Goal: Obtain resource: Download file/media

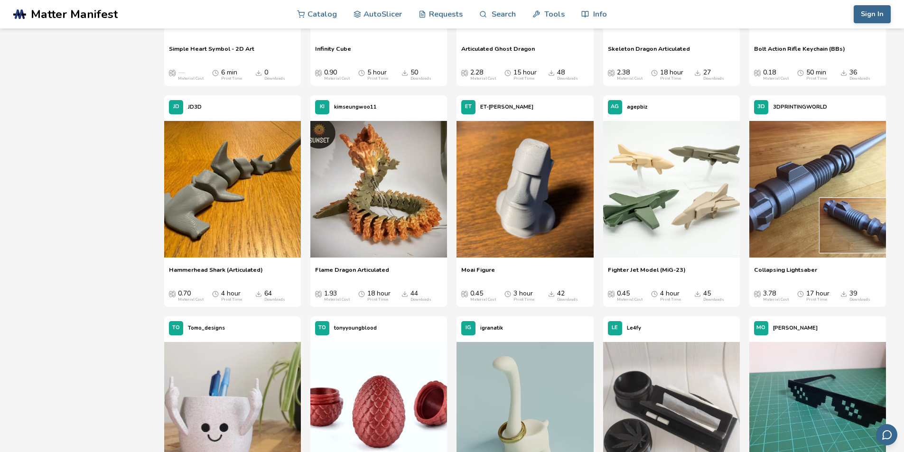
scroll to position [522, 0]
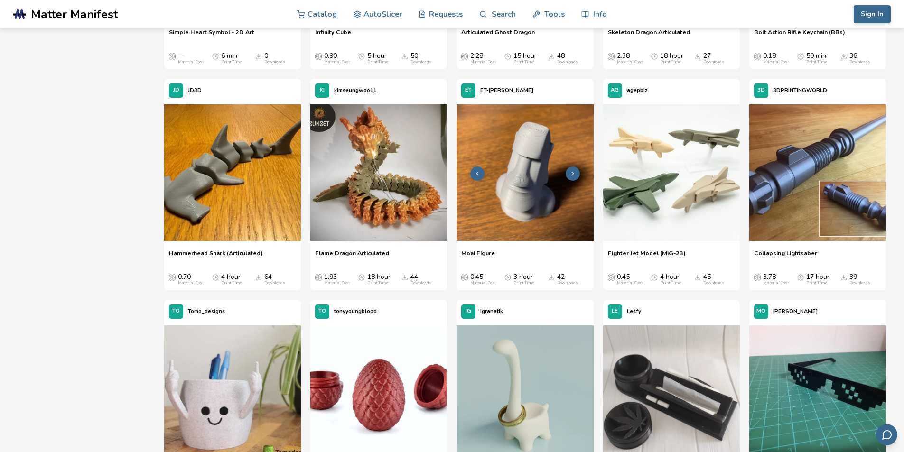
click at [512, 162] on img at bounding box center [524, 172] width 137 height 137
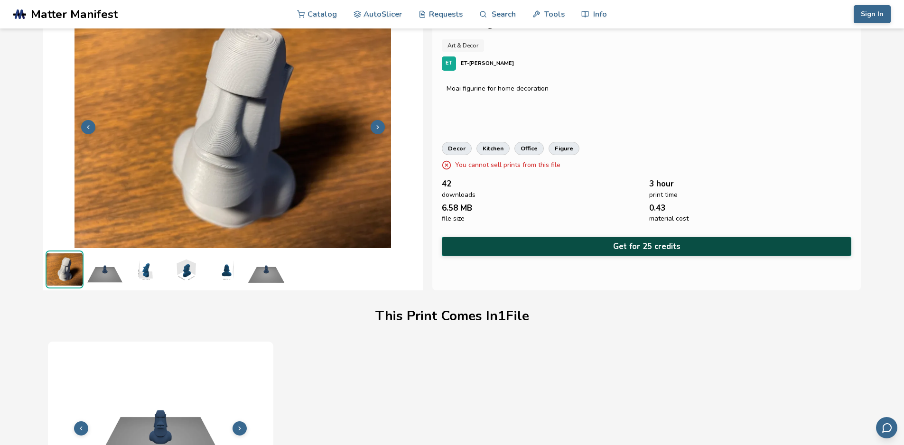
scroll to position [19, 0]
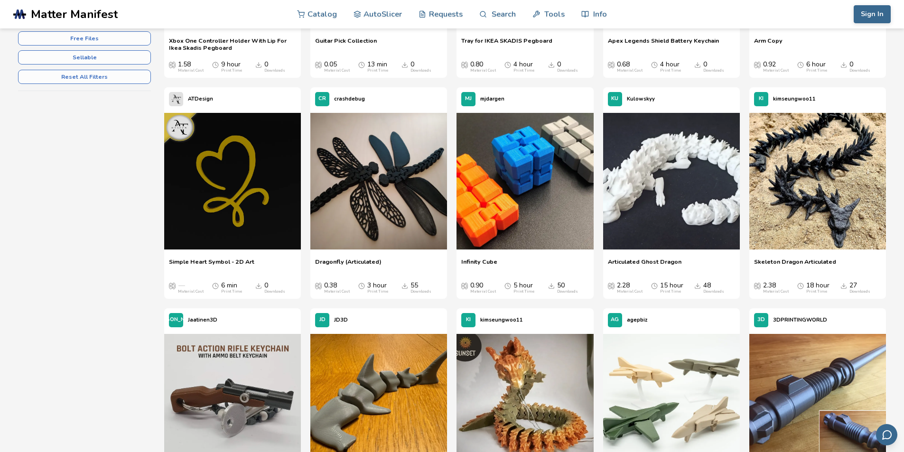
scroll to position [309, 0]
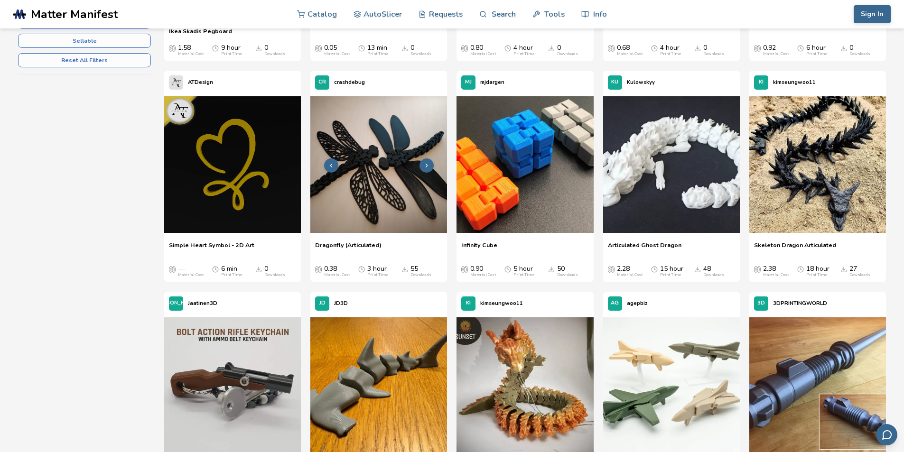
click at [344, 130] on img at bounding box center [378, 164] width 137 height 137
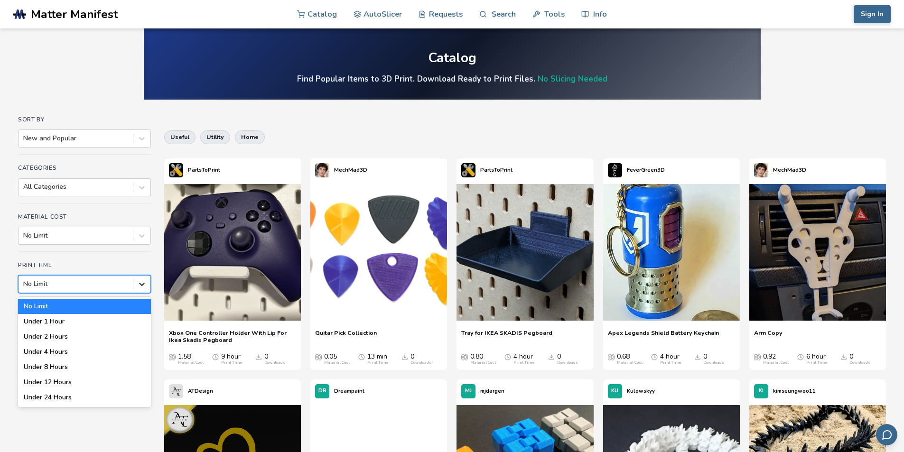
click at [139, 288] on icon at bounding box center [141, 283] width 9 height 9
click at [116, 319] on div "Under 1 Hour" at bounding box center [84, 321] width 133 height 15
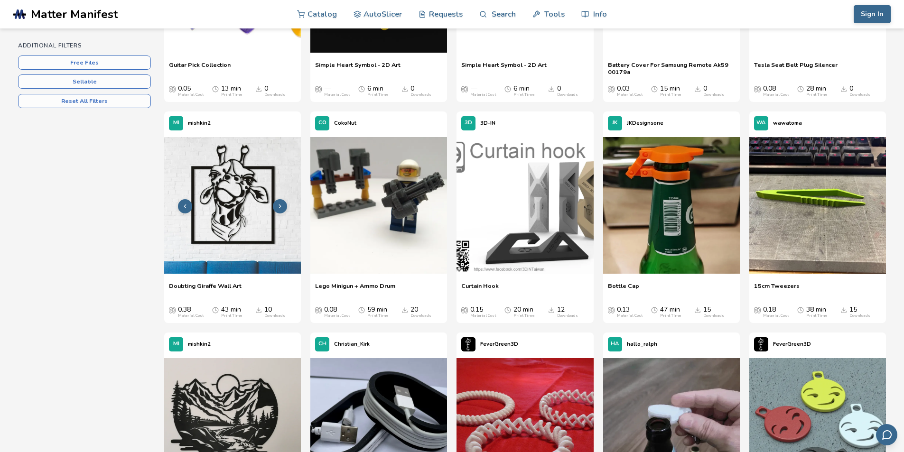
scroll to position [285, 0]
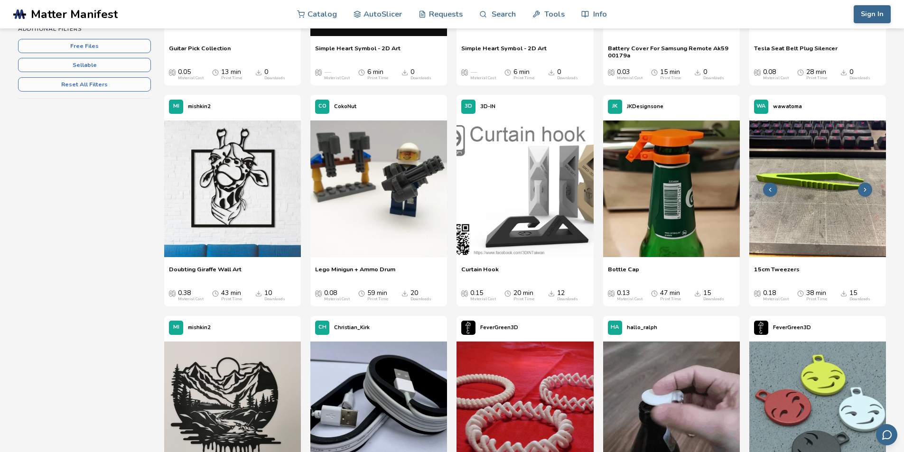
click at [816, 220] on img at bounding box center [817, 188] width 137 height 137
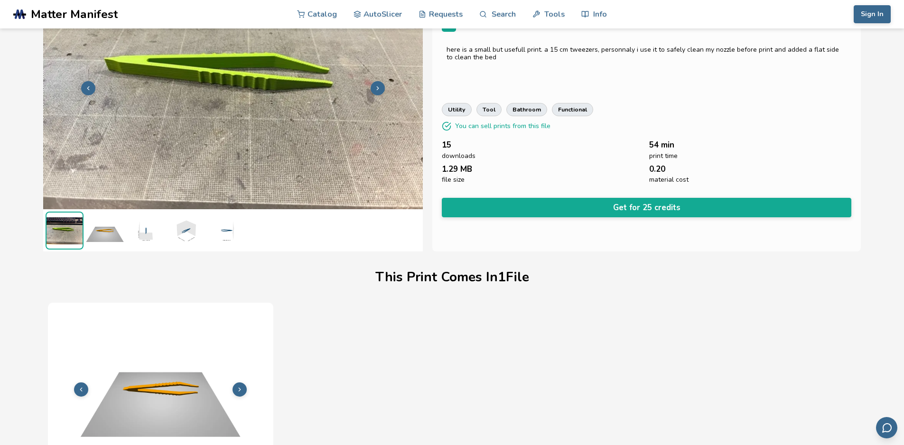
scroll to position [19, 0]
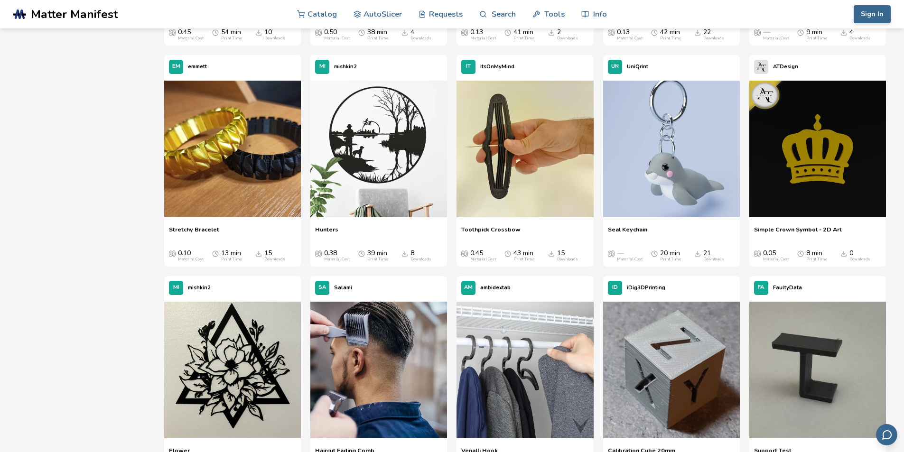
scroll to position [783, 0]
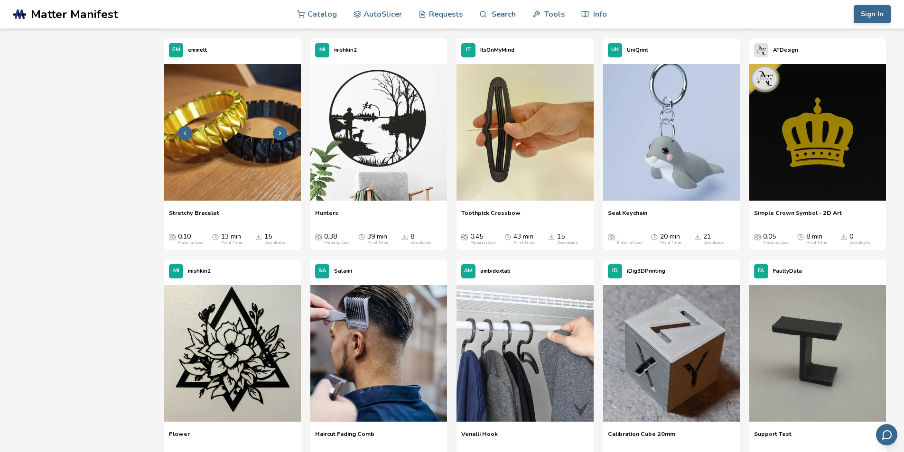
click at [265, 140] on img at bounding box center [232, 132] width 137 height 137
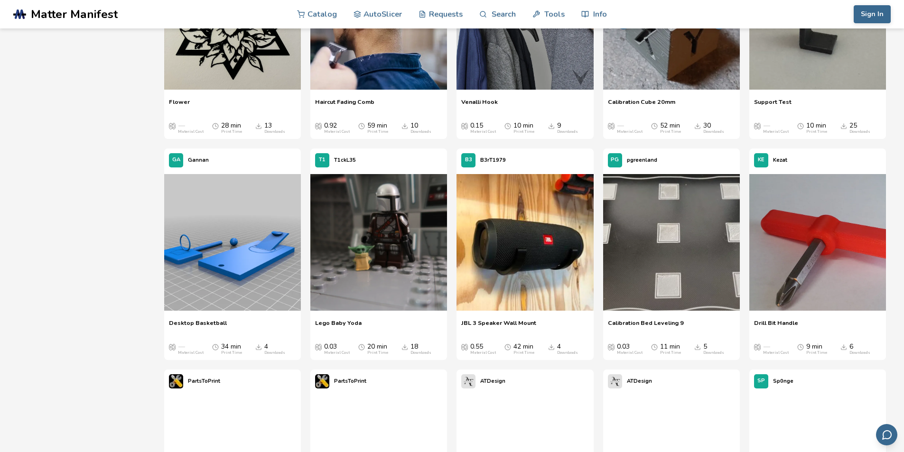
scroll to position [1163, 0]
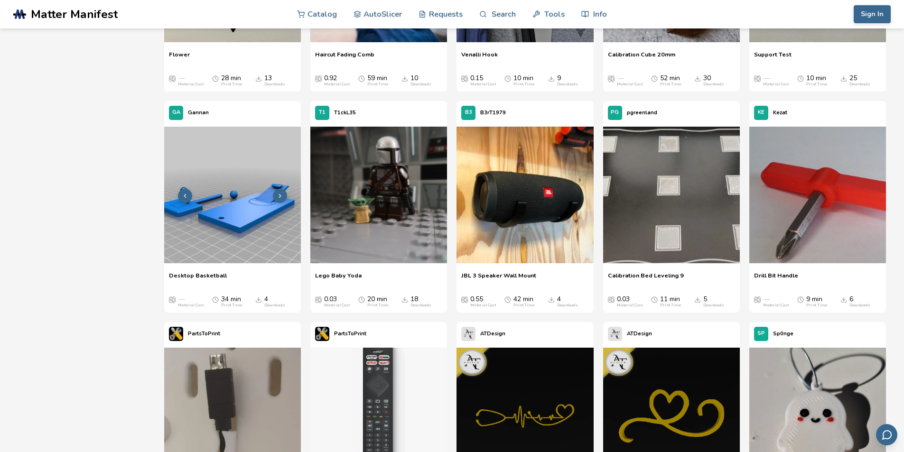
click at [249, 233] on img at bounding box center [232, 195] width 137 height 137
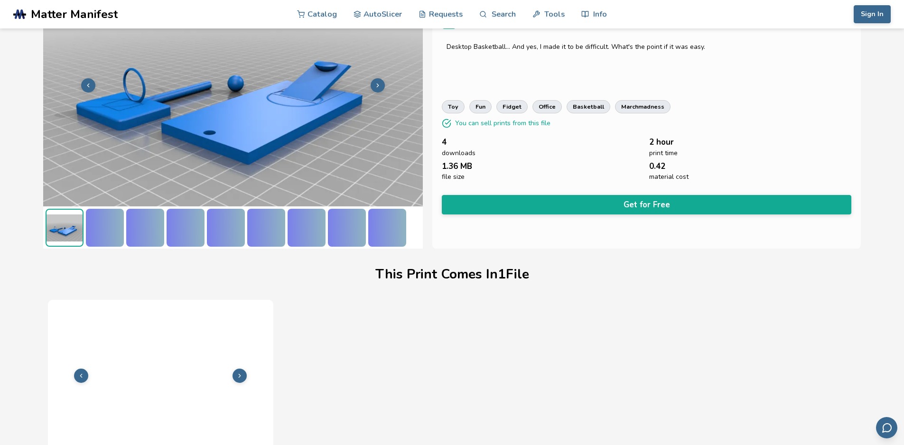
scroll to position [114, 0]
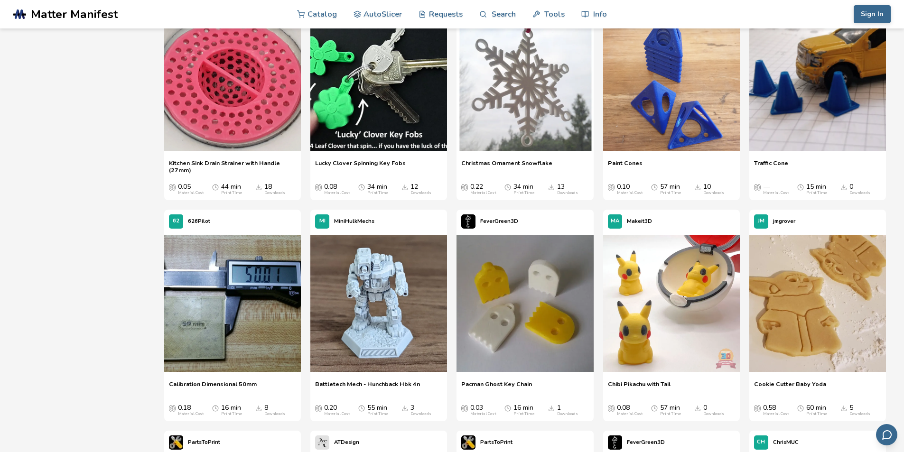
scroll to position [1921, 0]
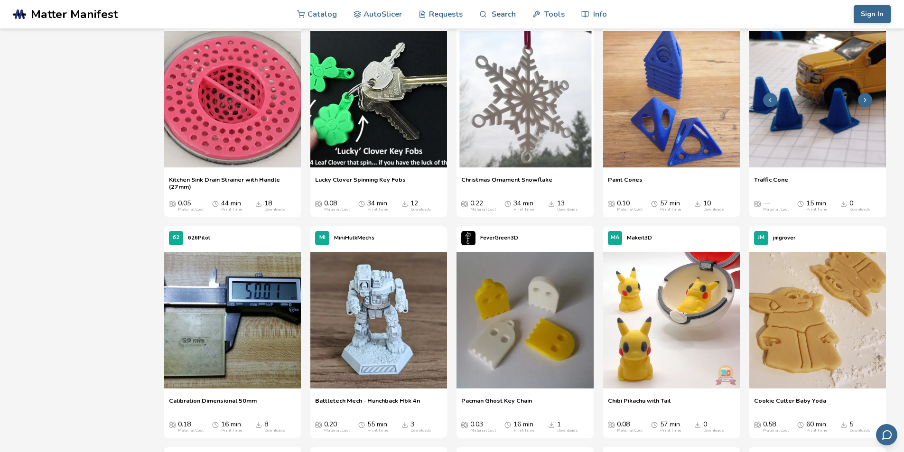
click at [819, 127] on img at bounding box center [817, 99] width 137 height 137
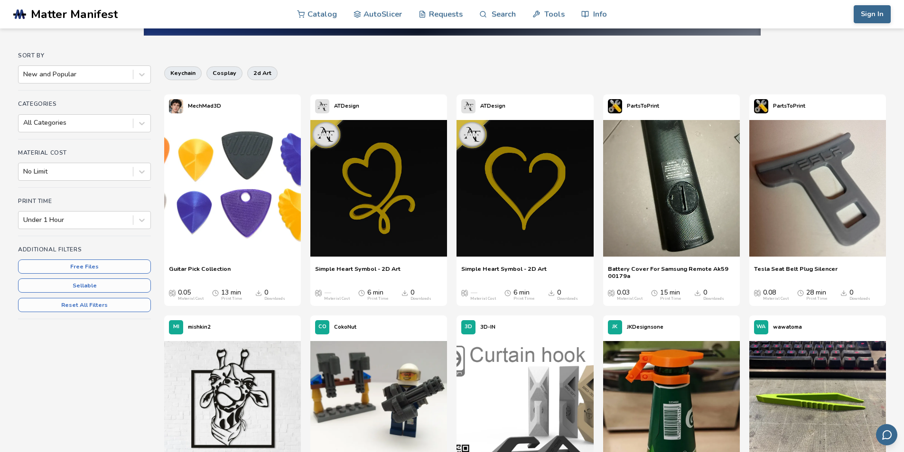
scroll to position [47, 0]
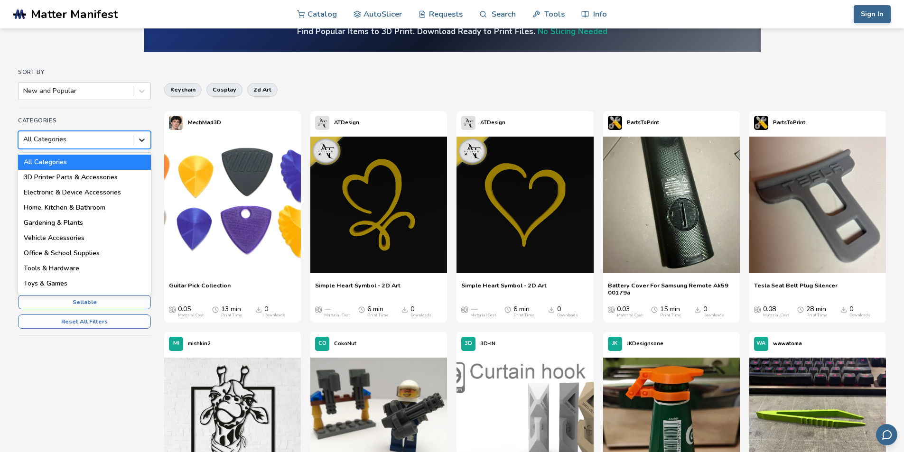
click at [138, 142] on icon at bounding box center [141, 139] width 9 height 9
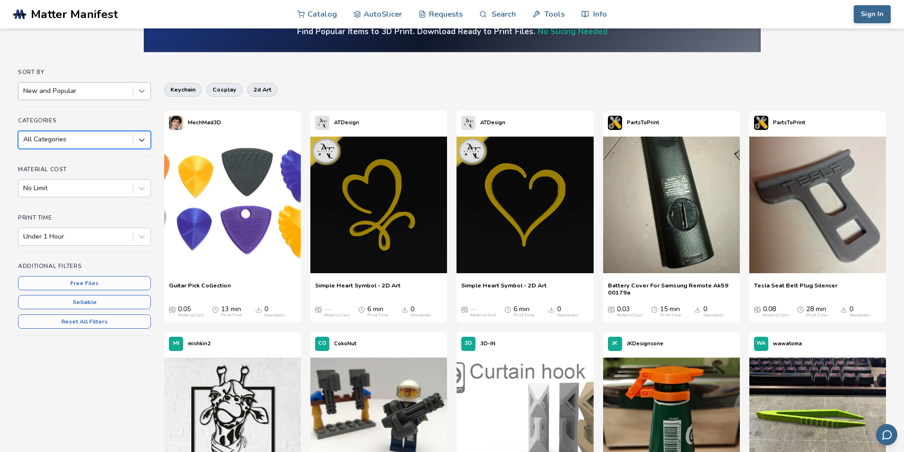
click at [138, 96] on div at bounding box center [141, 91] width 17 height 17
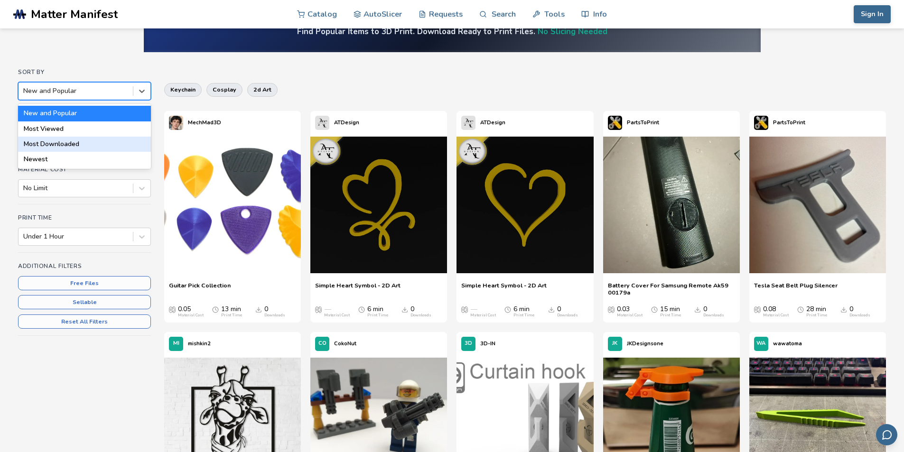
click at [106, 147] on div "Most Downloaded" at bounding box center [84, 144] width 133 height 15
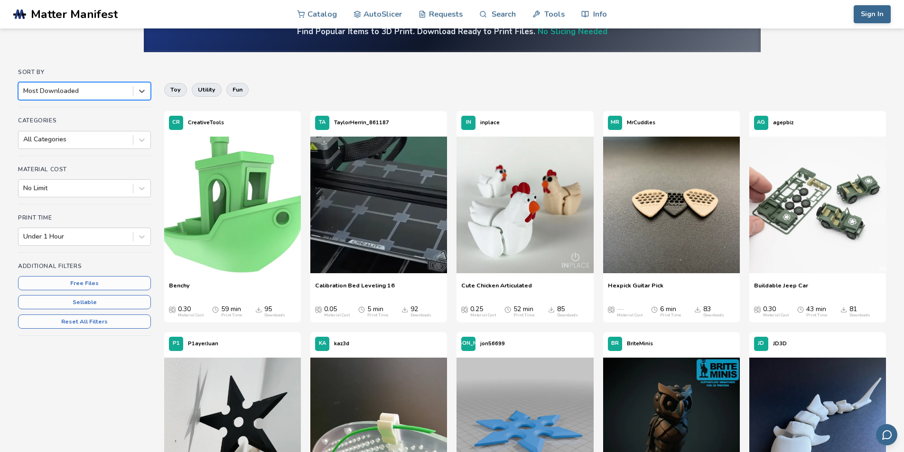
scroll to position [95, 0]
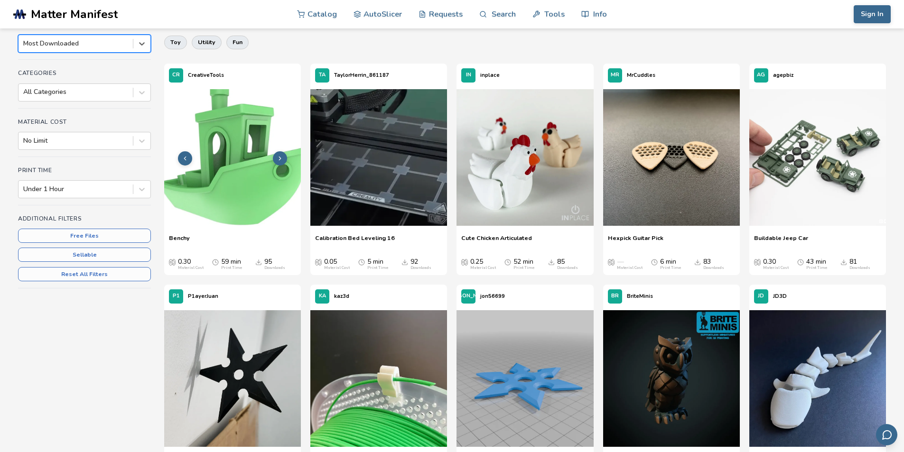
click at [247, 168] on img at bounding box center [232, 157] width 137 height 137
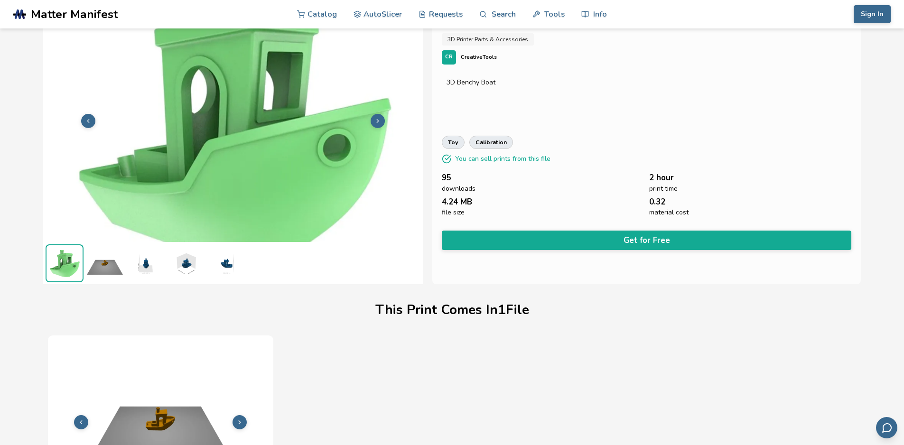
scroll to position [19, 0]
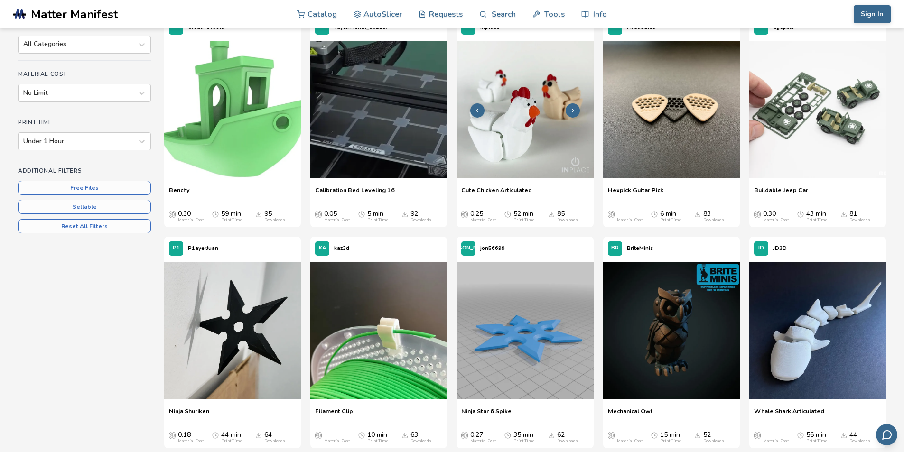
scroll to position [142, 0]
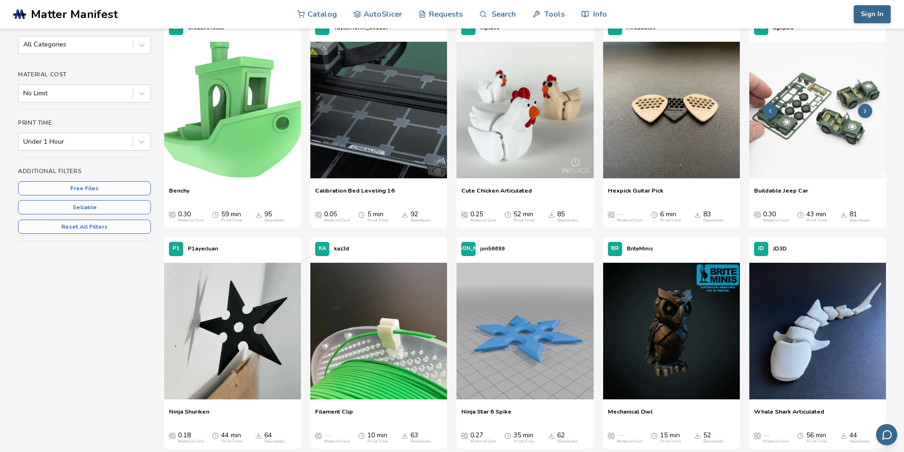
click at [787, 146] on img at bounding box center [817, 110] width 137 height 137
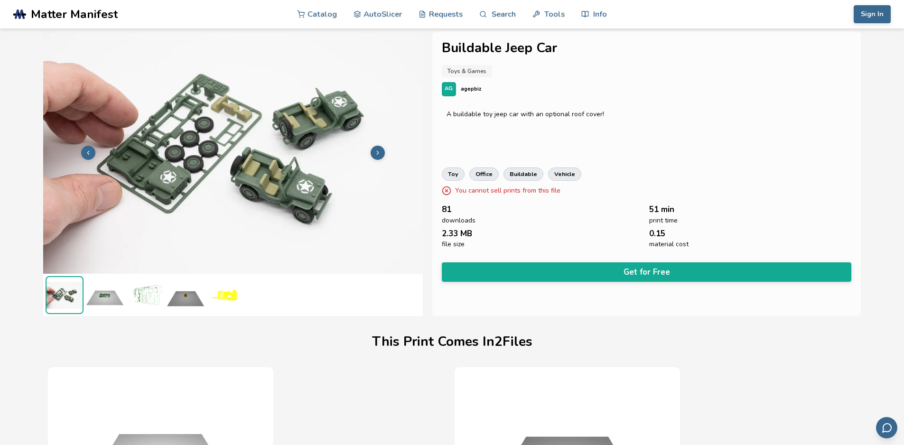
scroll to position [0, 4]
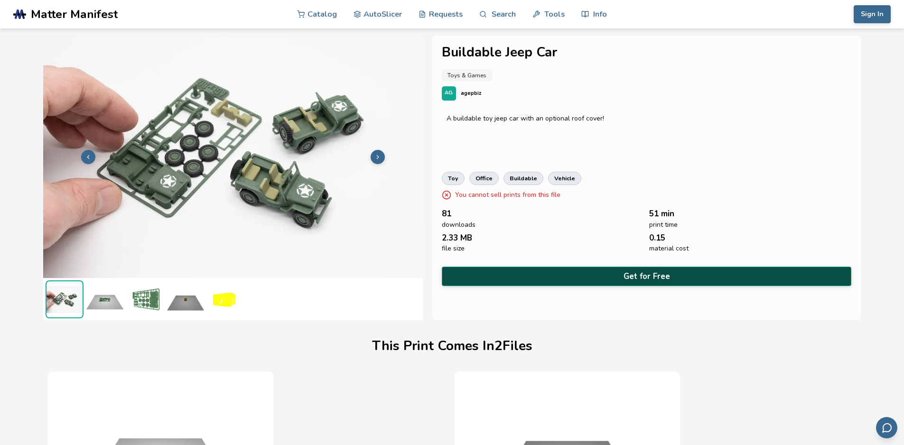
click at [529, 275] on button "Get for Free" at bounding box center [647, 276] width 410 height 19
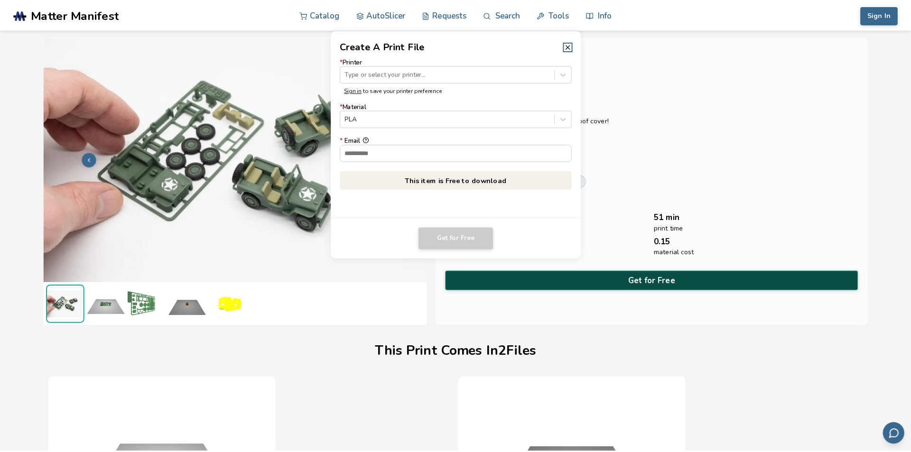
scroll to position [0, 0]
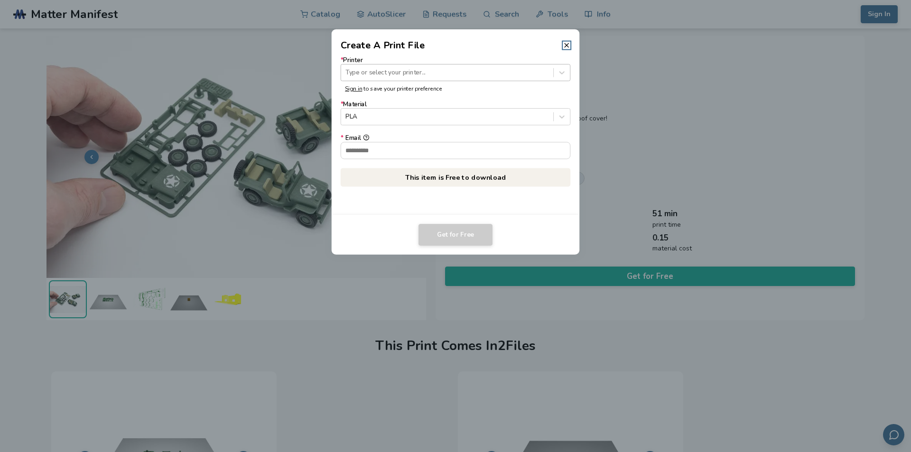
click at [380, 72] on div at bounding box center [446, 72] width 203 height 9
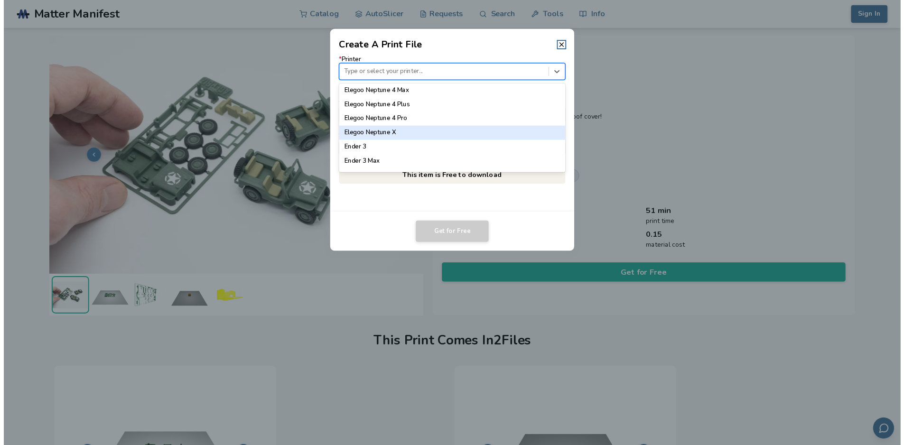
scroll to position [522, 0]
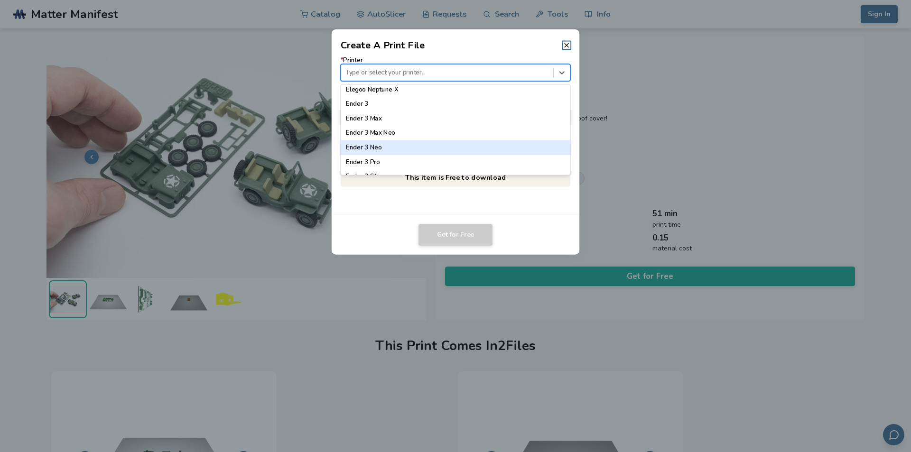
click at [392, 146] on div "Ender 3 Neo" at bounding box center [456, 147] width 230 height 14
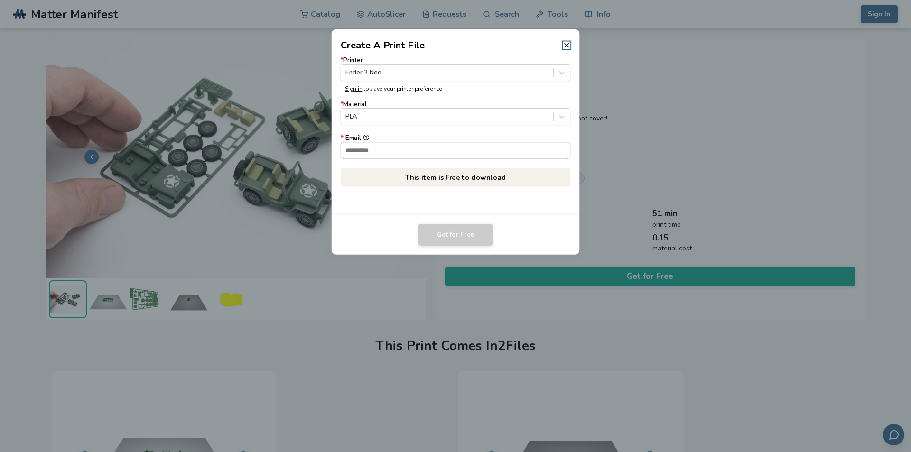
click at [398, 151] on input "* Email" at bounding box center [455, 150] width 229 height 16
type input "**********"
click at [441, 234] on button "Get for Free" at bounding box center [455, 235] width 74 height 22
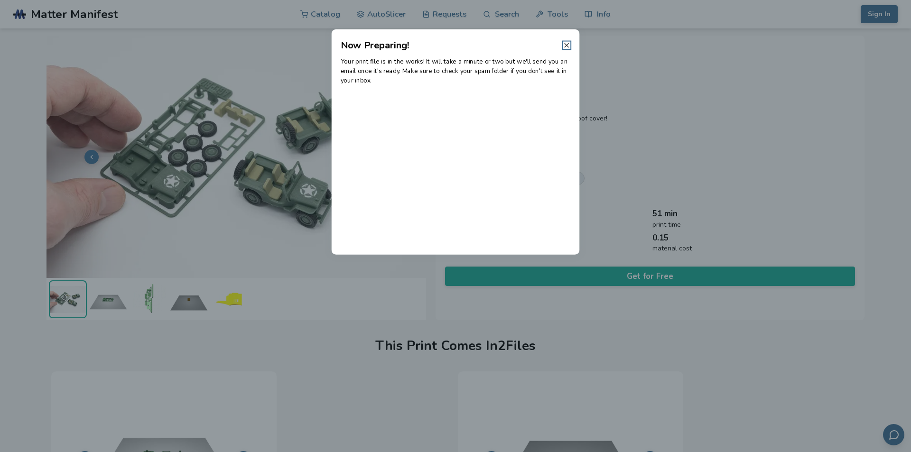
click at [565, 49] on icon at bounding box center [567, 45] width 8 height 8
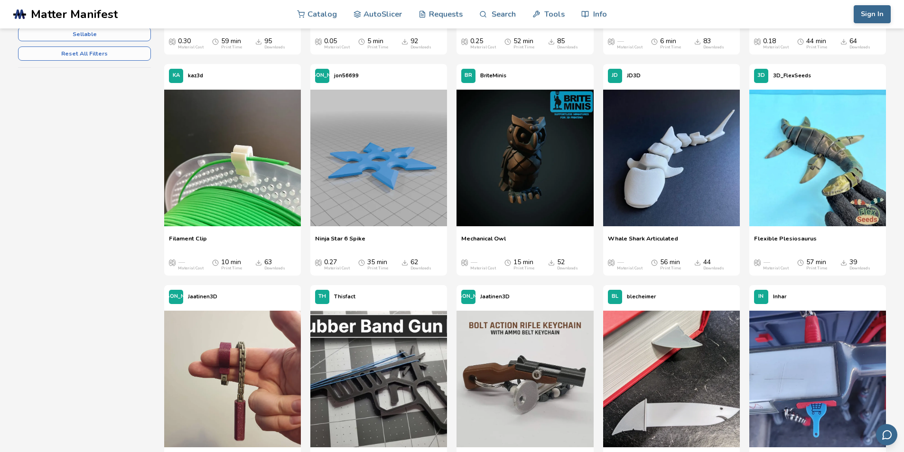
scroll to position [332, 0]
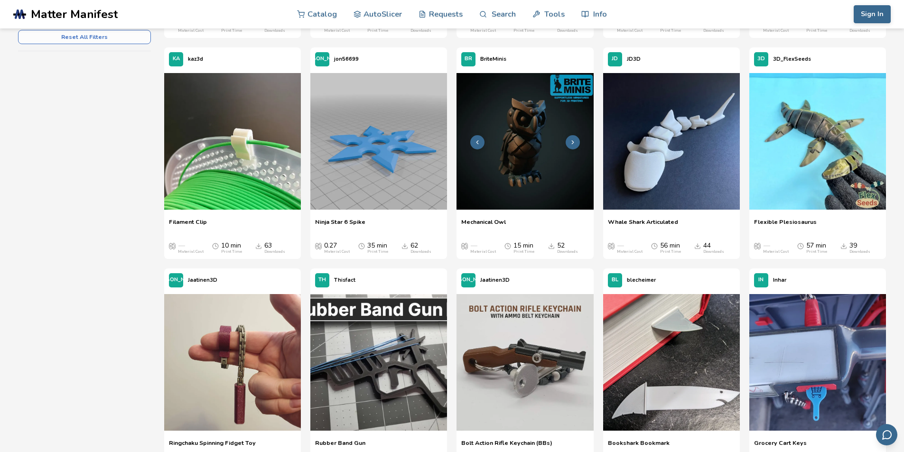
click at [545, 193] on img at bounding box center [524, 141] width 137 height 137
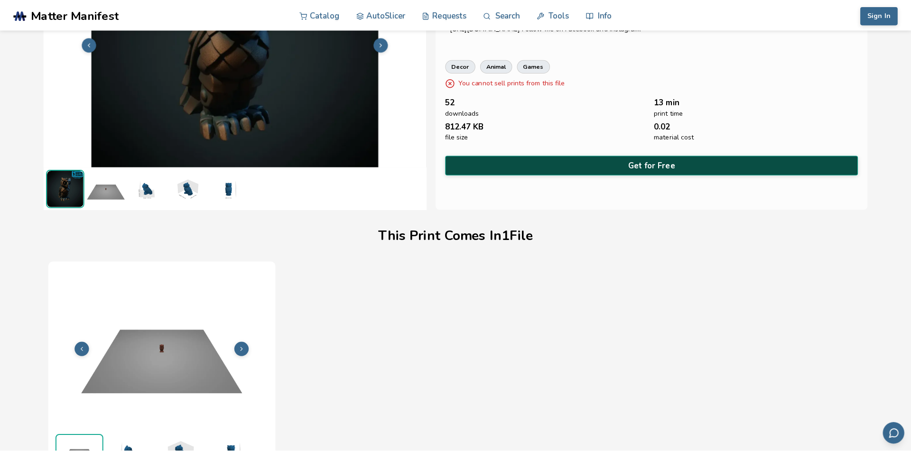
scroll to position [19, 0]
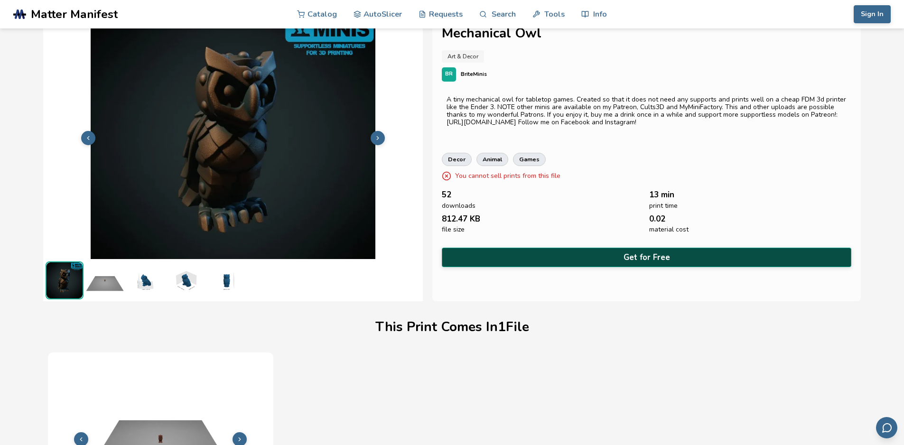
click at [621, 262] on button "Get for Free" at bounding box center [647, 257] width 410 height 19
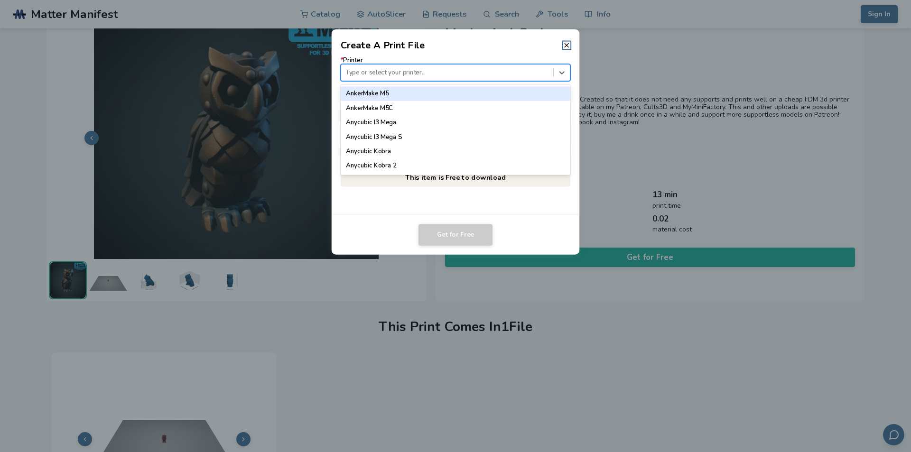
click at [415, 72] on div at bounding box center [446, 72] width 203 height 9
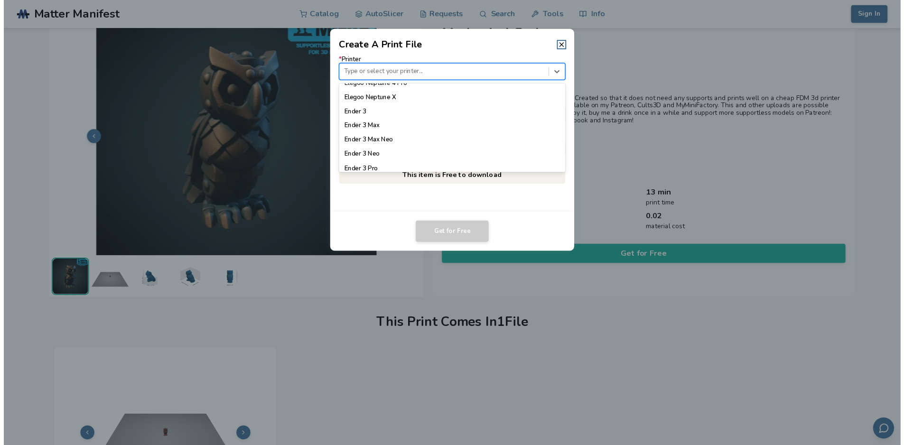
scroll to position [569, 0]
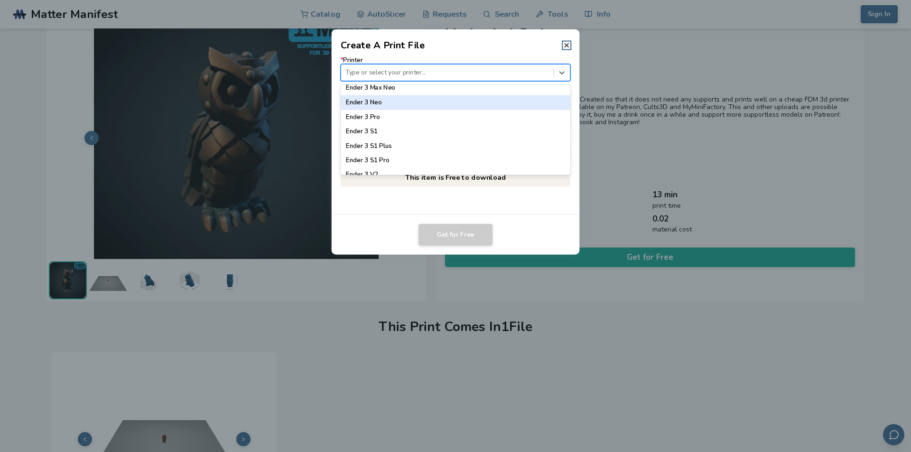
click at [417, 98] on div "Ender 3 Neo" at bounding box center [456, 102] width 230 height 14
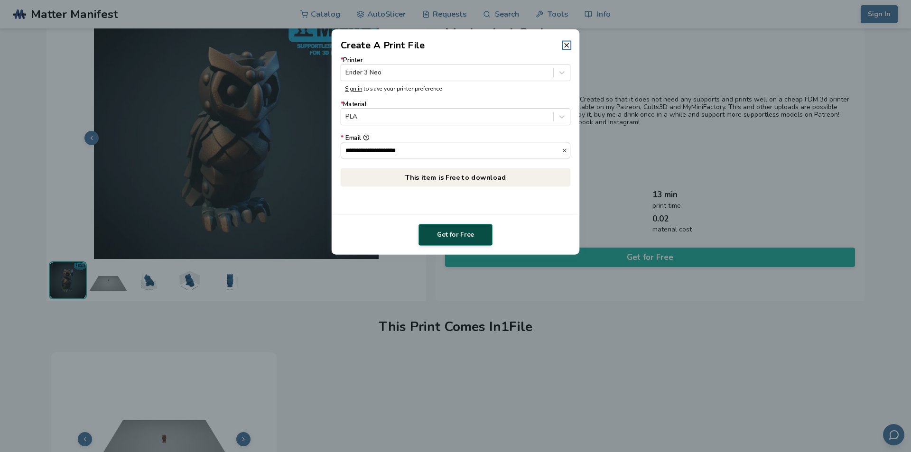
click at [448, 235] on button "Get for Free" at bounding box center [455, 235] width 74 height 22
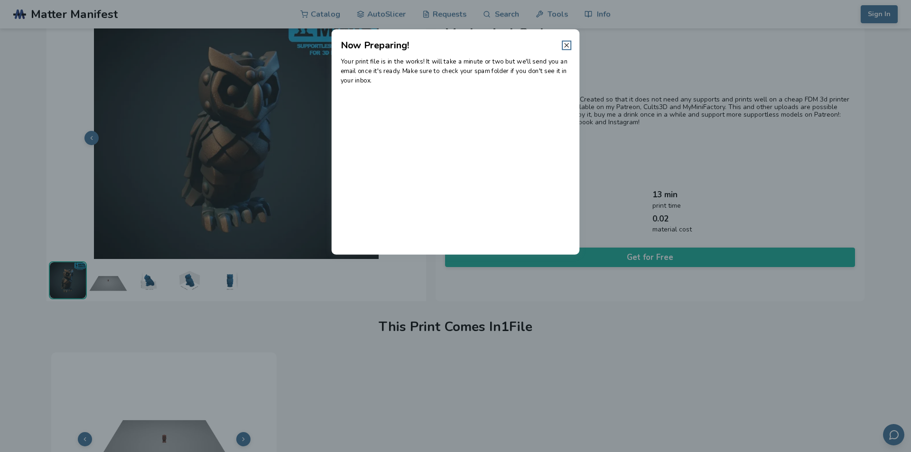
click at [566, 44] on icon at bounding box center [567, 45] width 8 height 8
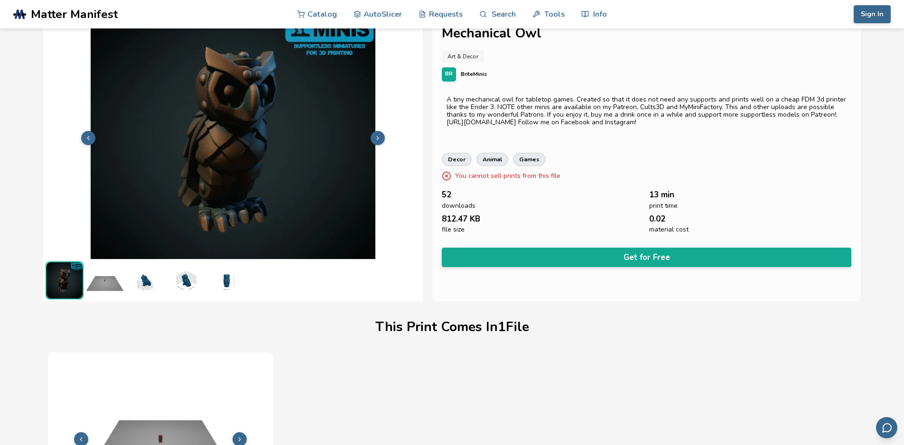
click at [380, 141] on button at bounding box center [377, 138] width 14 height 14
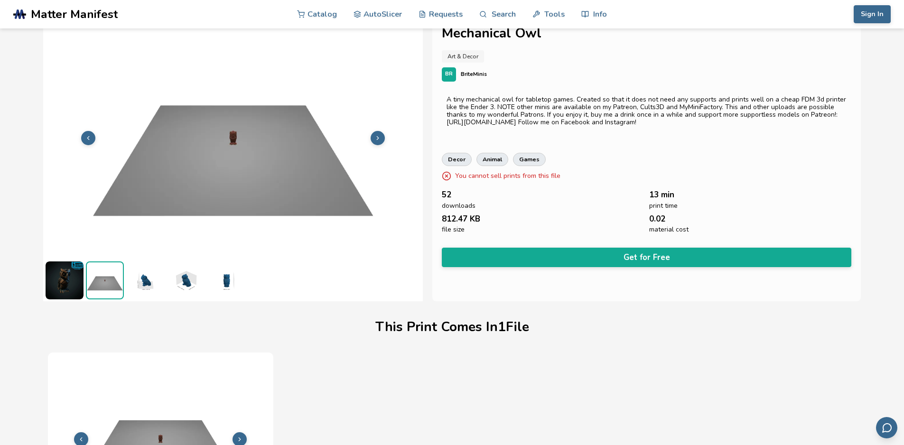
click at [380, 141] on button at bounding box center [377, 138] width 14 height 14
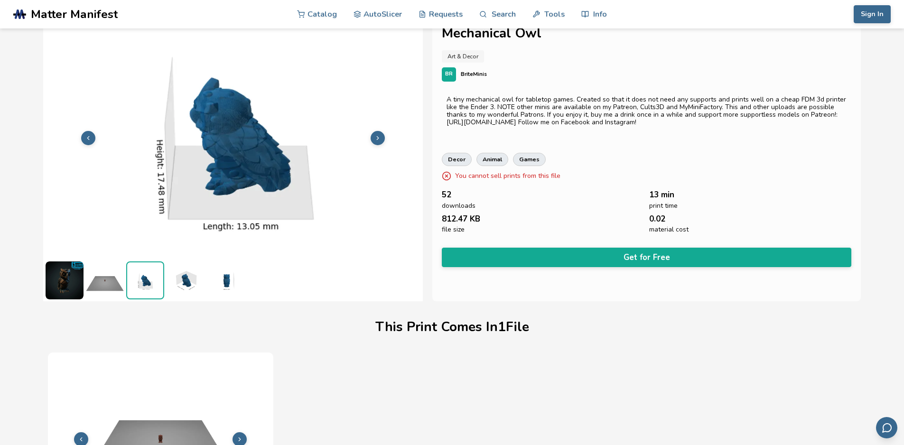
click at [380, 141] on button at bounding box center [377, 138] width 14 height 14
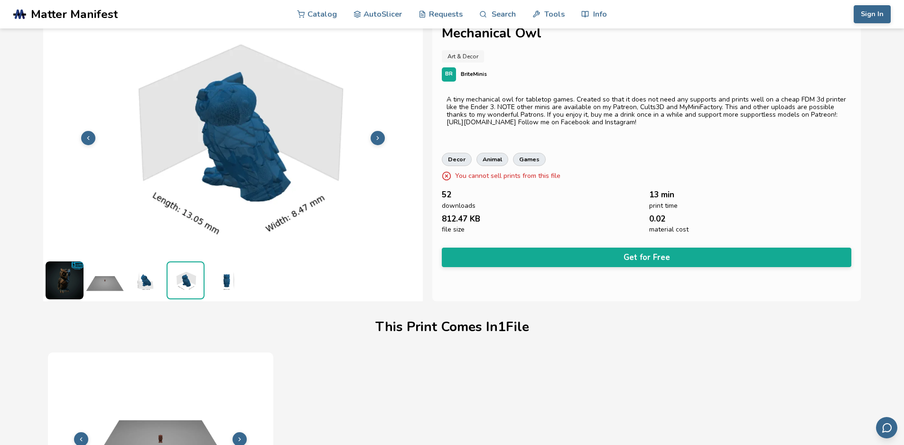
click at [380, 141] on button at bounding box center [377, 138] width 14 height 14
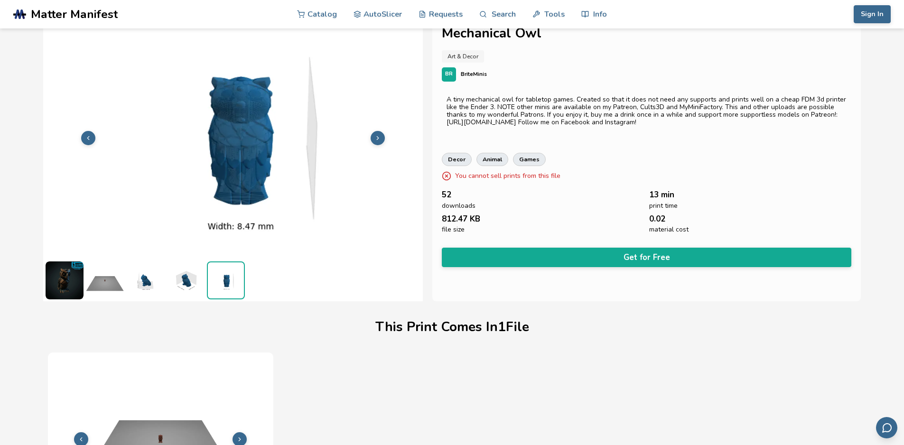
click at [380, 141] on button at bounding box center [377, 138] width 14 height 14
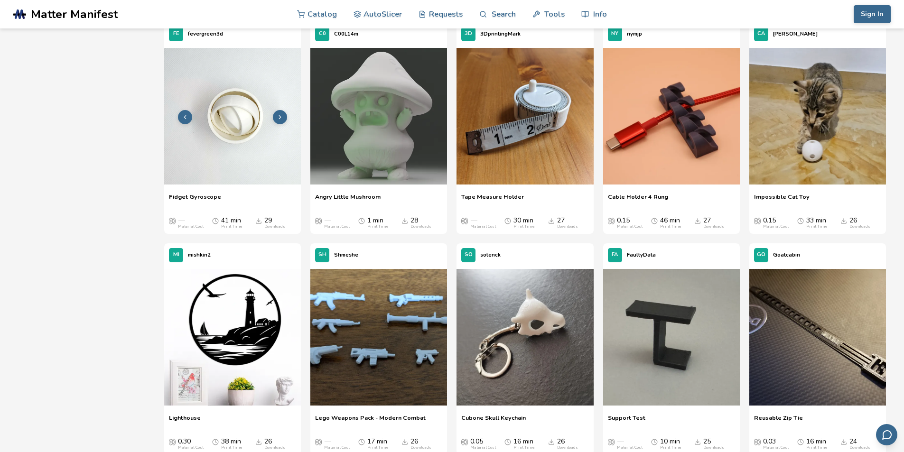
scroll to position [973, 0]
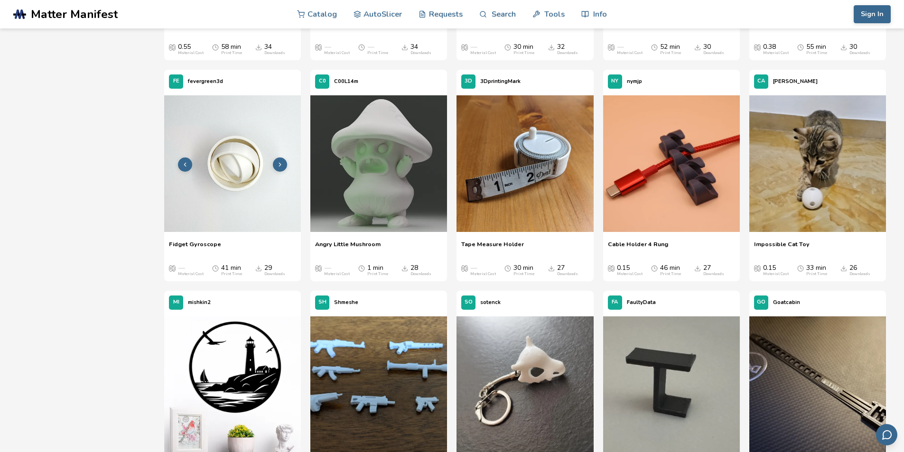
click at [279, 166] on icon at bounding box center [280, 164] width 7 height 7
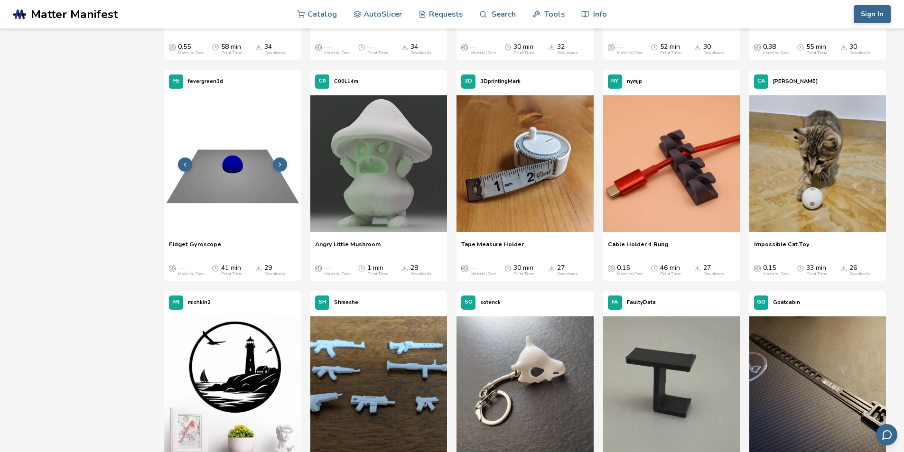
click at [279, 166] on icon at bounding box center [280, 164] width 7 height 7
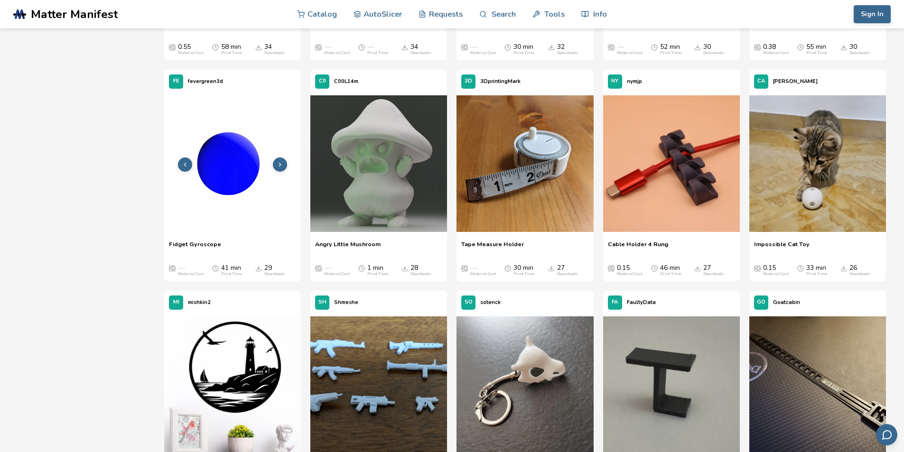
click at [279, 166] on icon at bounding box center [280, 164] width 7 height 7
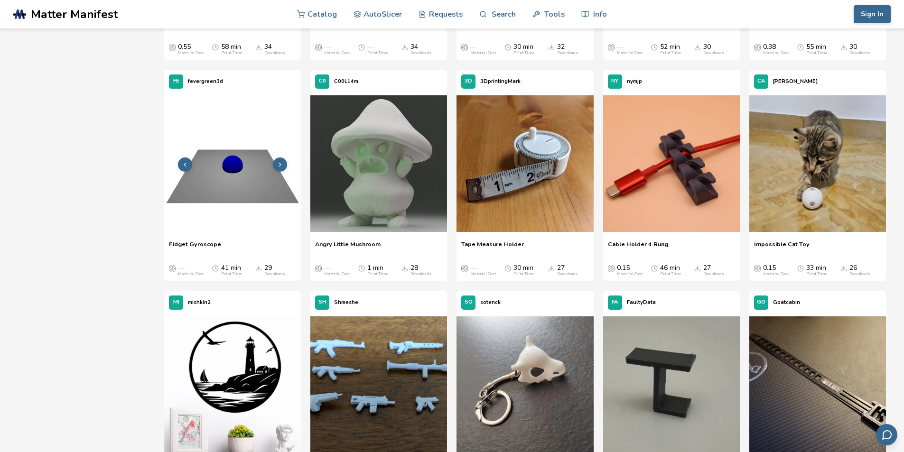
click at [279, 166] on icon at bounding box center [280, 164] width 7 height 7
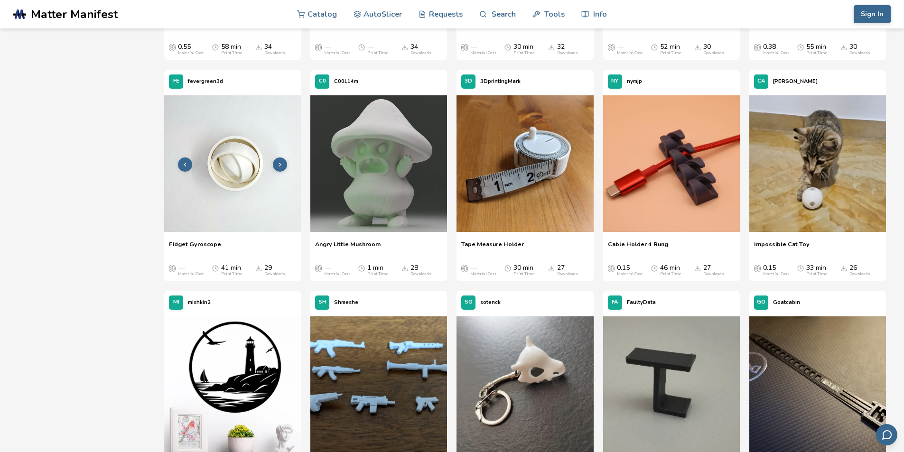
click at [279, 166] on icon at bounding box center [280, 164] width 7 height 7
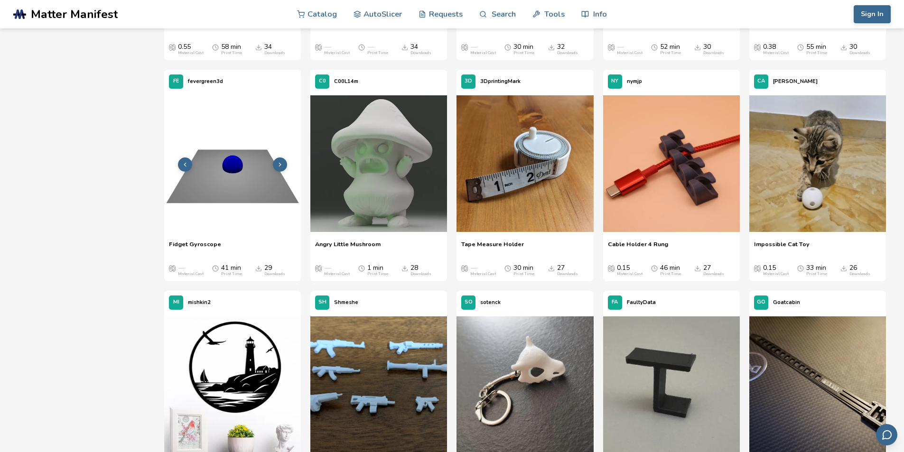
click at [279, 166] on icon at bounding box center [280, 164] width 7 height 7
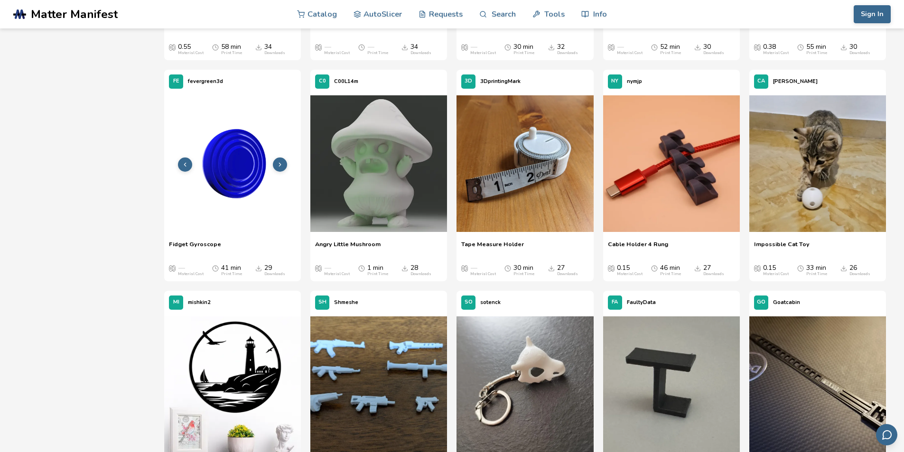
click at [267, 187] on img at bounding box center [232, 163] width 137 height 137
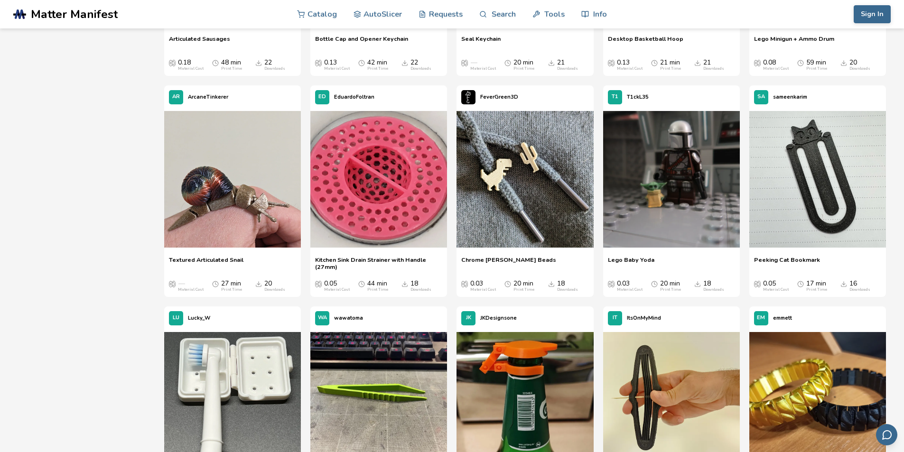
scroll to position [1637, 0]
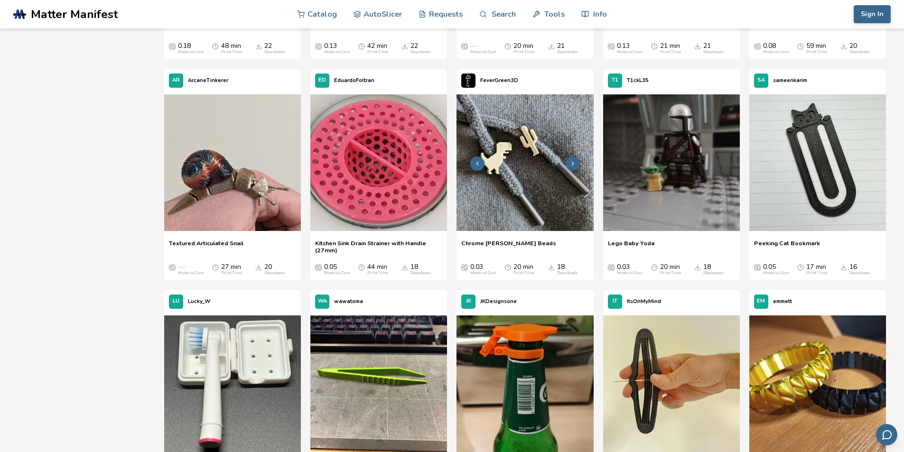
click at [574, 167] on button at bounding box center [572, 164] width 14 height 14
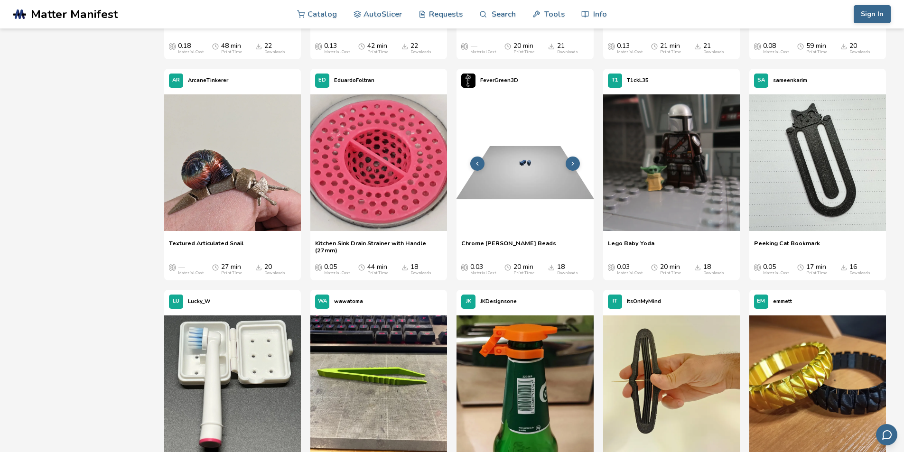
click at [574, 167] on button at bounding box center [572, 164] width 14 height 14
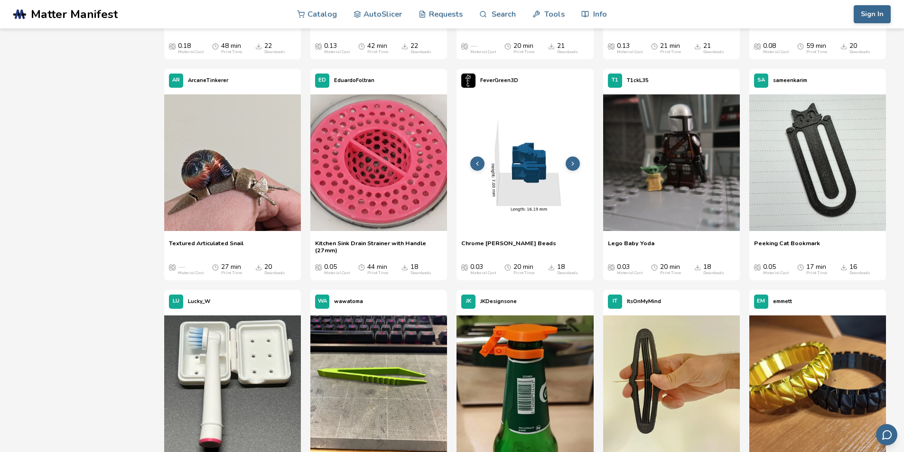
click at [574, 167] on button at bounding box center [572, 164] width 14 height 14
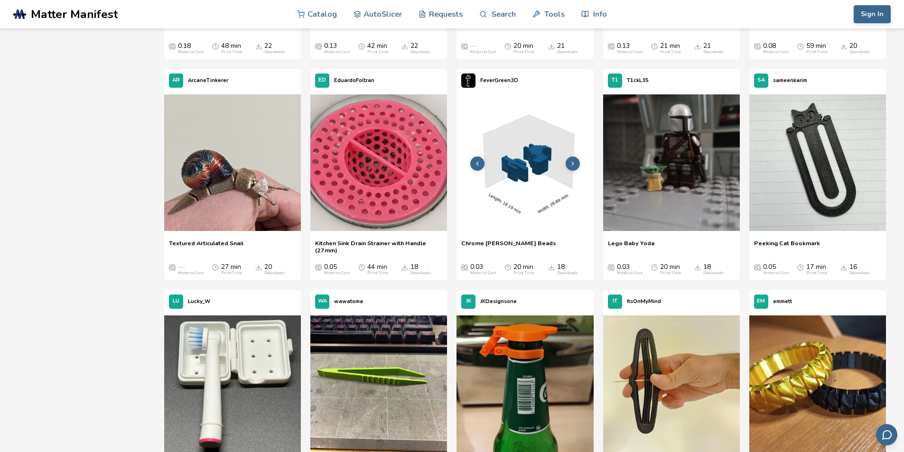
click at [574, 166] on icon at bounding box center [572, 163] width 7 height 7
click at [574, 164] on icon at bounding box center [572, 163] width 7 height 7
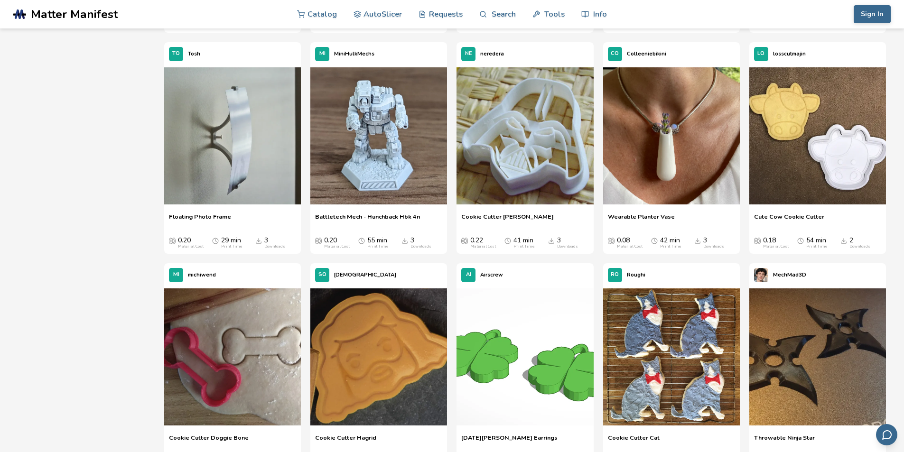
scroll to position [4103, 0]
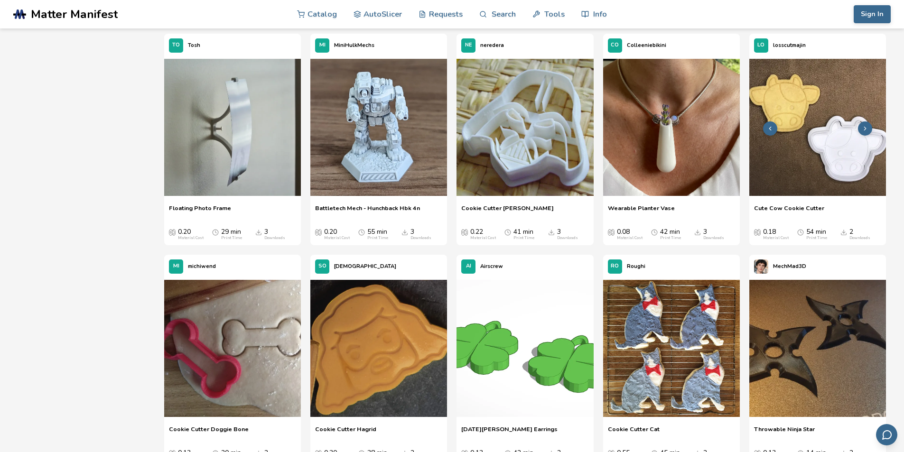
click at [808, 157] on img at bounding box center [817, 127] width 137 height 137
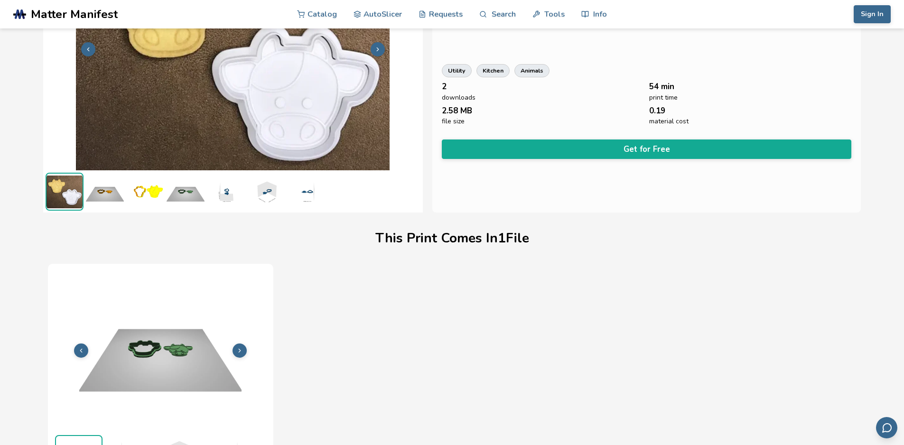
scroll to position [142, 0]
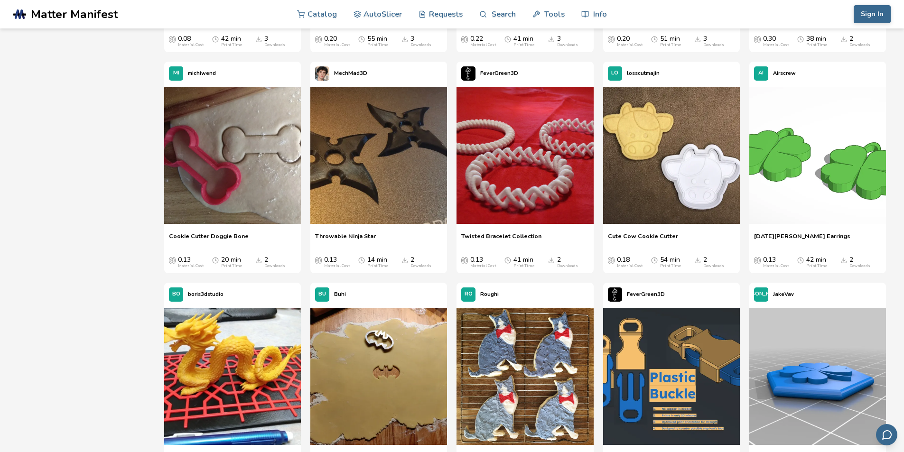
scroll to position [4318, 0]
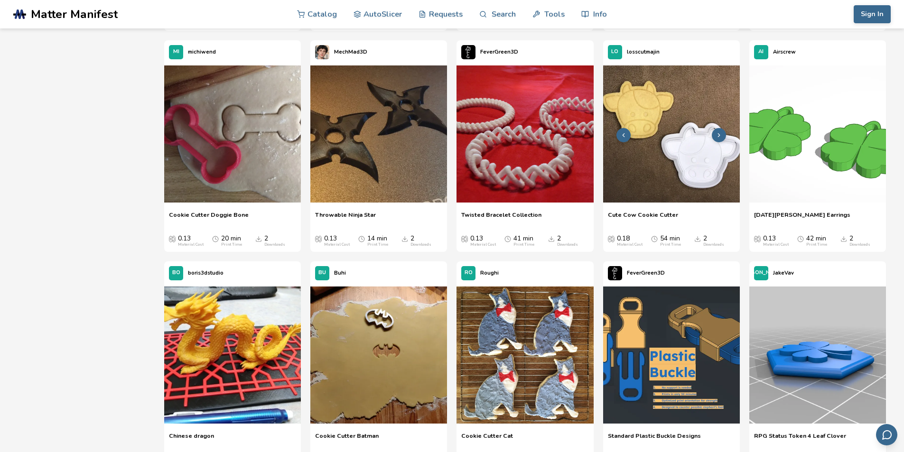
click at [718, 136] on icon at bounding box center [718, 135] width 7 height 7
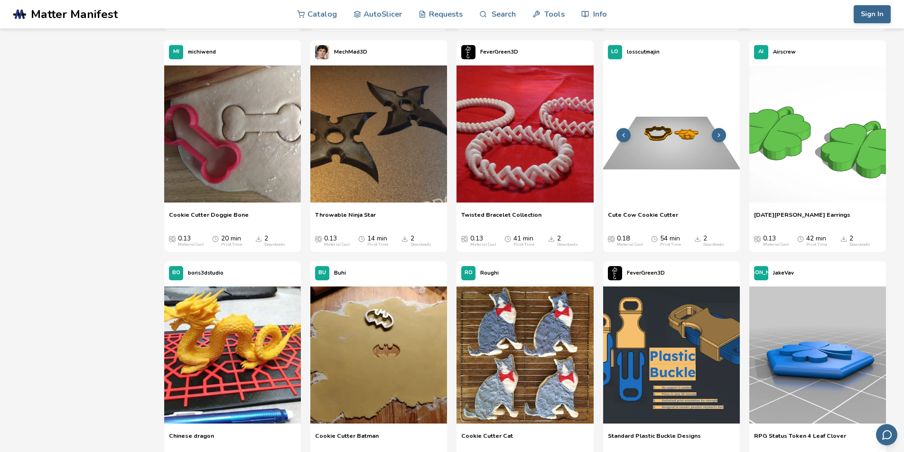
click at [718, 136] on icon at bounding box center [718, 135] width 7 height 7
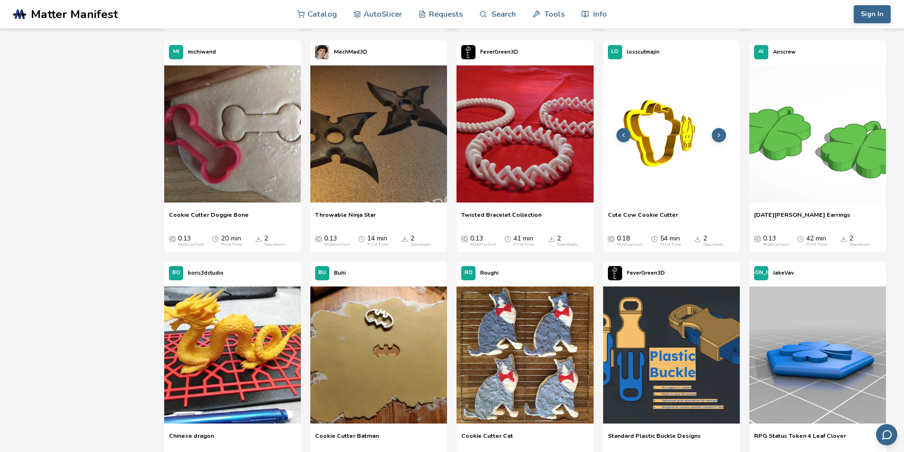
click at [718, 136] on icon at bounding box center [718, 135] width 7 height 7
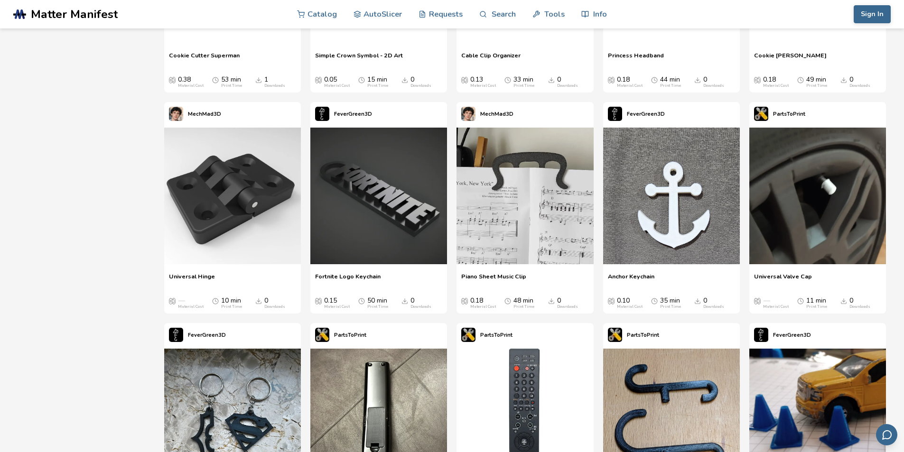
scroll to position [5598, 0]
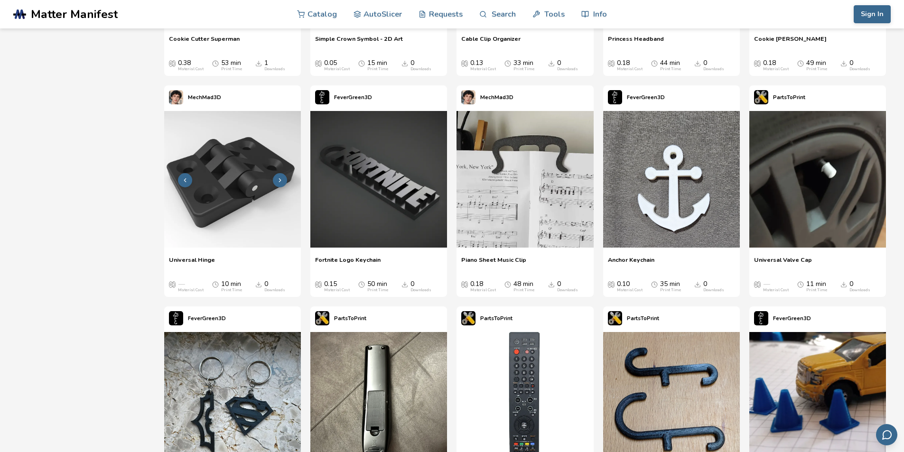
click at [277, 181] on icon at bounding box center [280, 180] width 7 height 7
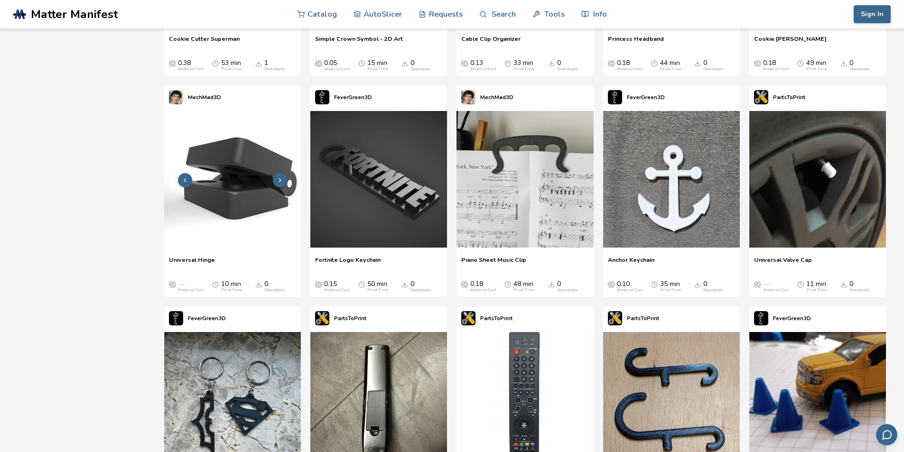
click at [278, 181] on icon at bounding box center [280, 180] width 7 height 7
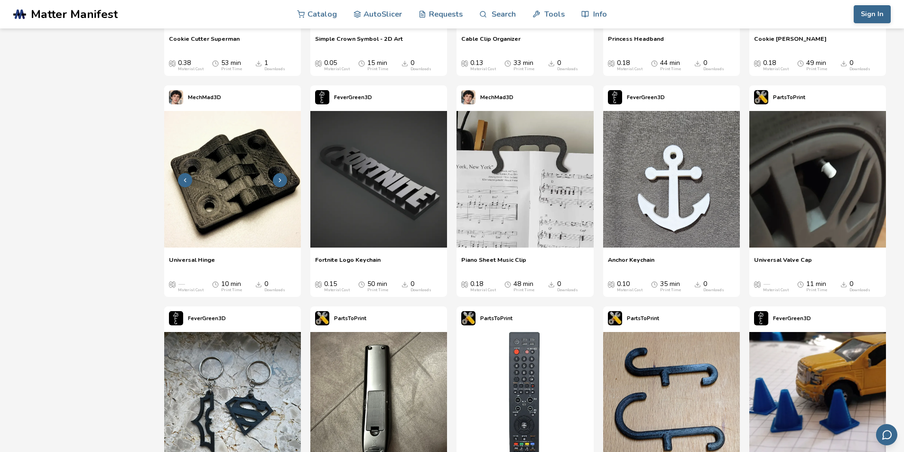
click at [278, 181] on icon at bounding box center [280, 180] width 7 height 7
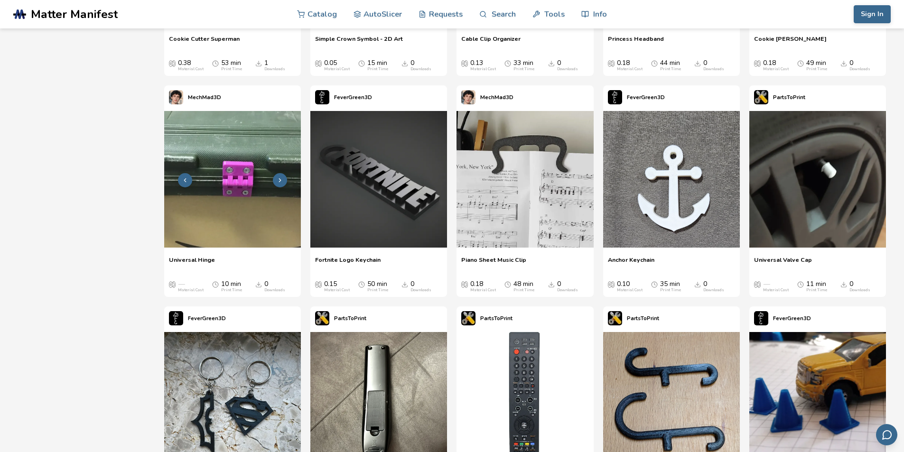
click at [278, 181] on icon at bounding box center [280, 180] width 7 height 7
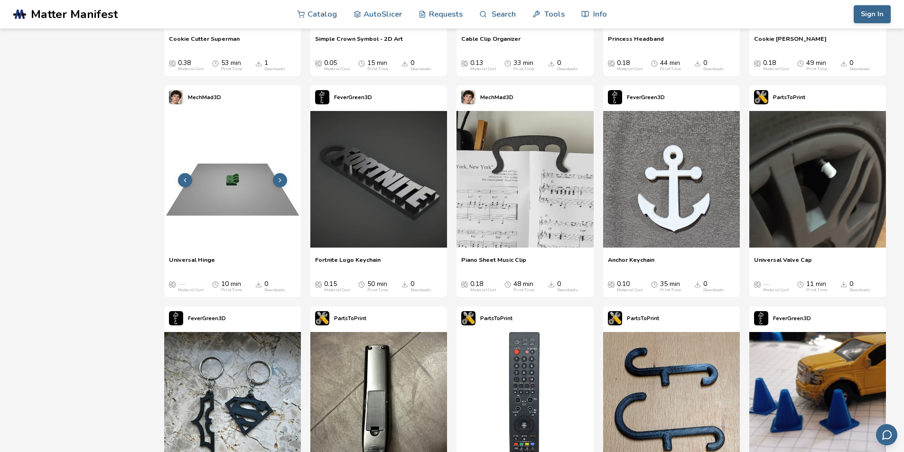
click at [278, 181] on icon at bounding box center [280, 180] width 7 height 7
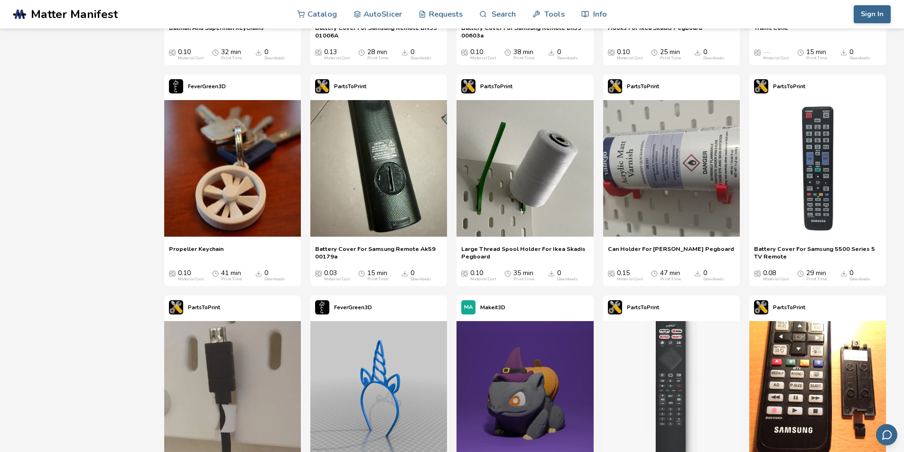
scroll to position [6073, 0]
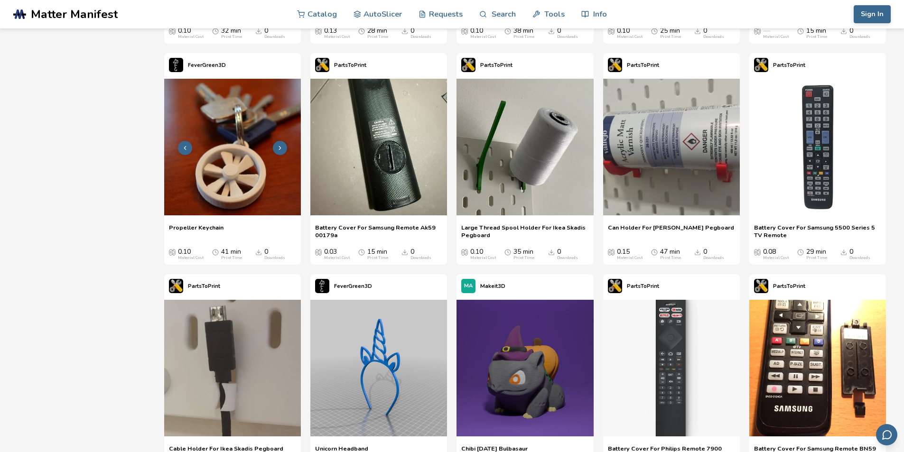
click at [280, 144] on button at bounding box center [280, 148] width 14 height 14
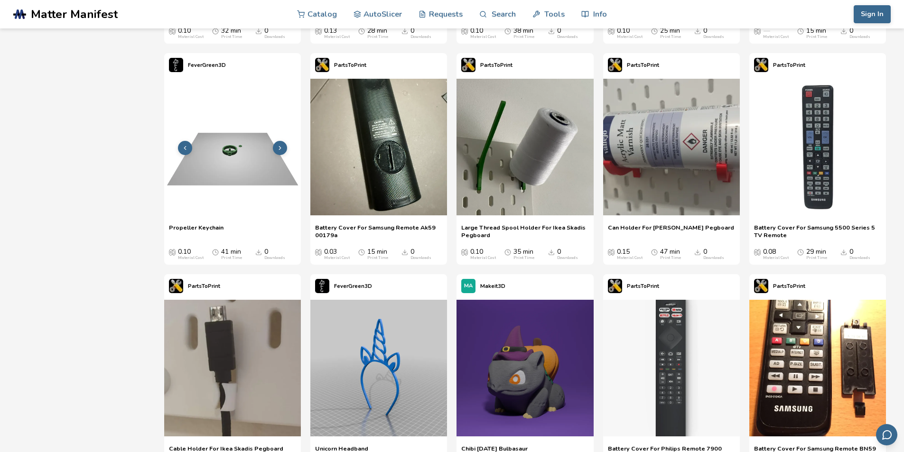
click at [280, 144] on button at bounding box center [280, 148] width 14 height 14
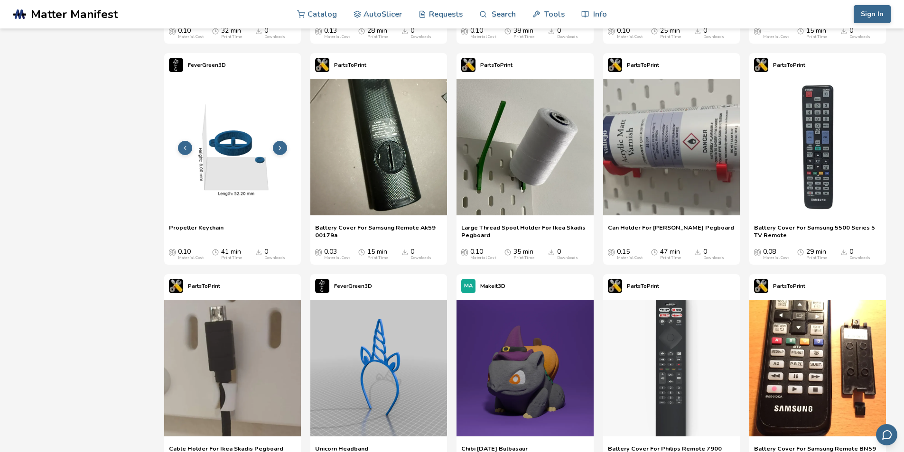
click at [280, 144] on button at bounding box center [280, 148] width 14 height 14
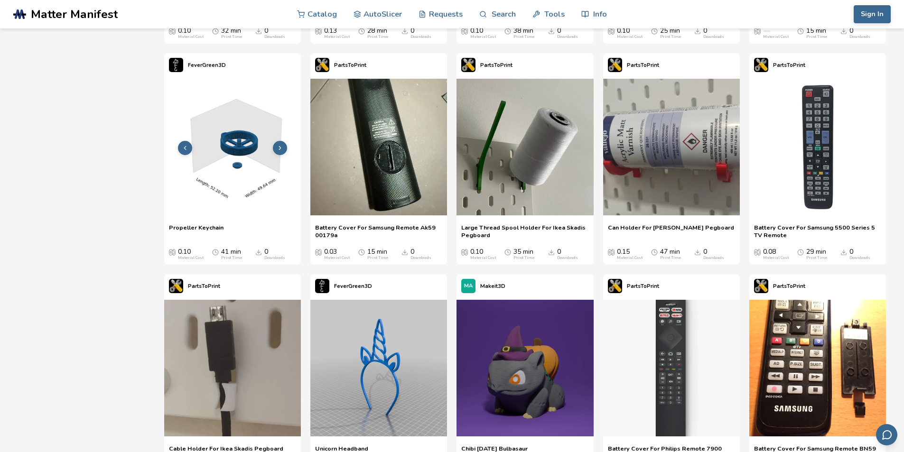
click at [280, 144] on button at bounding box center [280, 148] width 14 height 14
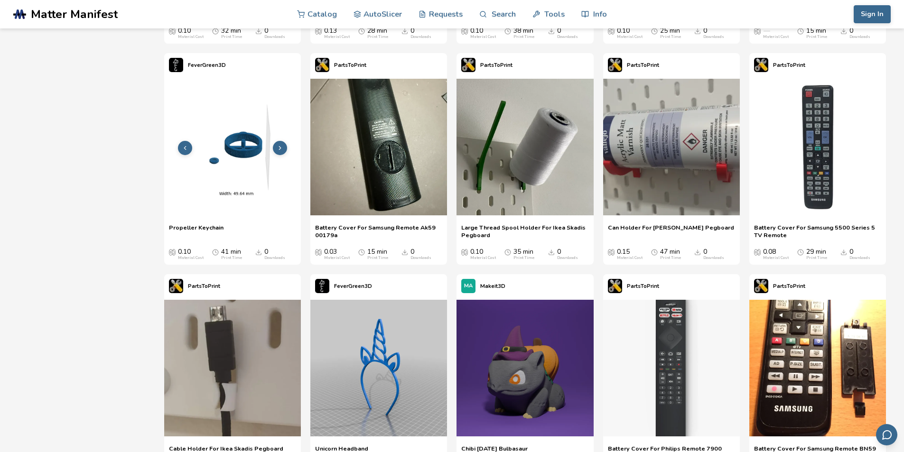
click at [280, 144] on button at bounding box center [280, 148] width 14 height 14
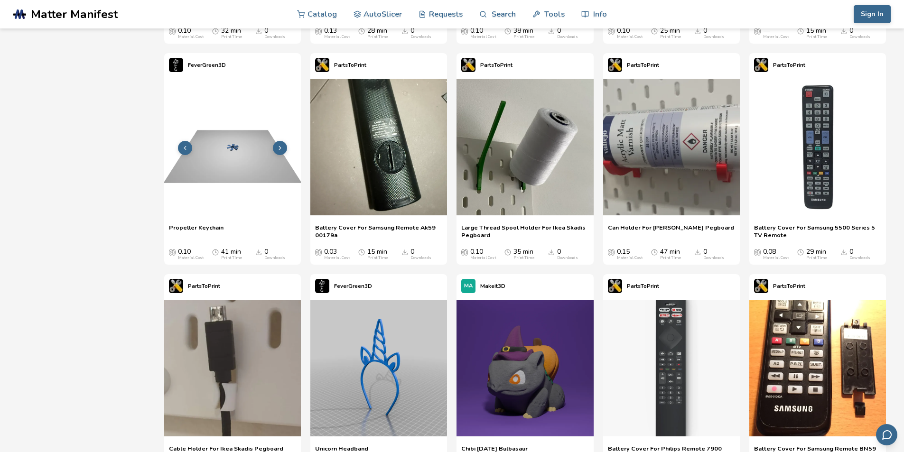
click at [280, 144] on button at bounding box center [280, 148] width 14 height 14
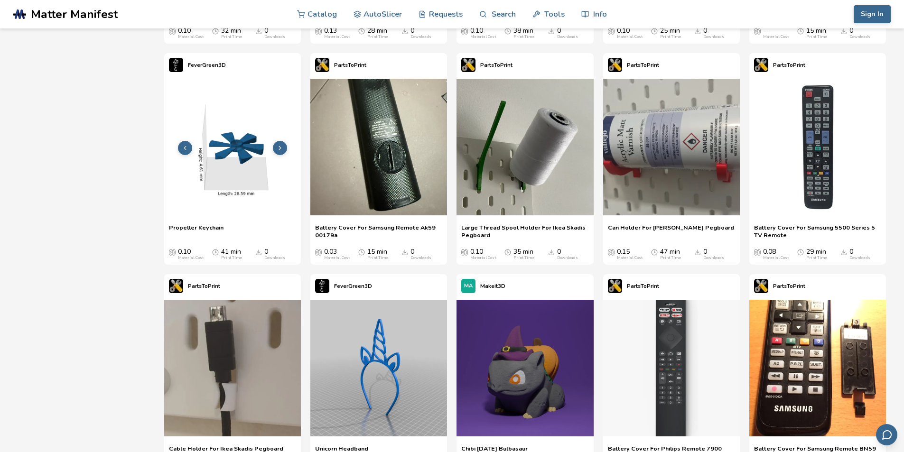
click at [280, 144] on button at bounding box center [280, 148] width 14 height 14
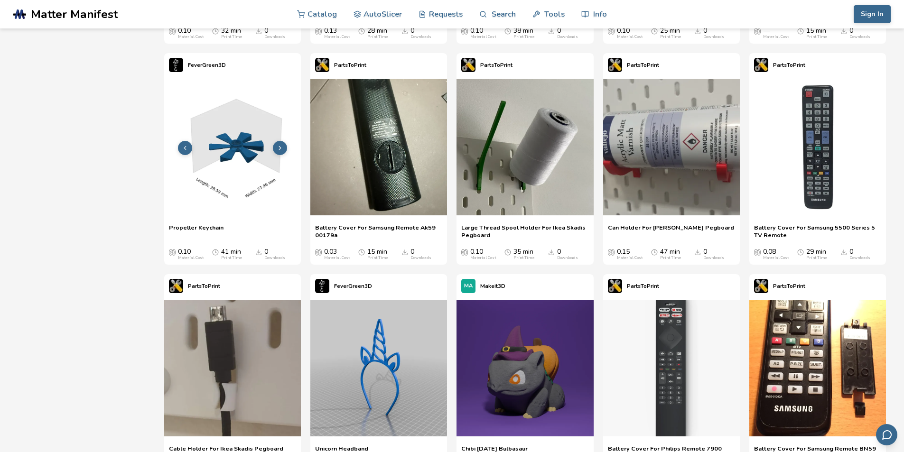
click at [280, 144] on button at bounding box center [280, 148] width 14 height 14
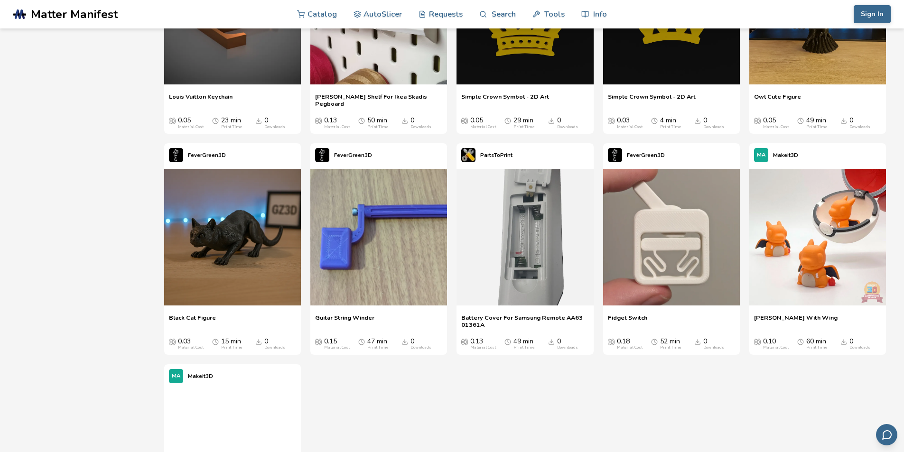
scroll to position [9345, 0]
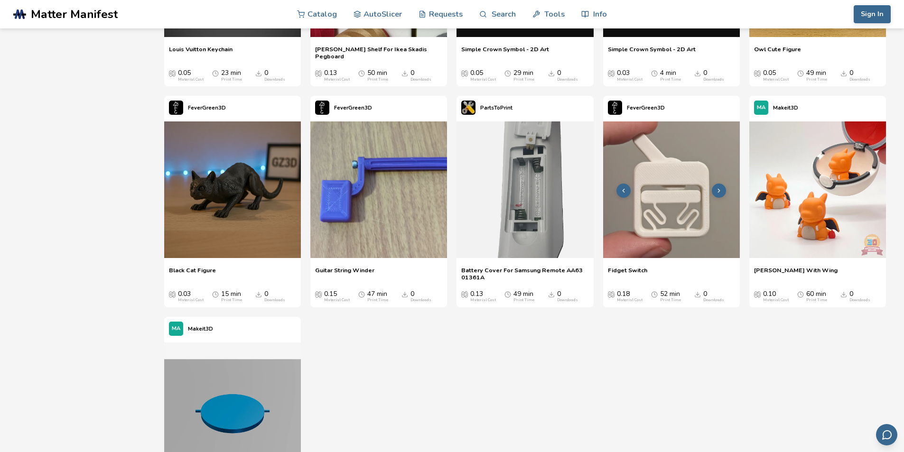
click at [674, 197] on img at bounding box center [671, 189] width 137 height 137
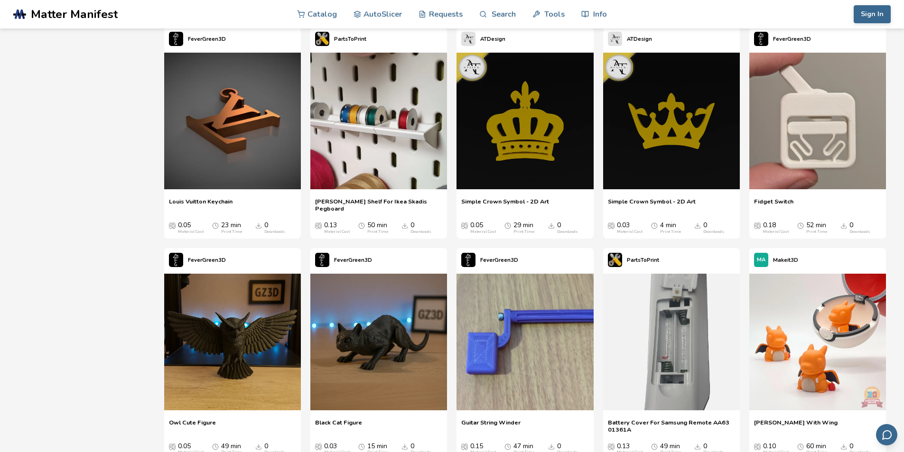
scroll to position [9249, 0]
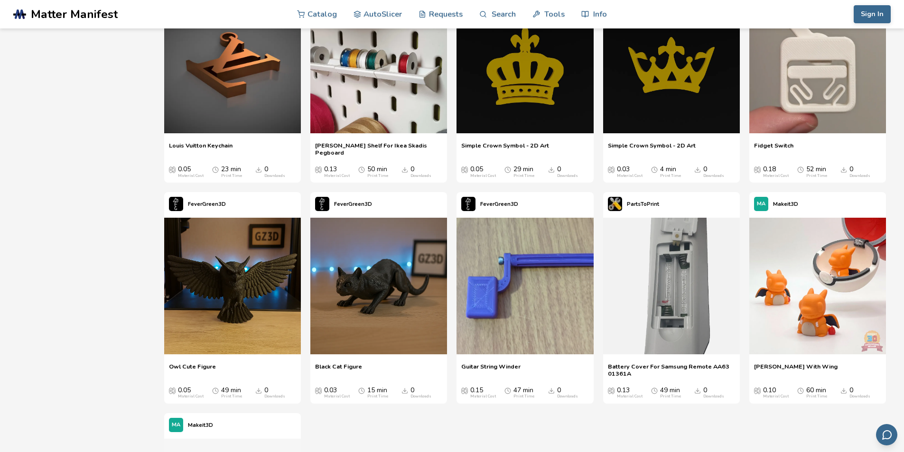
click at [475, 282] on button at bounding box center [477, 287] width 14 height 14
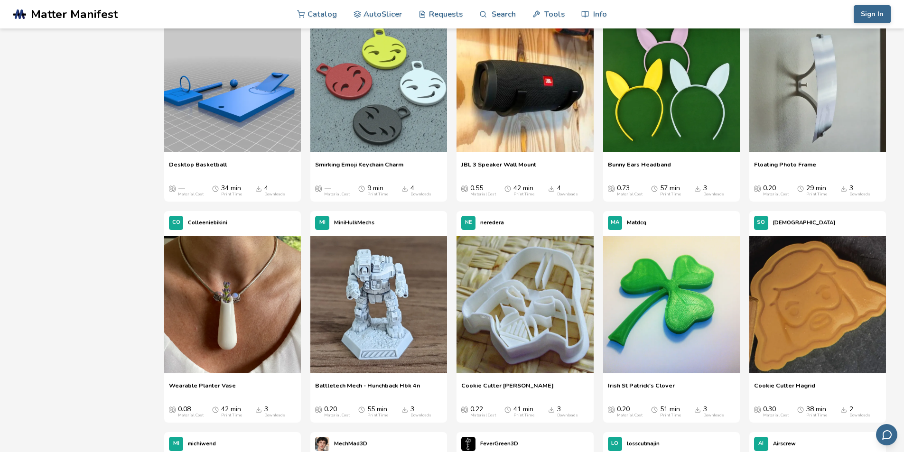
scroll to position [3937, 0]
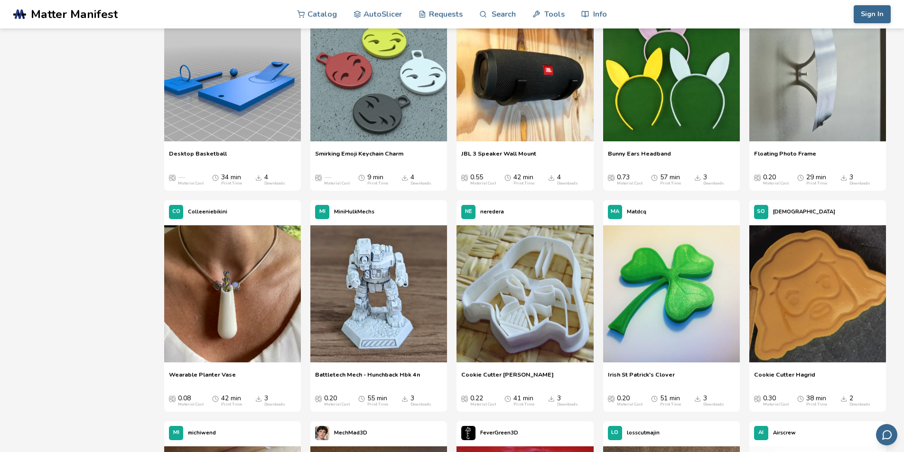
click at [370, 281] on img at bounding box center [378, 293] width 137 height 137
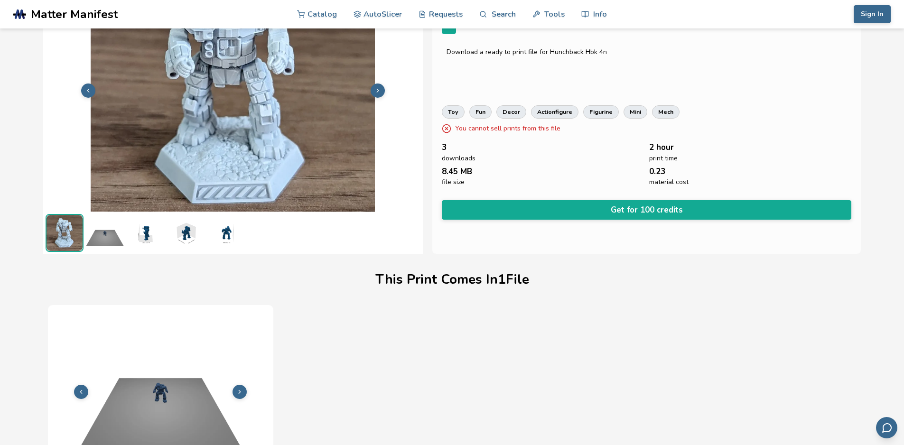
scroll to position [19, 0]
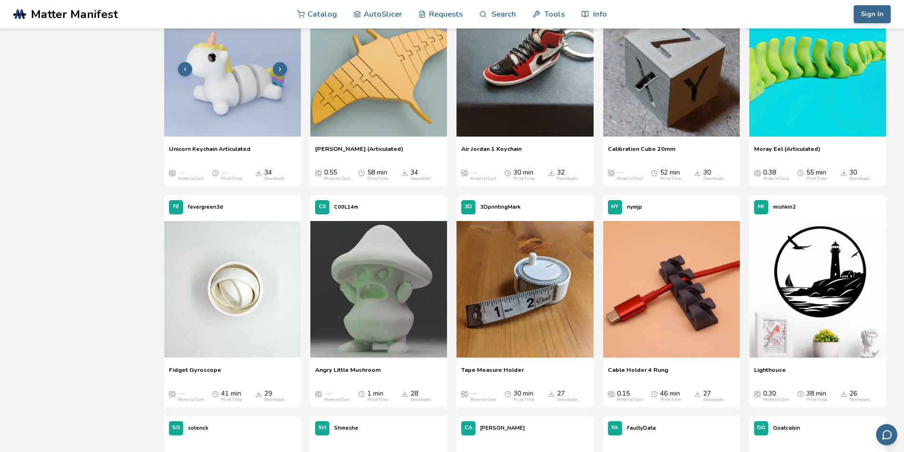
scroll to position [831, 0]
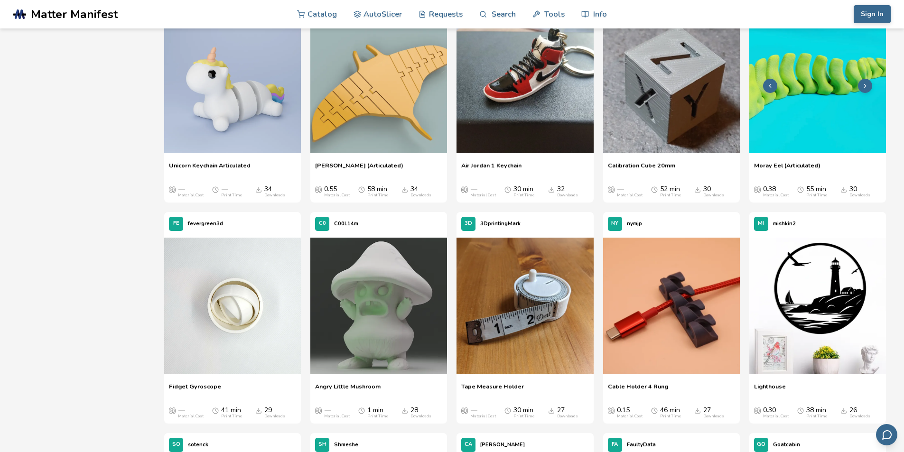
click at [832, 149] on img at bounding box center [817, 85] width 137 height 137
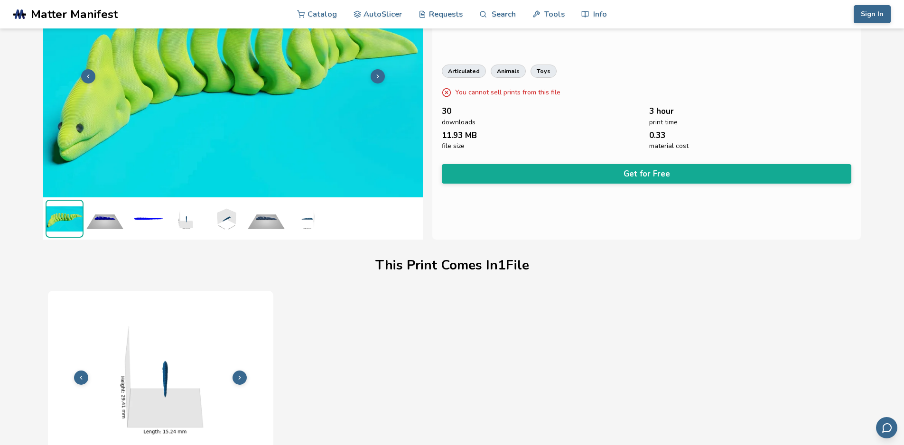
scroll to position [19, 0]
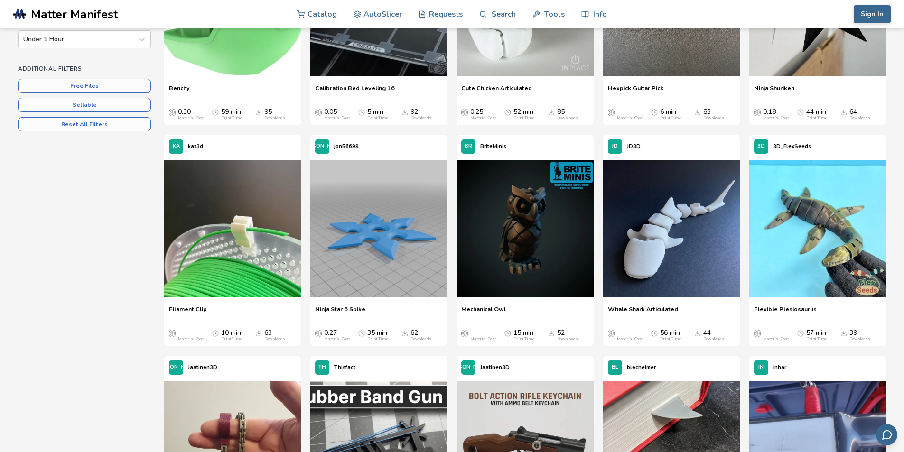
scroll to position [261, 0]
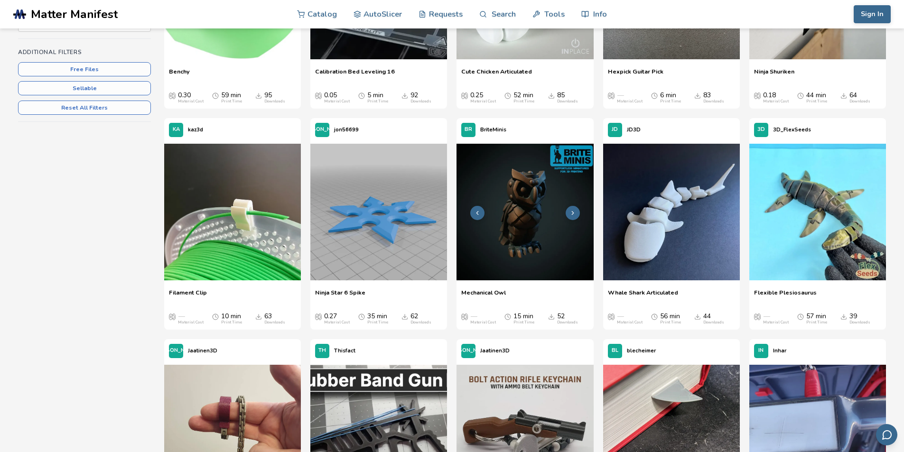
click at [492, 191] on img at bounding box center [524, 212] width 137 height 137
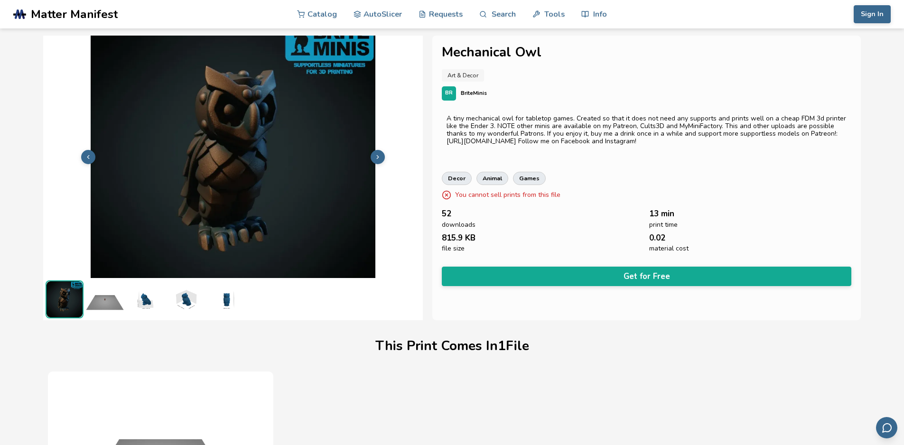
click at [380, 158] on icon at bounding box center [377, 157] width 7 height 7
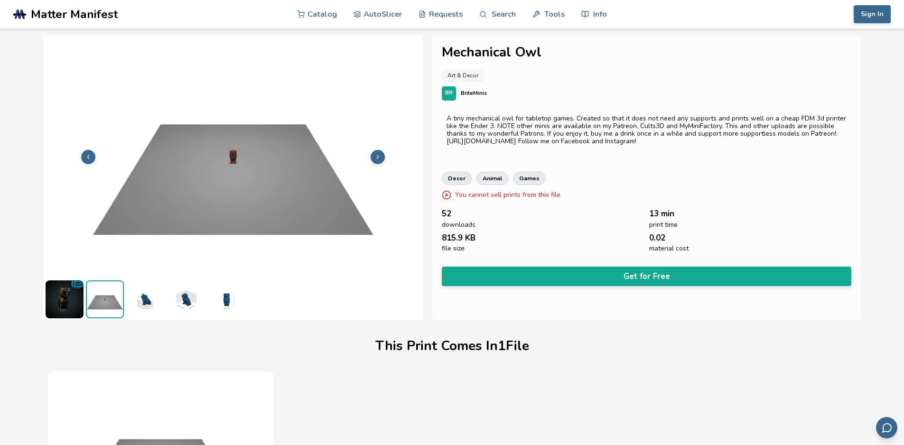
click at [380, 158] on icon at bounding box center [377, 157] width 7 height 7
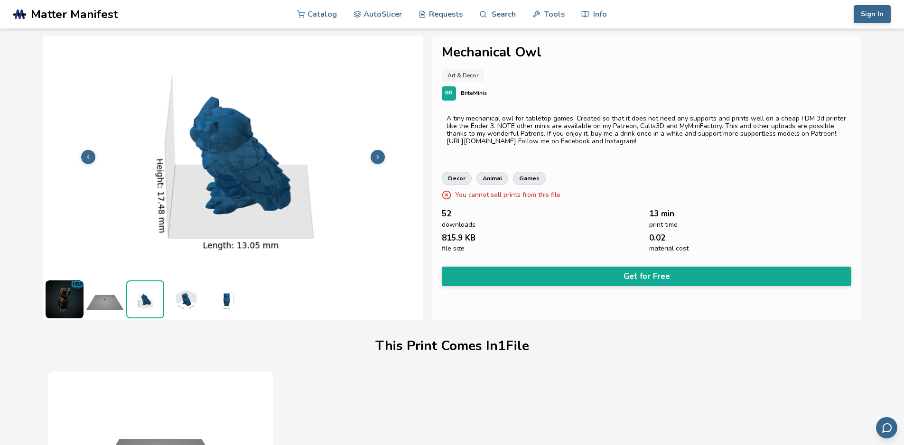
click at [380, 158] on icon at bounding box center [377, 157] width 7 height 7
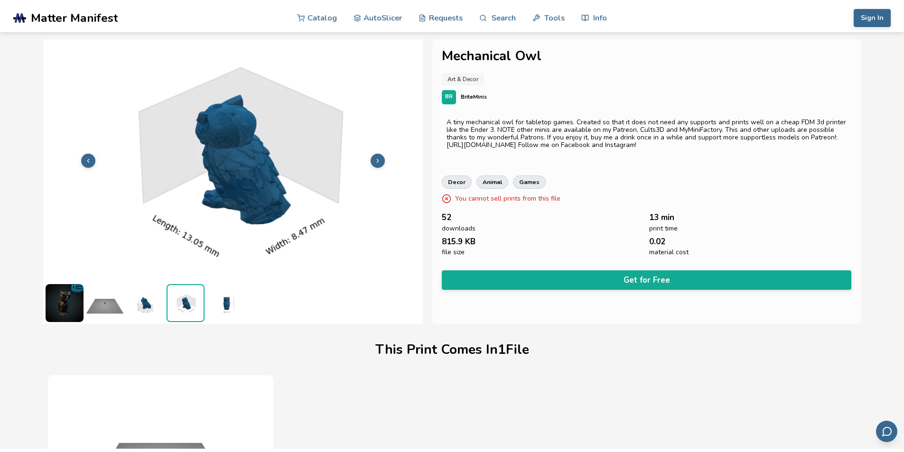
scroll to position [116, 0]
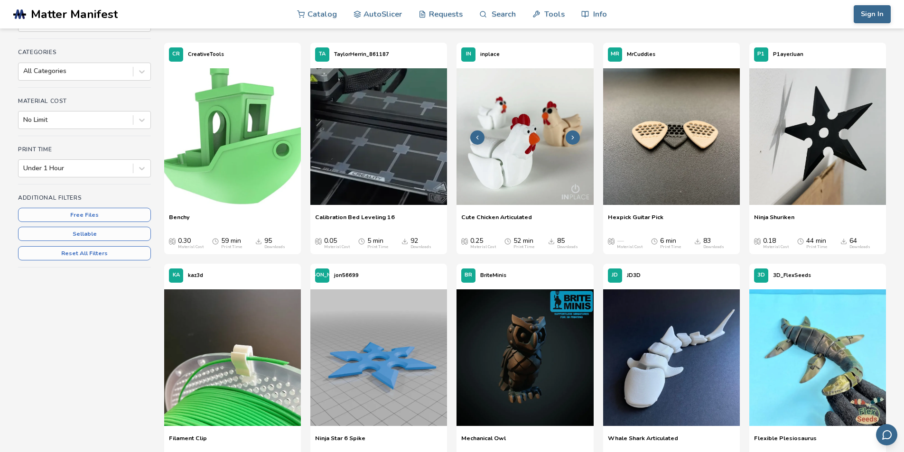
click at [526, 137] on img at bounding box center [524, 136] width 137 height 137
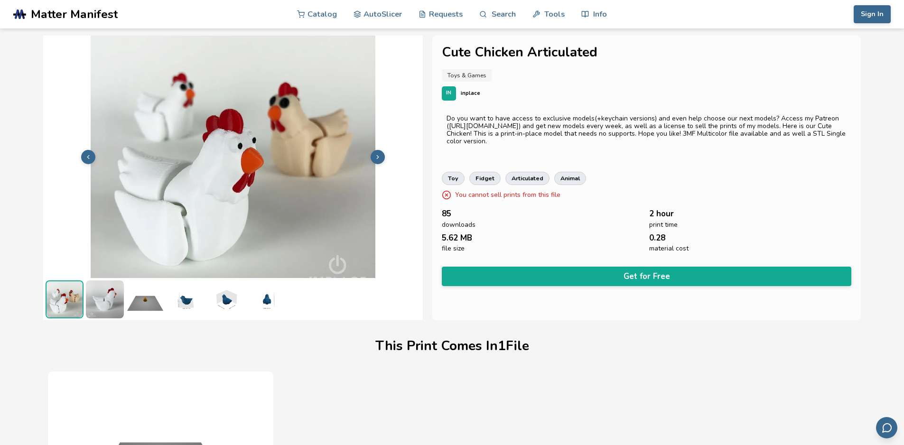
click at [381, 158] on button at bounding box center [377, 157] width 14 height 14
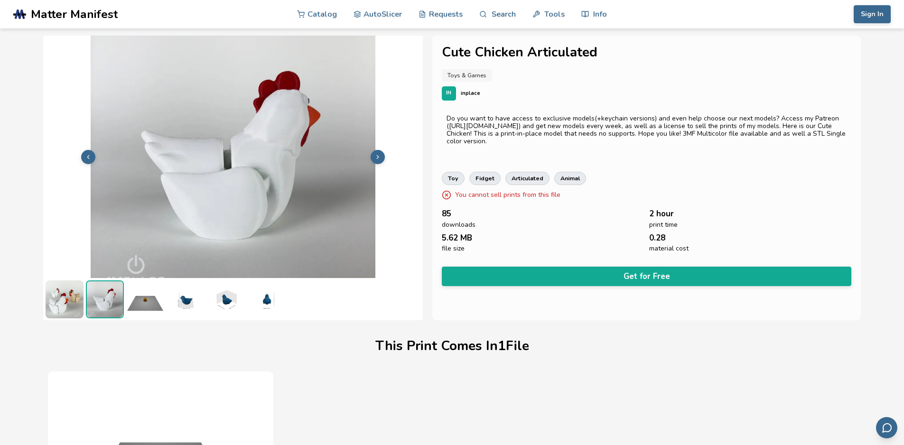
click at [381, 158] on button at bounding box center [377, 157] width 14 height 14
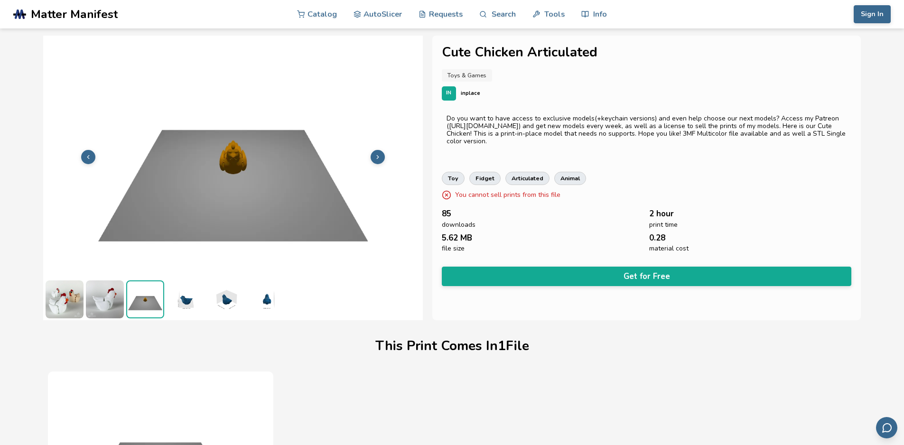
click at [381, 158] on button at bounding box center [377, 157] width 14 height 14
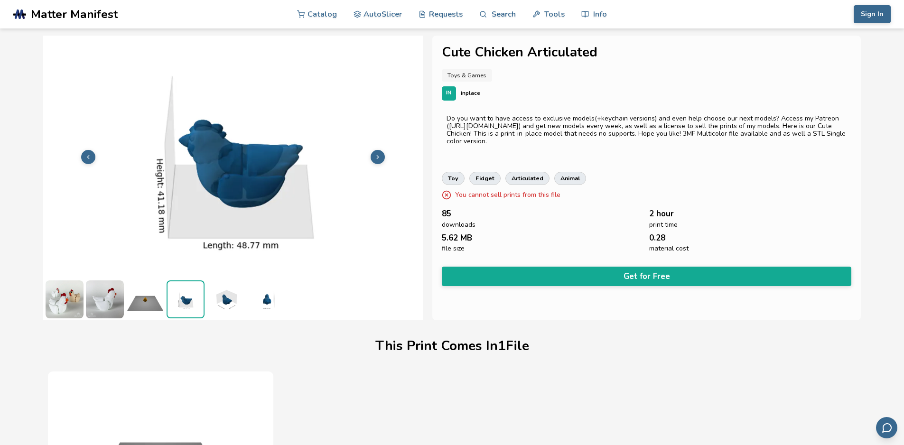
click at [381, 158] on button at bounding box center [377, 157] width 14 height 14
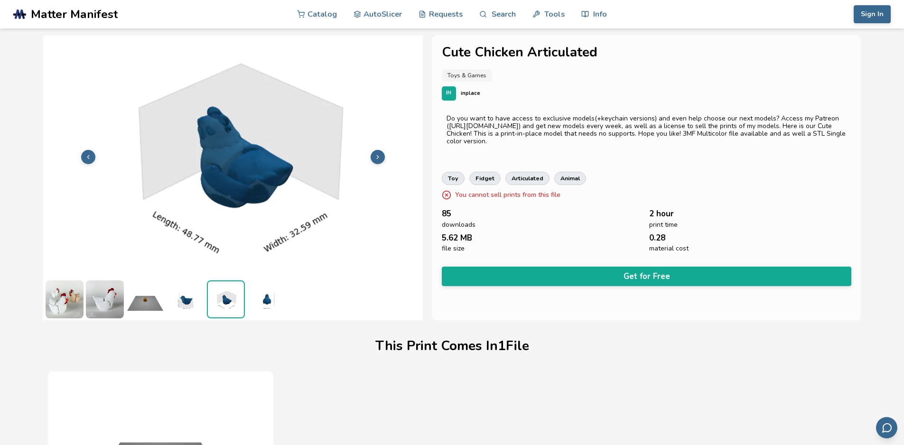
click at [381, 158] on button at bounding box center [377, 157] width 14 height 14
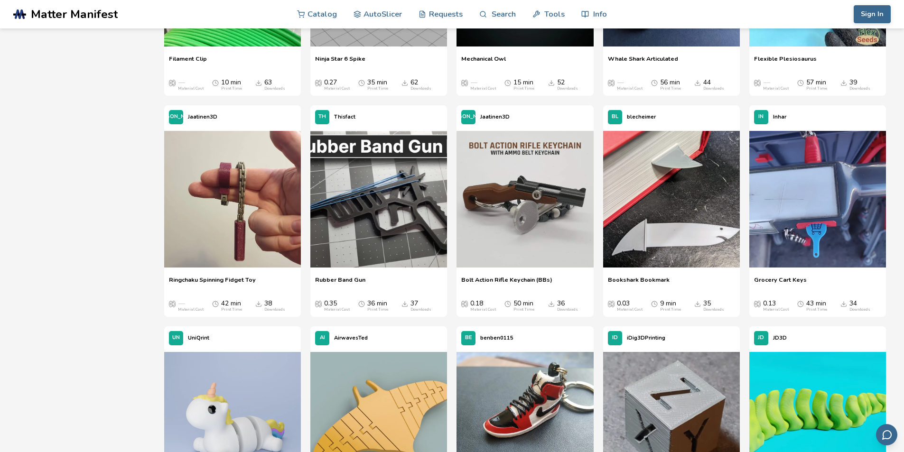
scroll to position [543, 0]
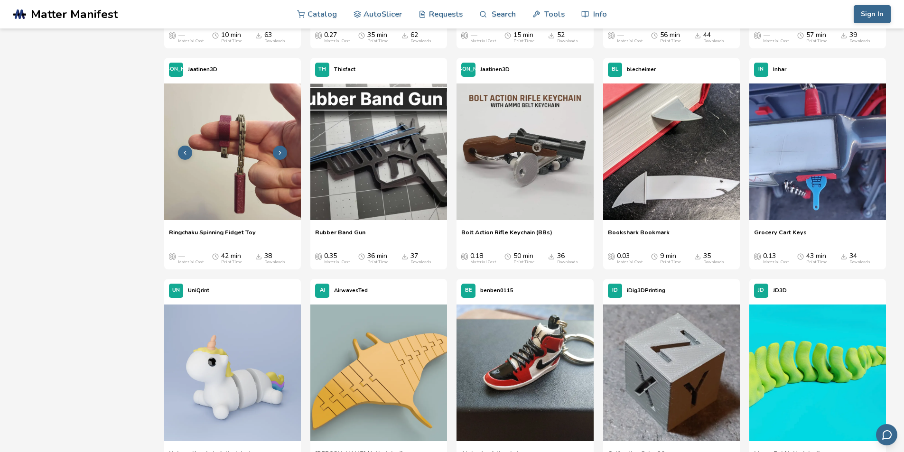
click at [243, 167] on img at bounding box center [232, 151] width 137 height 137
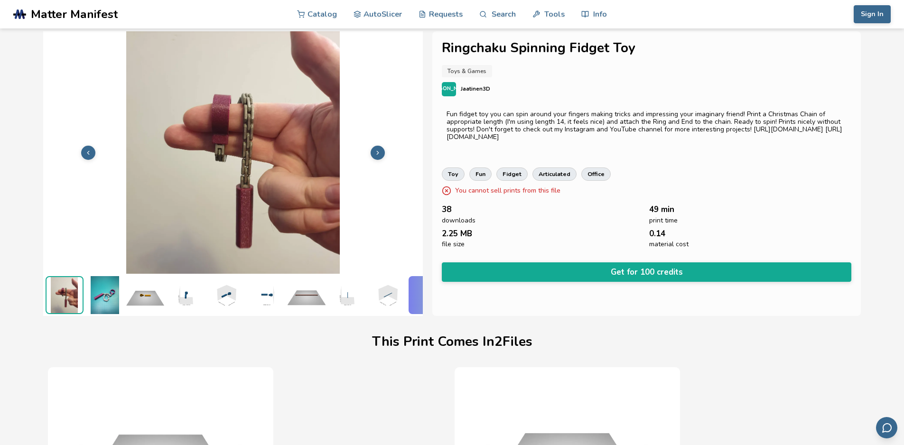
scroll to position [0, 4]
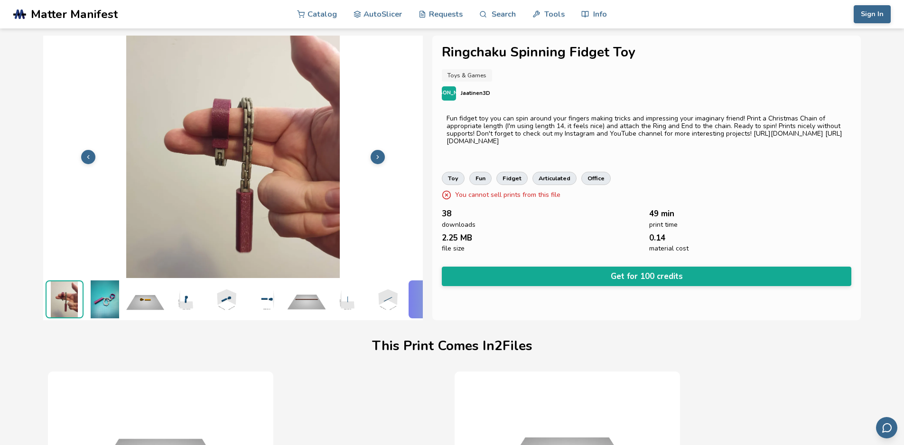
click at [374, 154] on icon at bounding box center [377, 157] width 7 height 7
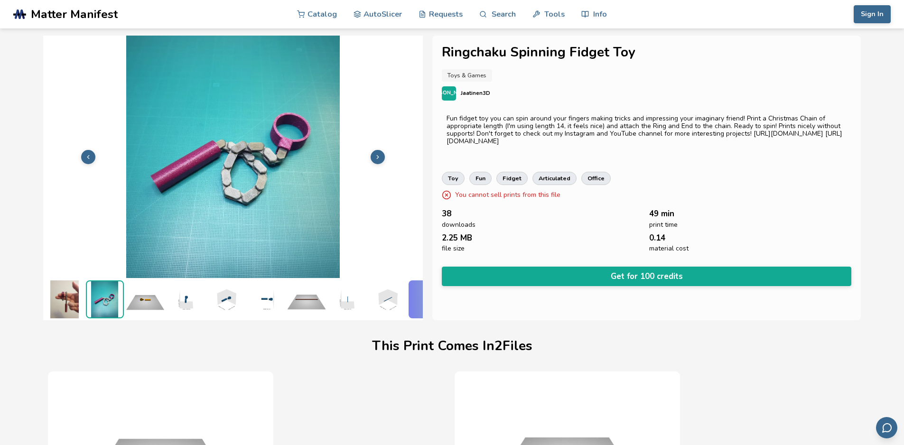
click at [371, 153] on button at bounding box center [377, 157] width 14 height 14
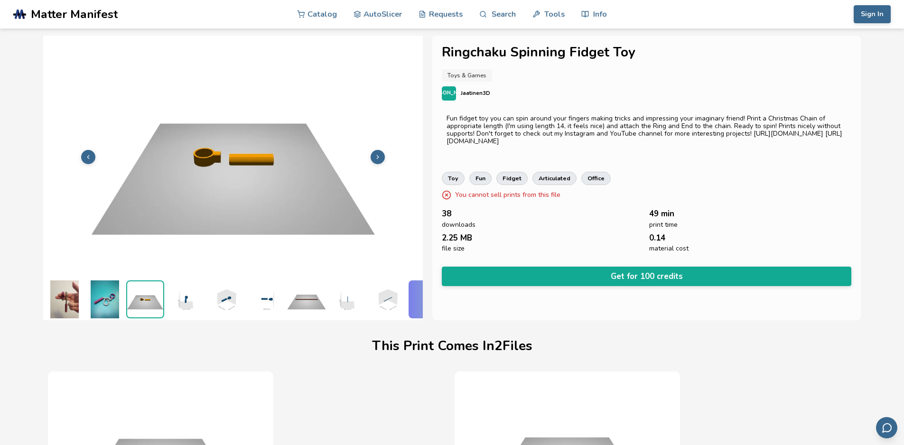
click at [371, 153] on button at bounding box center [377, 157] width 14 height 14
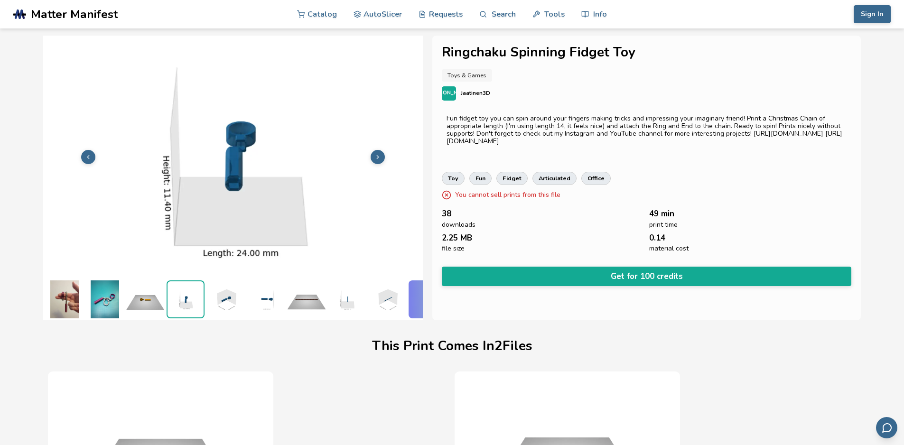
click at [371, 153] on button at bounding box center [377, 157] width 14 height 14
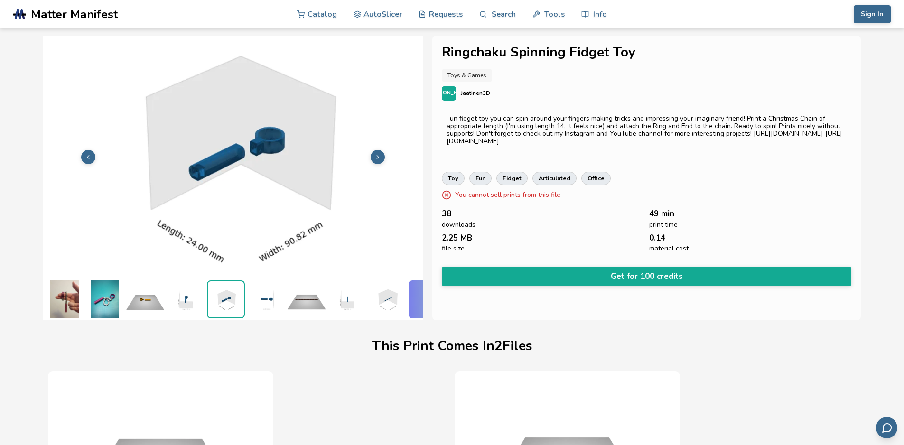
click at [371, 153] on button at bounding box center [377, 157] width 14 height 14
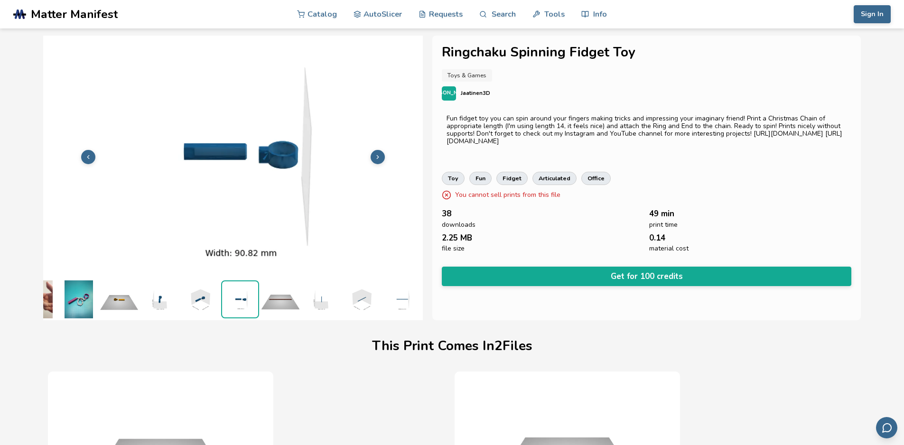
scroll to position [0, 33]
click at [371, 153] on button at bounding box center [377, 157] width 14 height 14
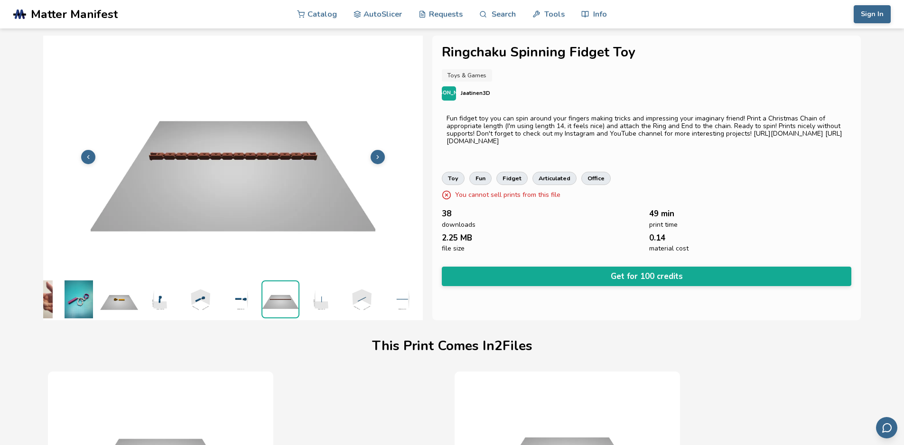
click at [371, 153] on button at bounding box center [377, 157] width 14 height 14
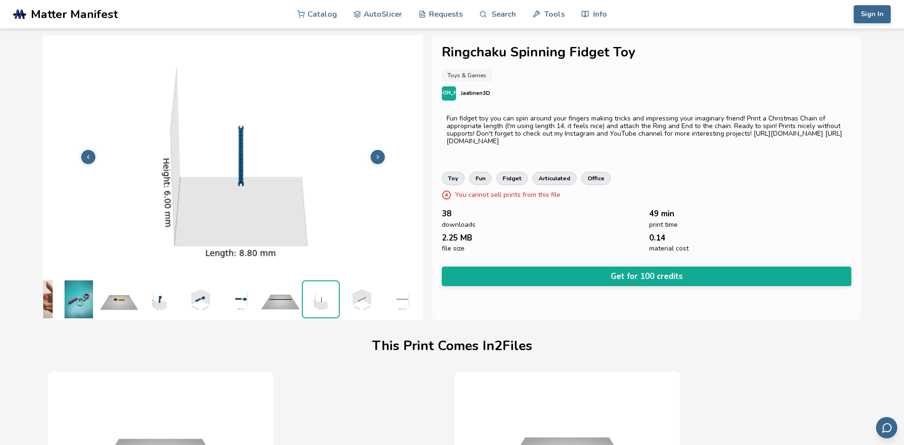
click at [371, 153] on button at bounding box center [377, 157] width 14 height 14
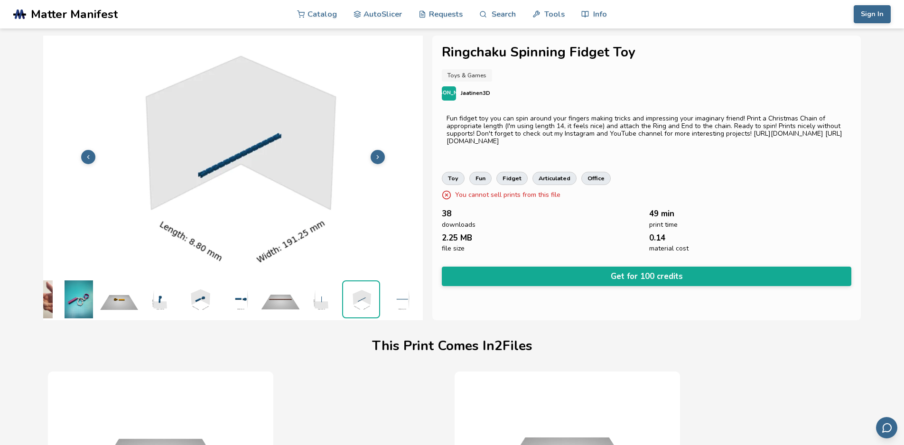
click at [371, 153] on button at bounding box center [377, 157] width 14 height 14
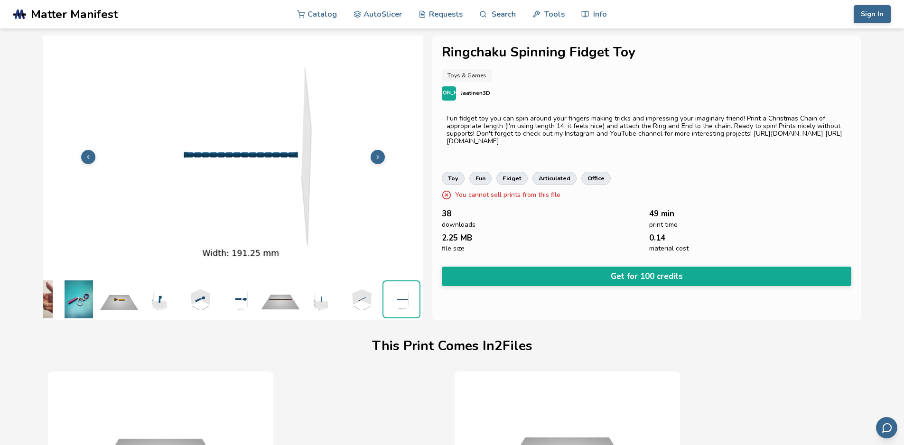
click at [371, 153] on button at bounding box center [377, 157] width 14 height 14
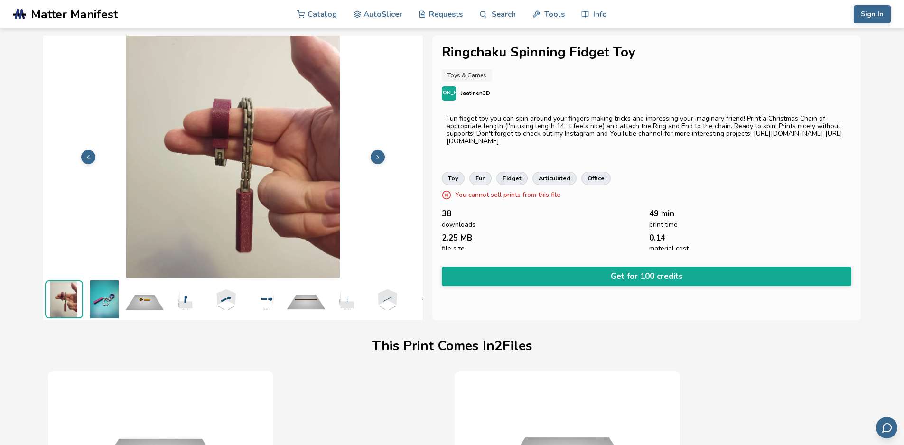
scroll to position [0, 0]
click at [371, 153] on button at bounding box center [377, 157] width 14 height 14
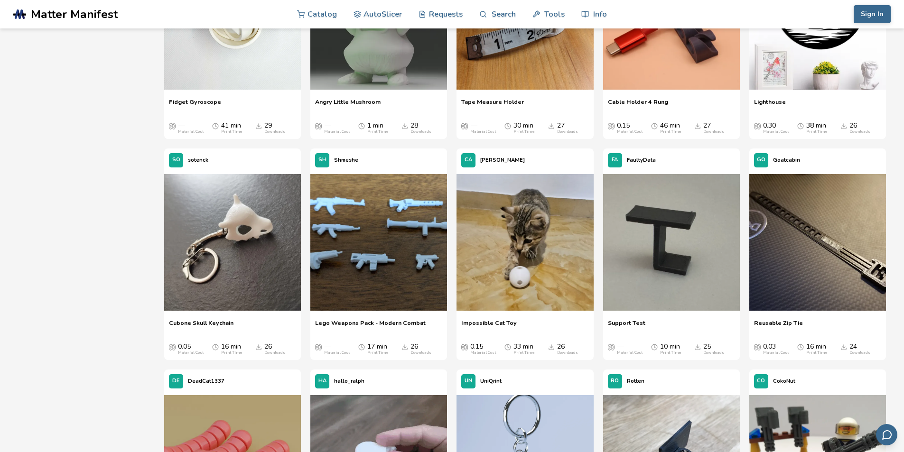
scroll to position [1163, 0]
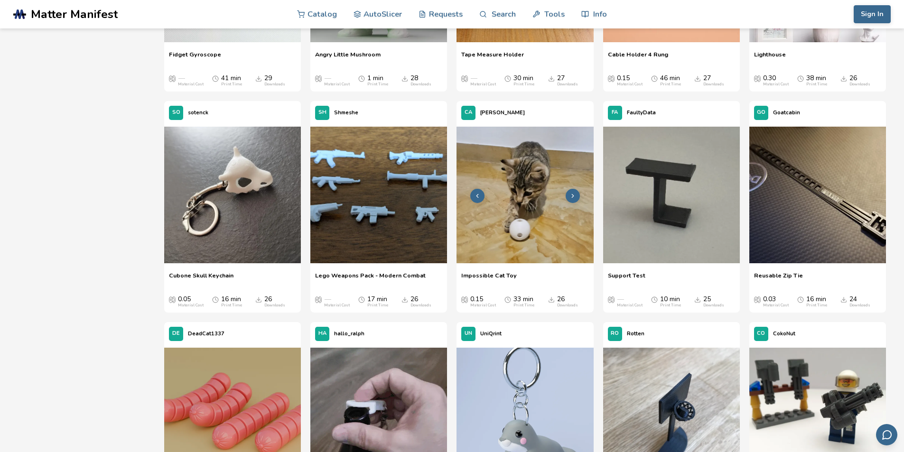
click at [575, 190] on button at bounding box center [572, 196] width 14 height 14
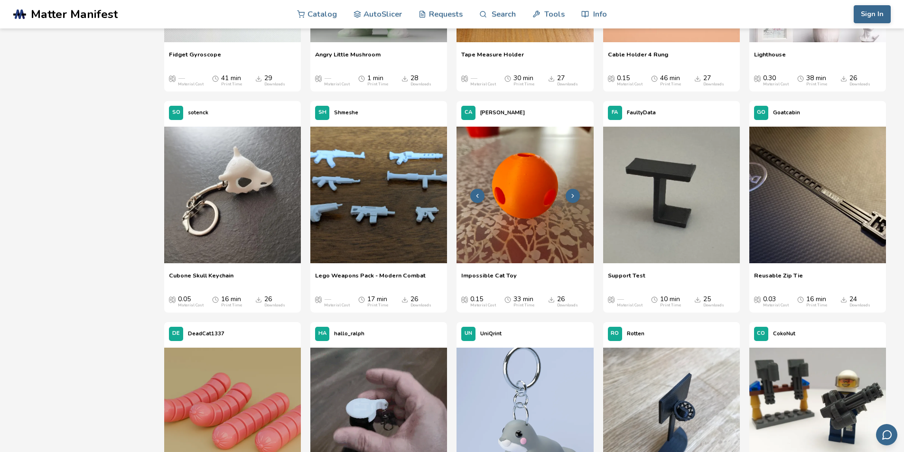
click at [575, 191] on button at bounding box center [572, 196] width 14 height 14
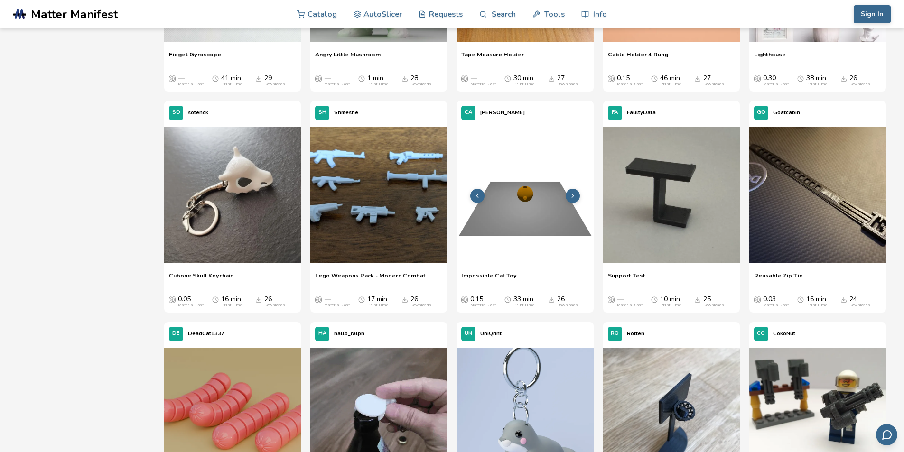
click at [575, 191] on button at bounding box center [572, 196] width 14 height 14
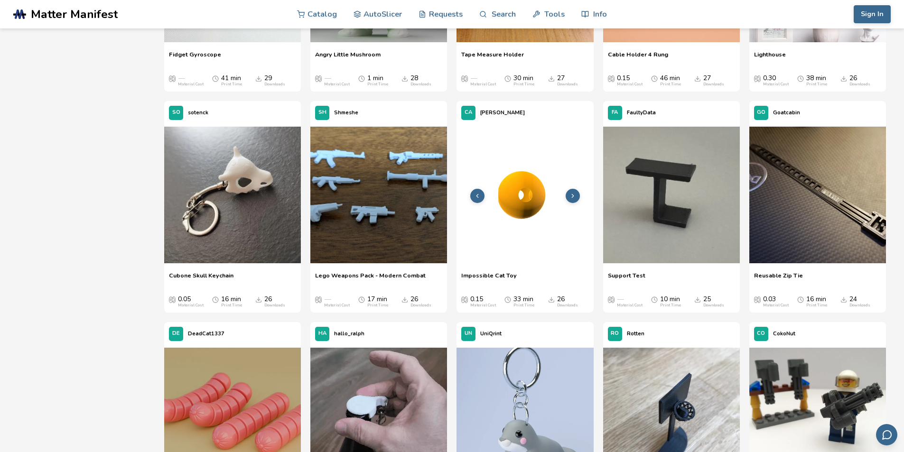
click at [575, 191] on button at bounding box center [572, 196] width 14 height 14
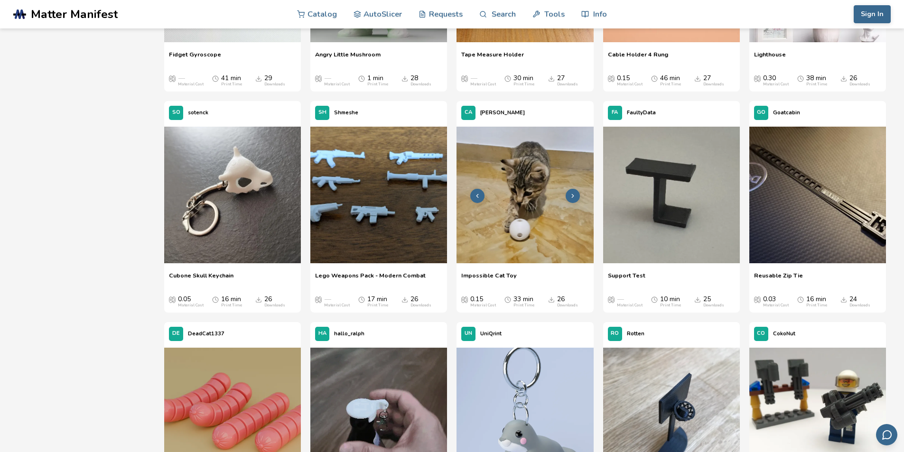
click at [575, 191] on button at bounding box center [572, 196] width 14 height 14
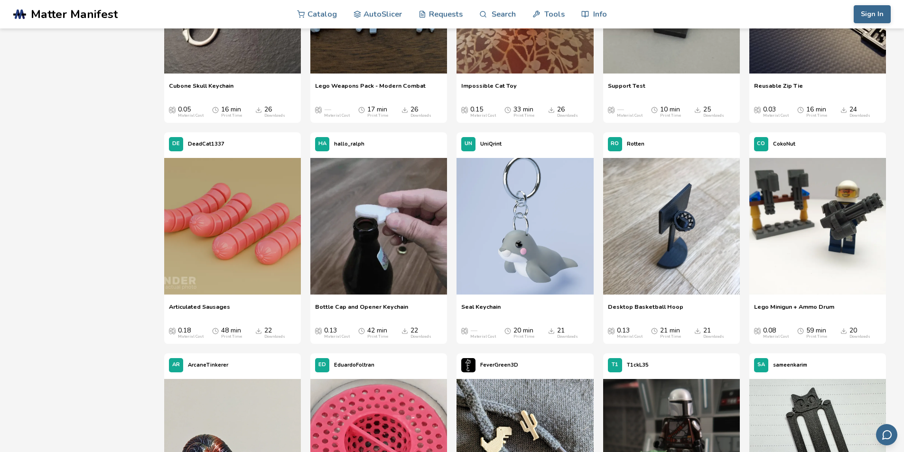
scroll to position [1400, 0]
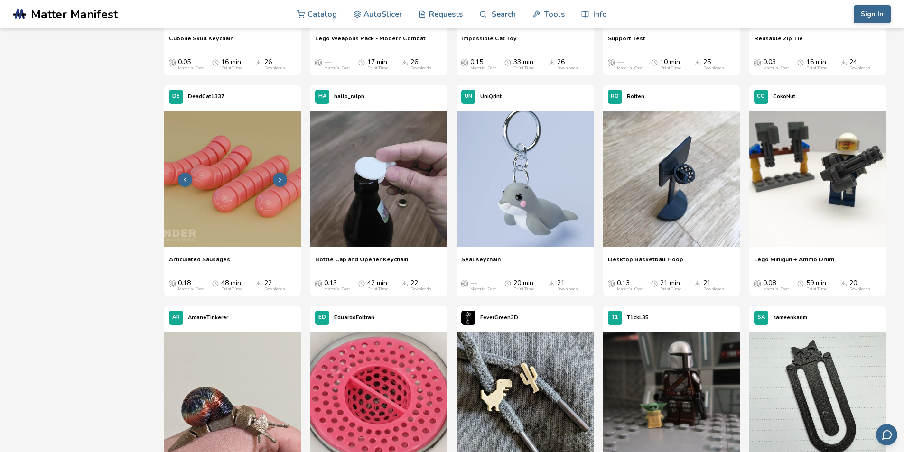
click at [281, 182] on icon at bounding box center [280, 179] width 7 height 7
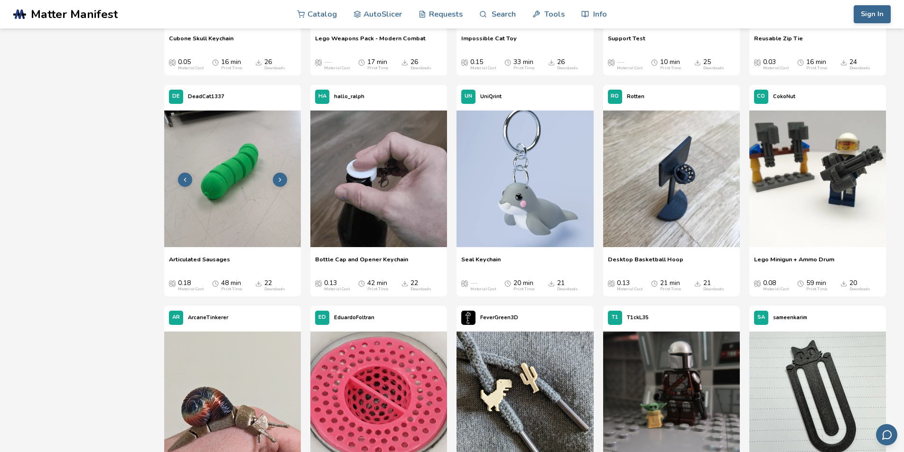
click at [281, 182] on icon at bounding box center [280, 179] width 7 height 7
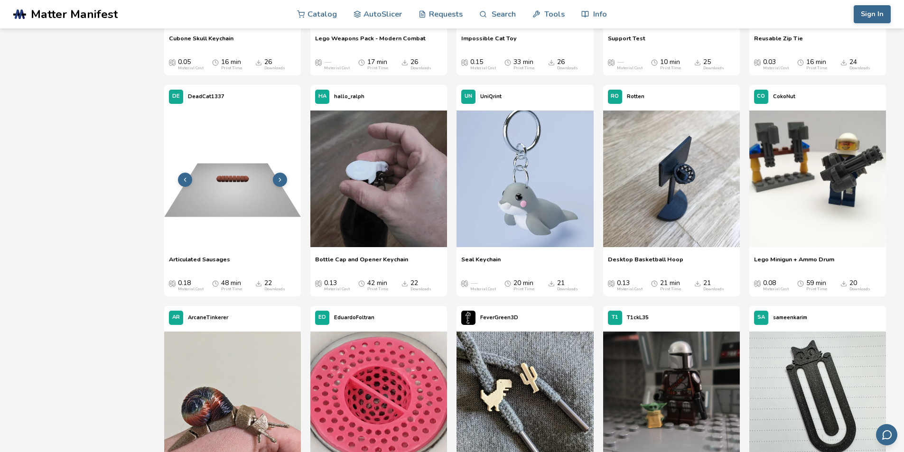
click at [281, 182] on icon at bounding box center [280, 179] width 7 height 7
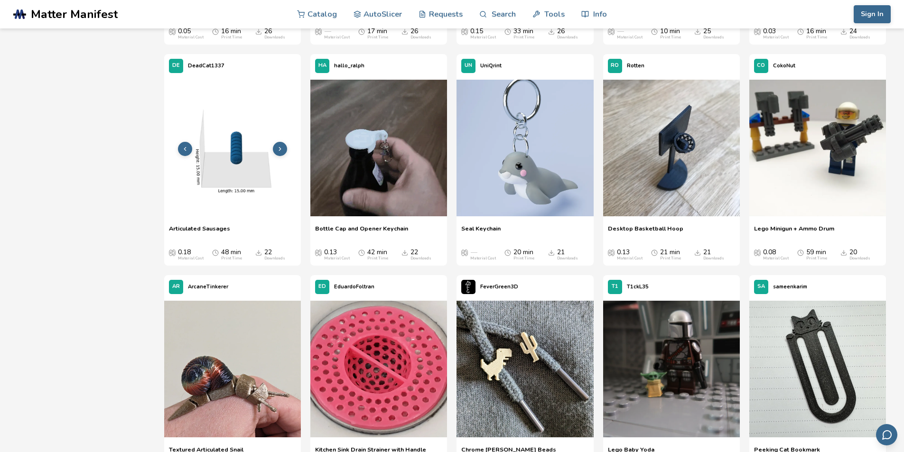
scroll to position [1447, 0]
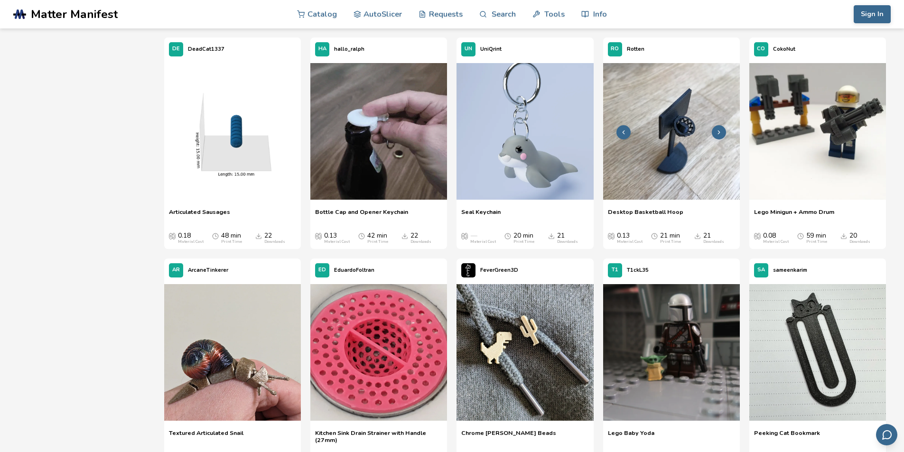
click at [720, 126] on button at bounding box center [718, 132] width 14 height 14
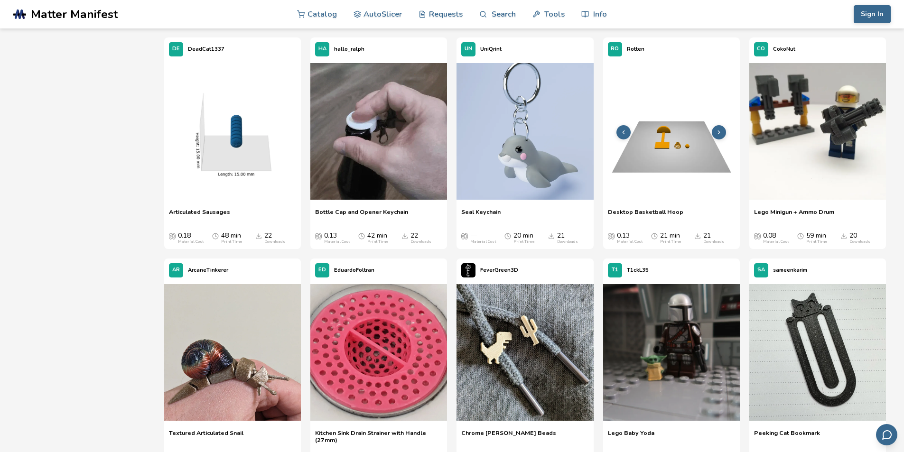
click at [719, 130] on icon at bounding box center [718, 132] width 7 height 7
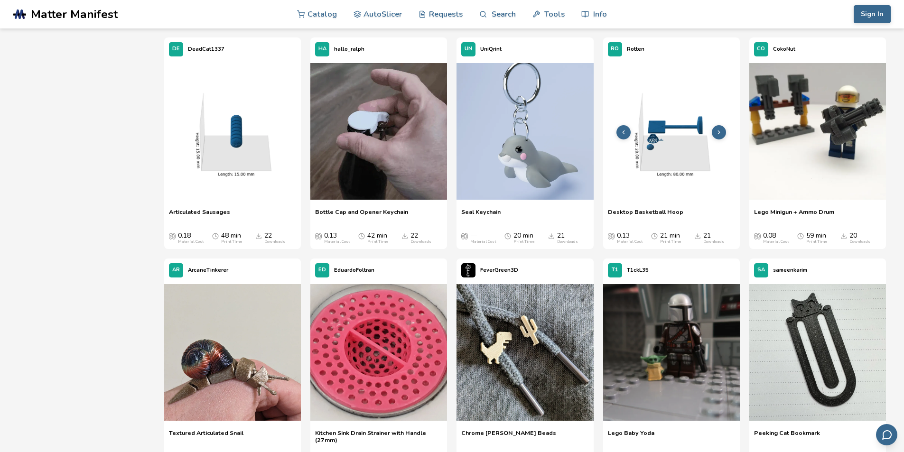
click at [719, 130] on icon at bounding box center [718, 132] width 7 height 7
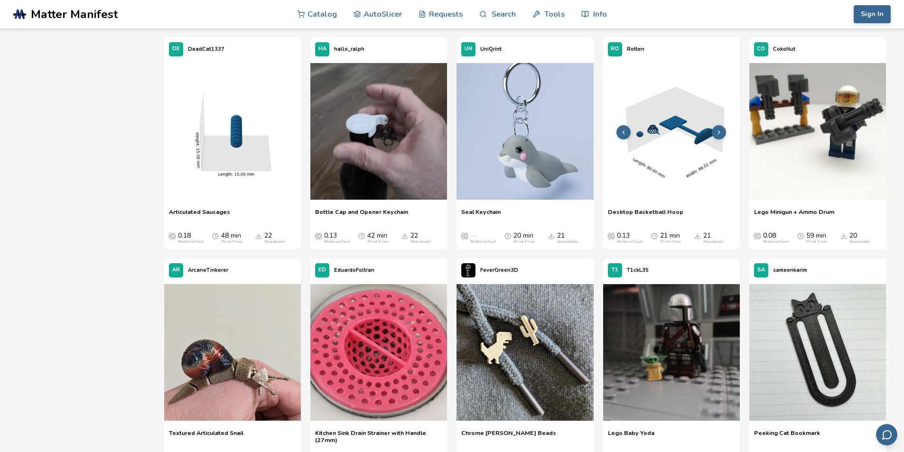
click at [719, 130] on icon at bounding box center [718, 132] width 7 height 7
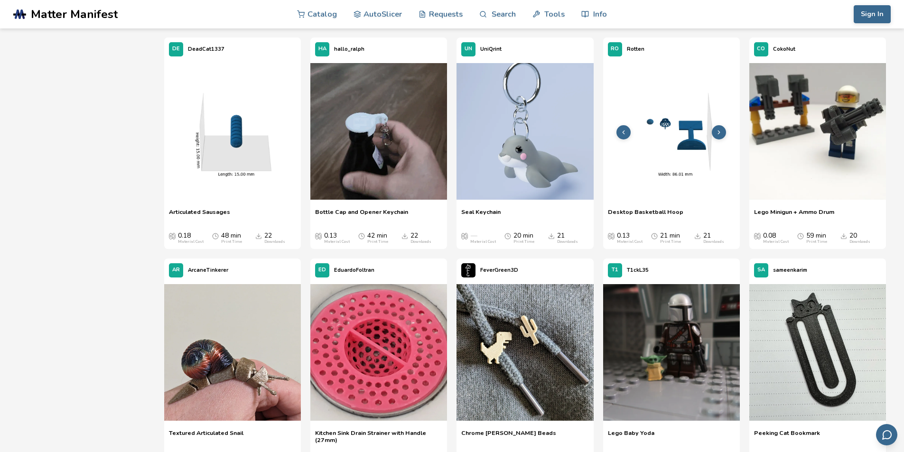
click at [719, 130] on icon at bounding box center [718, 132] width 7 height 7
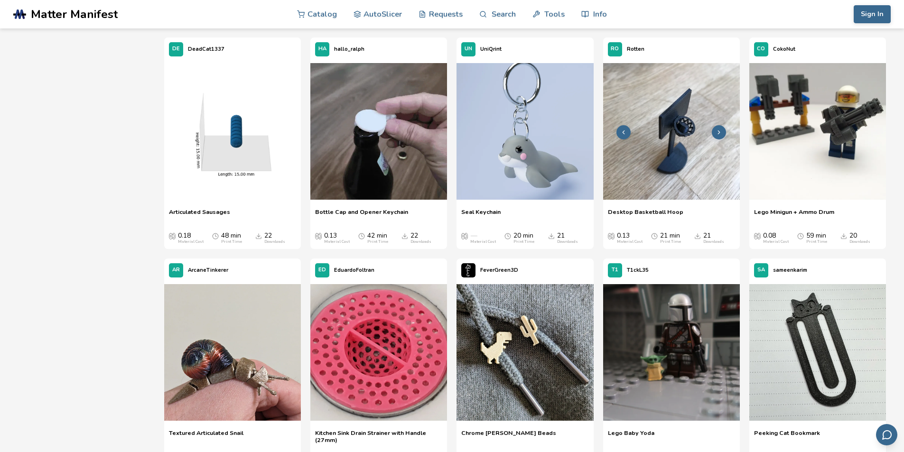
click at [719, 130] on icon at bounding box center [718, 132] width 7 height 7
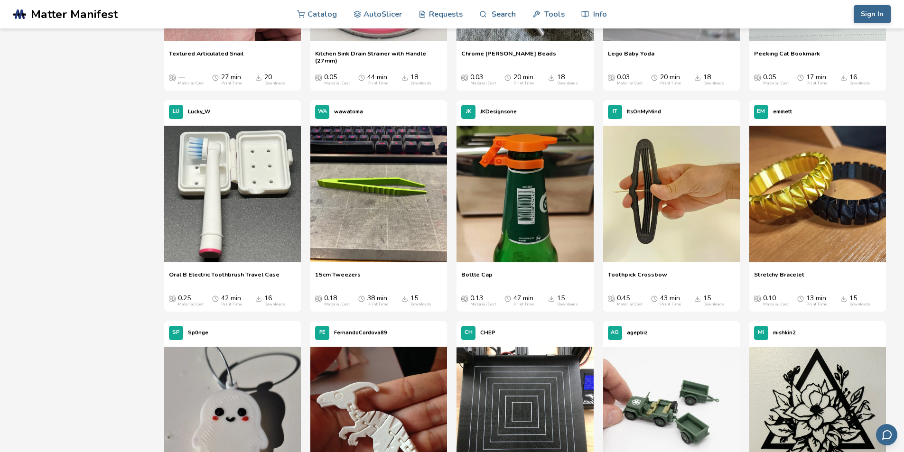
scroll to position [1874, 0]
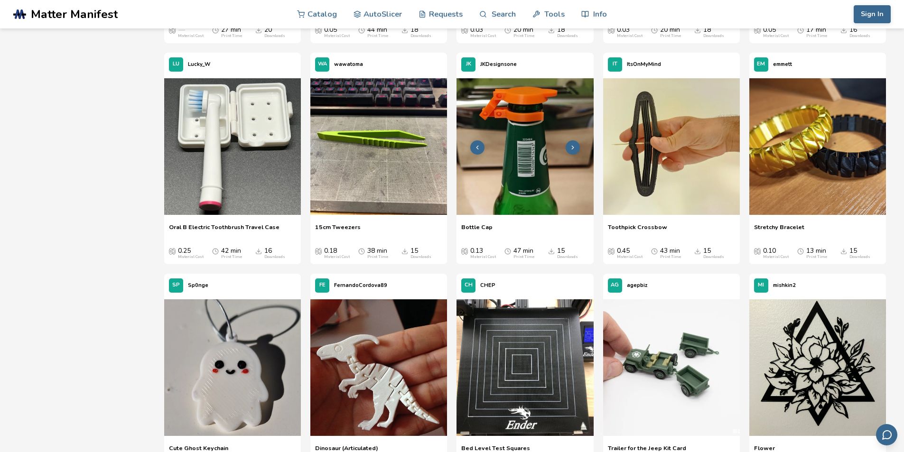
click at [542, 160] on img at bounding box center [524, 146] width 137 height 137
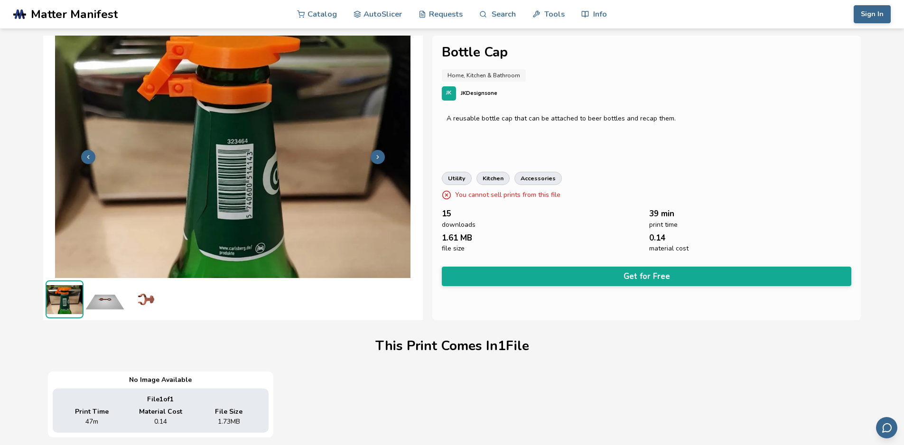
click at [381, 160] on button at bounding box center [377, 157] width 14 height 14
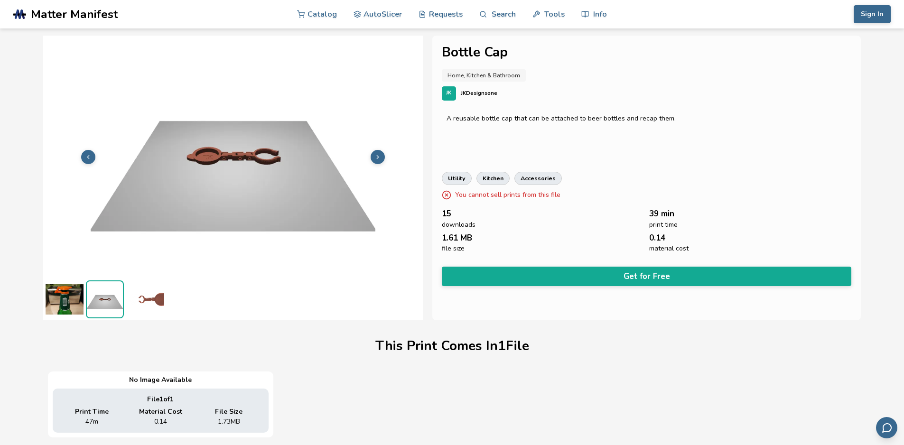
click at [381, 160] on button at bounding box center [377, 157] width 14 height 14
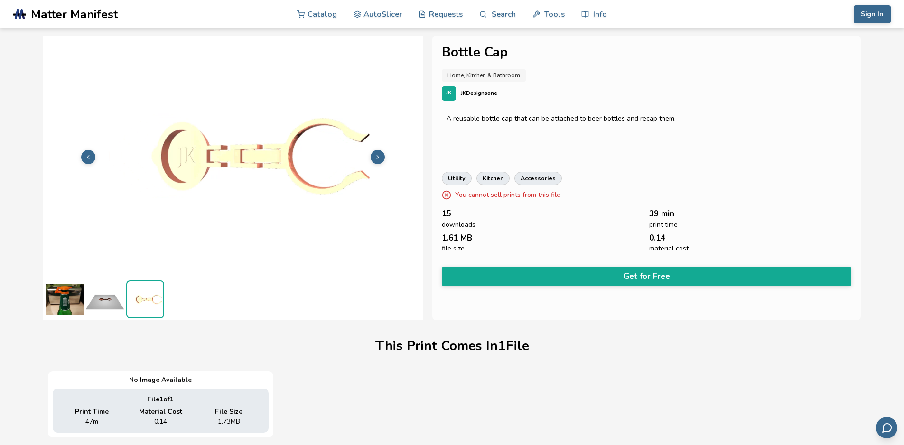
click at [381, 160] on button at bounding box center [377, 157] width 14 height 14
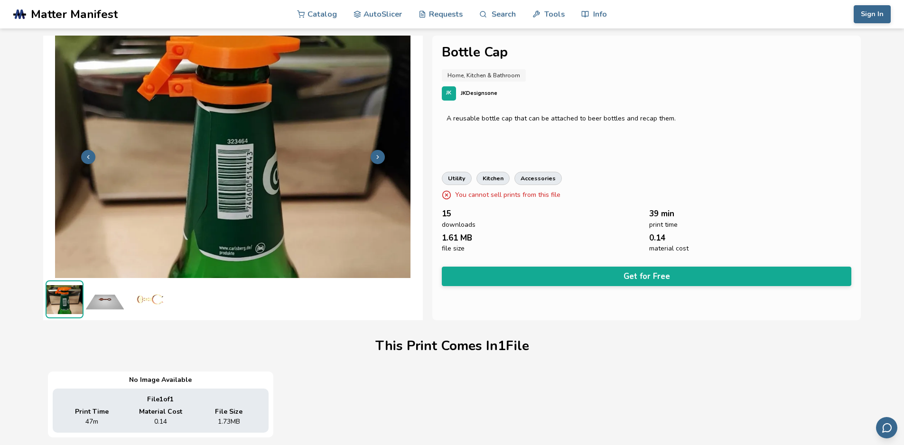
click at [381, 160] on button at bounding box center [377, 157] width 14 height 14
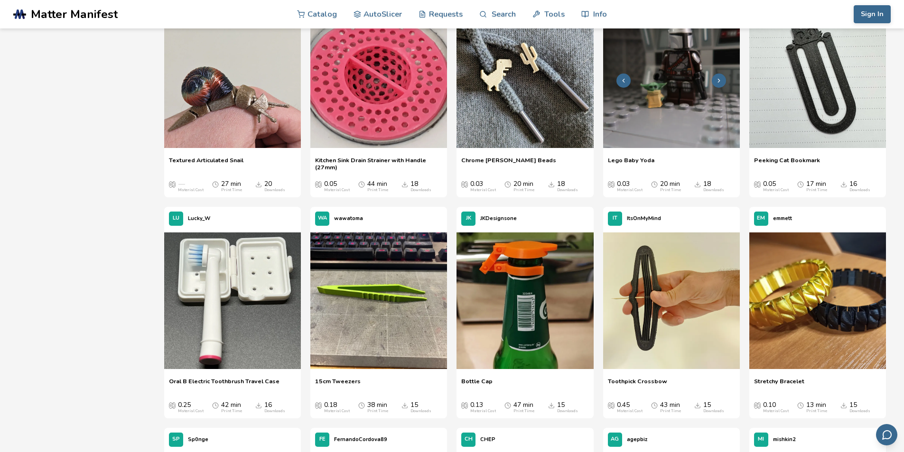
scroll to position [1660, 0]
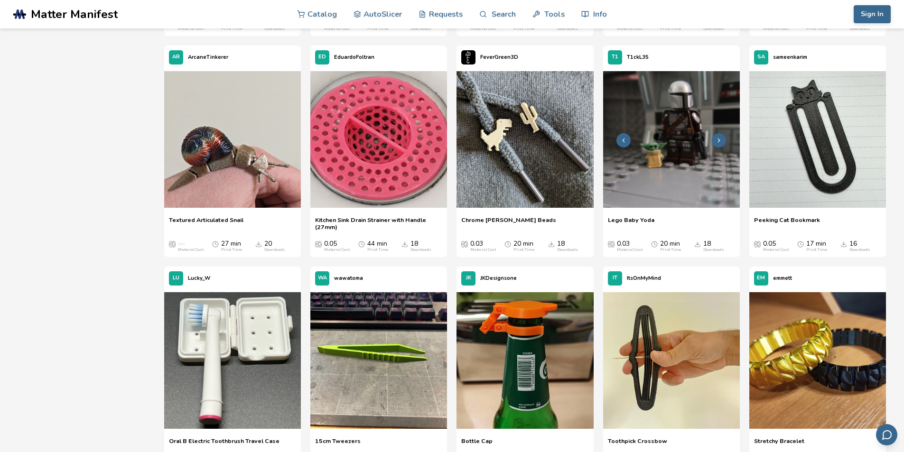
click at [637, 155] on img at bounding box center [671, 139] width 137 height 137
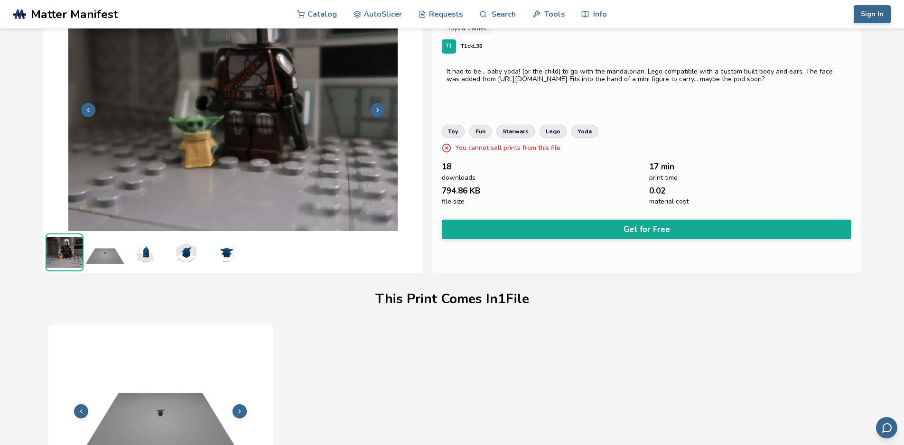
scroll to position [19, 0]
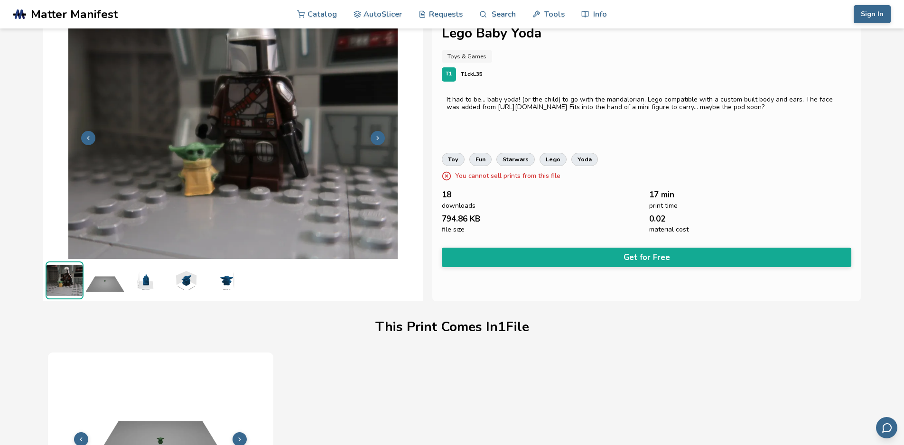
click at [380, 140] on icon at bounding box center [377, 138] width 7 height 7
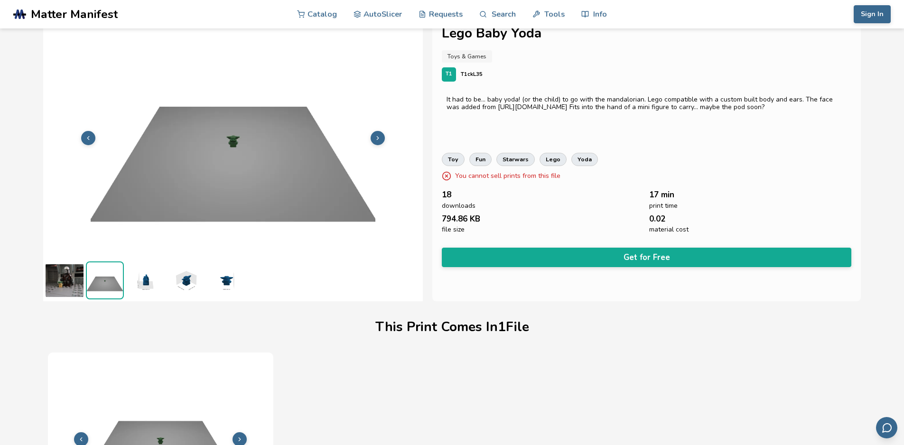
click at [380, 140] on icon at bounding box center [377, 138] width 7 height 7
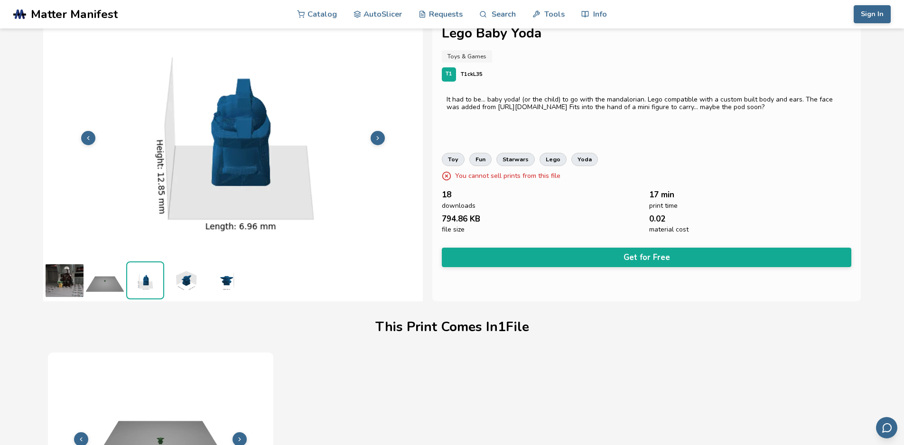
click at [380, 140] on icon at bounding box center [377, 138] width 7 height 7
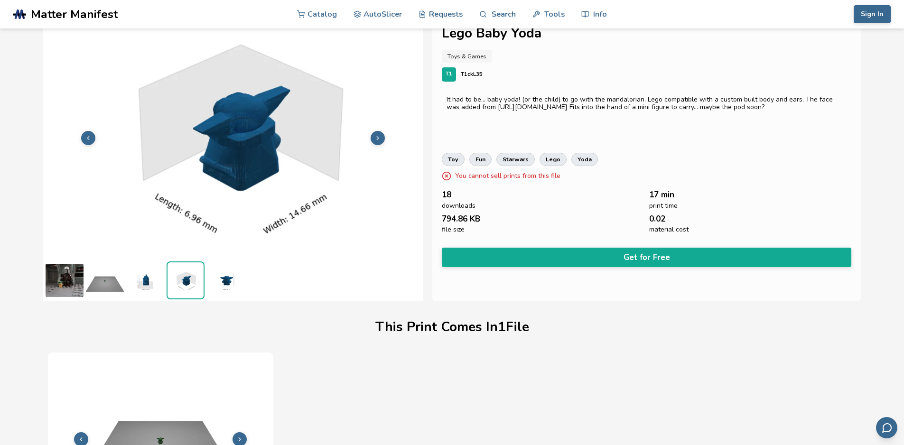
click at [380, 140] on icon at bounding box center [377, 138] width 7 height 7
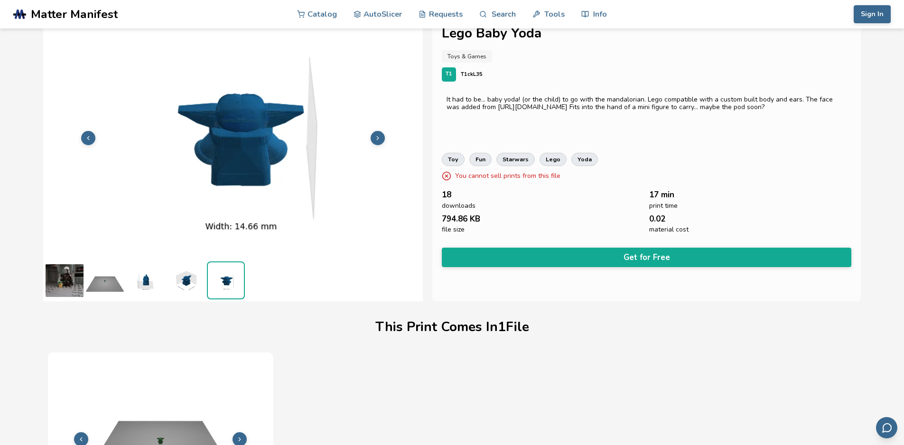
click at [380, 140] on icon at bounding box center [377, 138] width 7 height 7
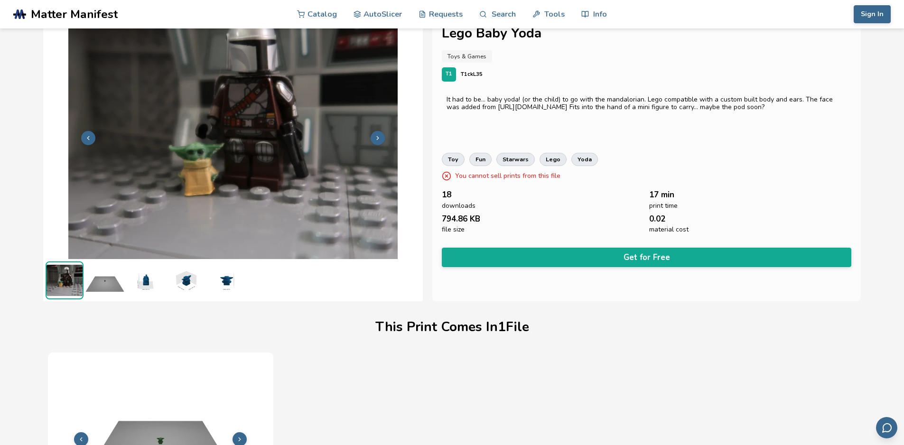
click at [380, 140] on icon at bounding box center [377, 138] width 7 height 7
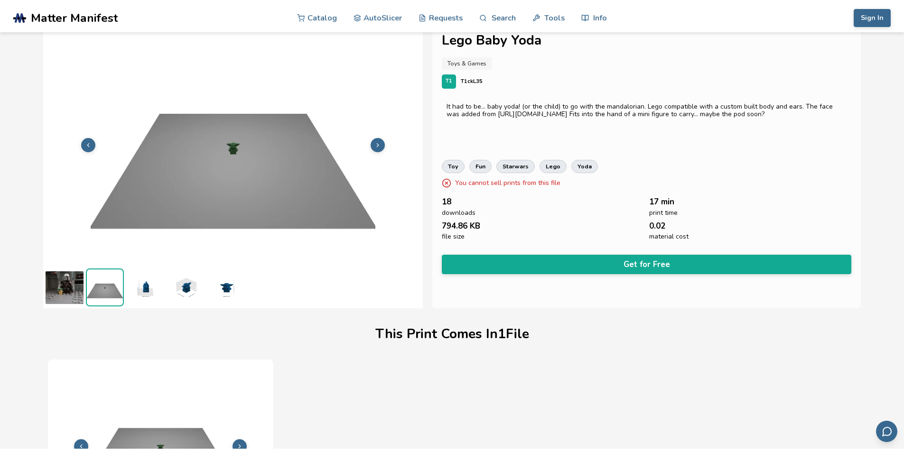
scroll to position [0, 0]
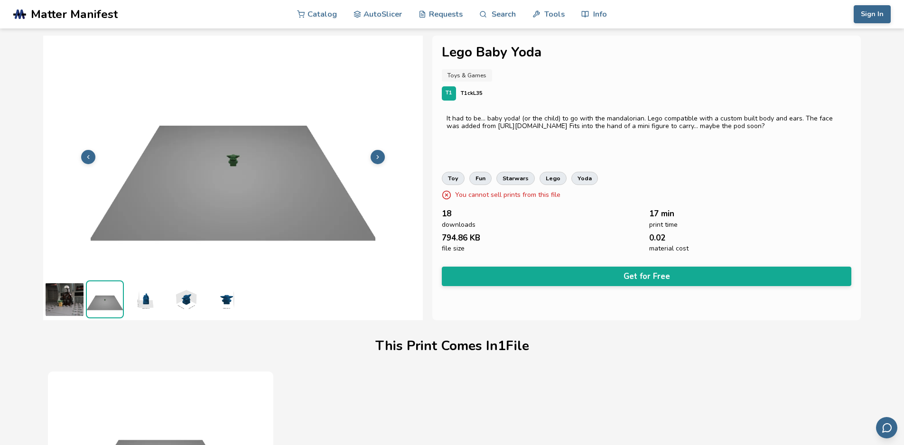
click at [96, 14] on span "Matter Manifest" at bounding box center [74, 14] width 87 height 13
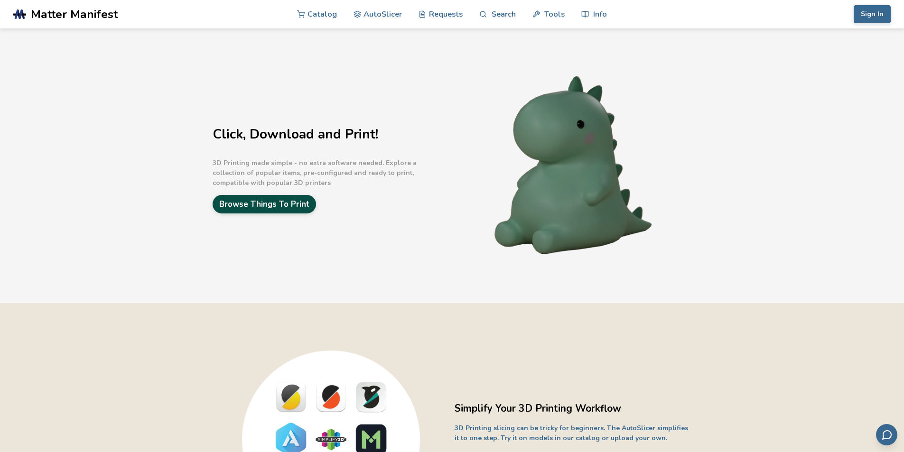
click at [265, 200] on link "Browse Things To Print" at bounding box center [263, 204] width 103 height 18
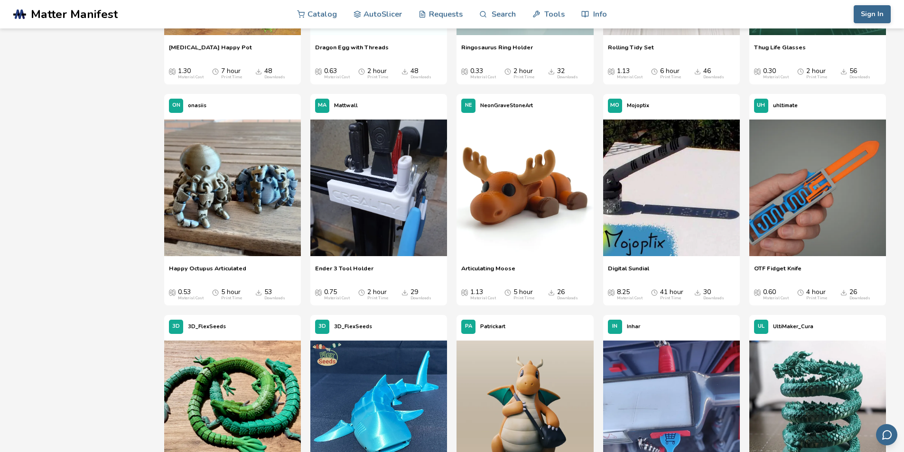
scroll to position [996, 0]
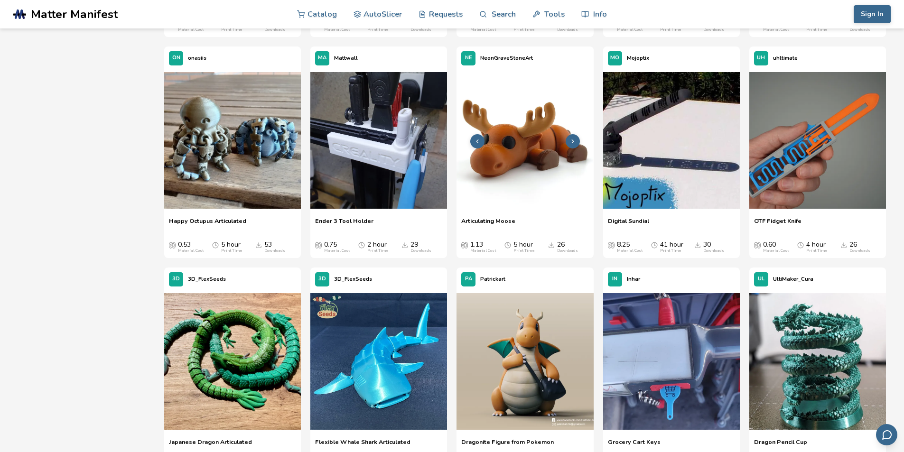
click at [572, 140] on polyline at bounding box center [573, 140] width 2 height 3
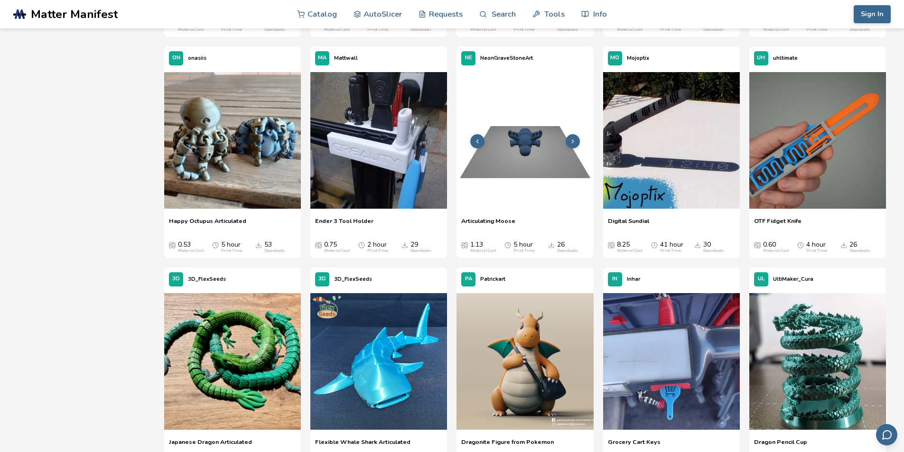
click at [572, 140] on polyline at bounding box center [573, 140] width 2 height 3
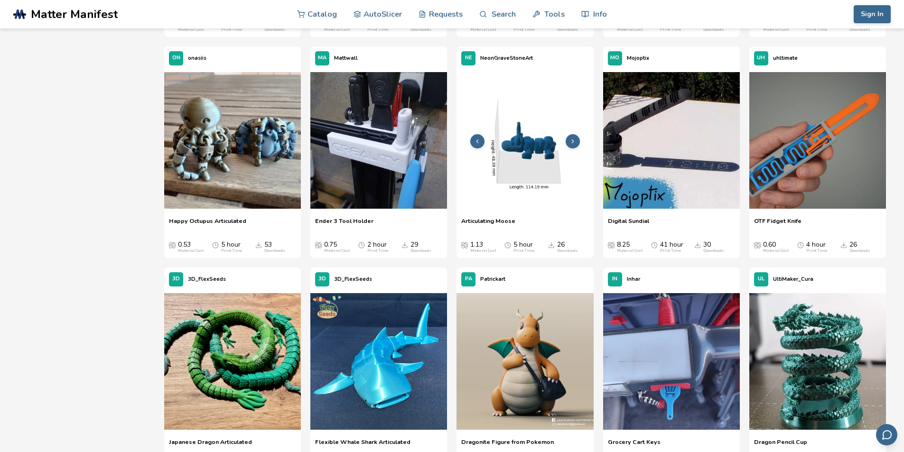
click at [572, 140] on polyline at bounding box center [573, 140] width 2 height 3
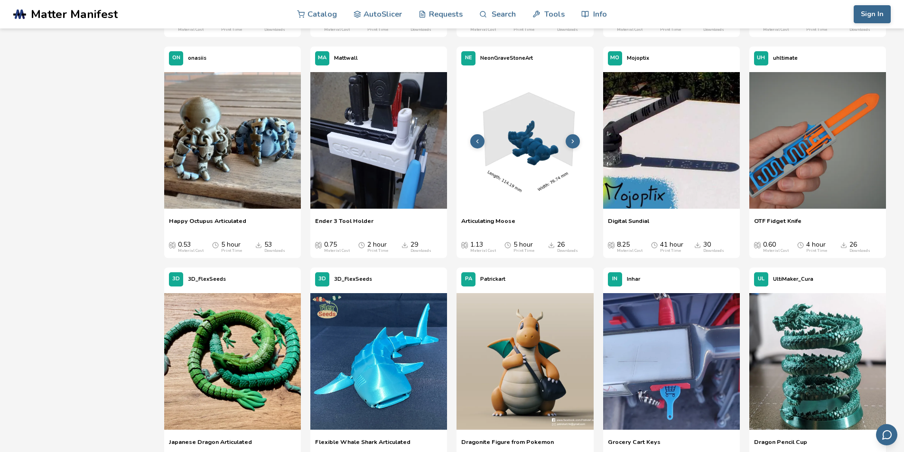
click at [572, 140] on polyline at bounding box center [573, 140] width 2 height 3
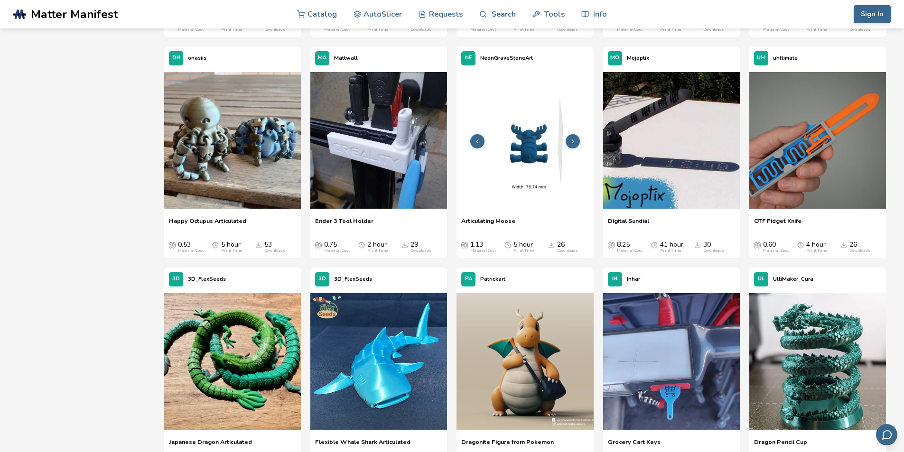
click at [572, 140] on polyline at bounding box center [573, 140] width 2 height 3
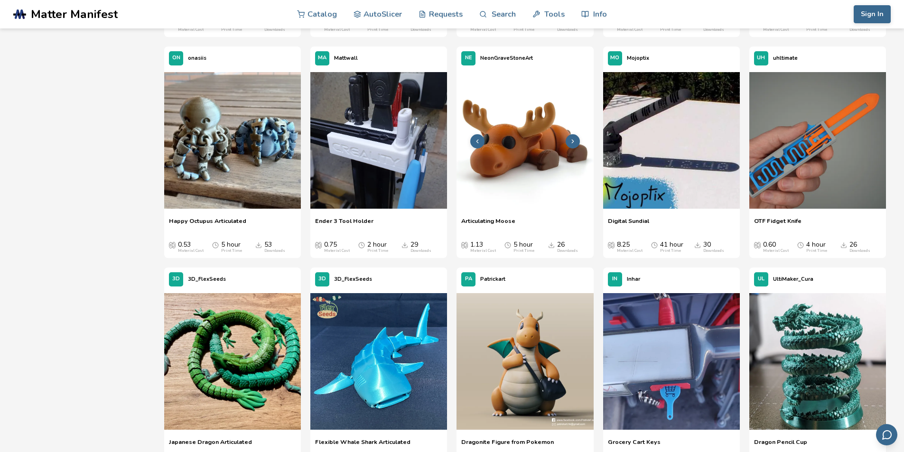
click at [572, 140] on polyline at bounding box center [573, 140] width 2 height 3
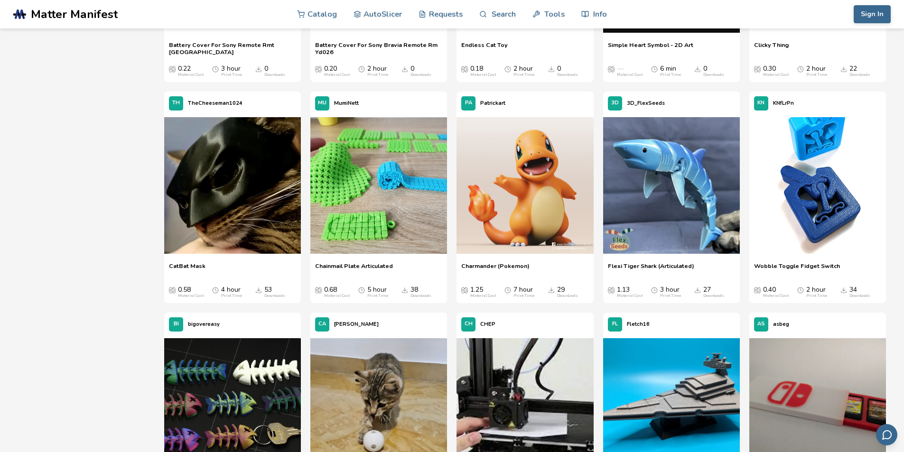
scroll to position [1660, 0]
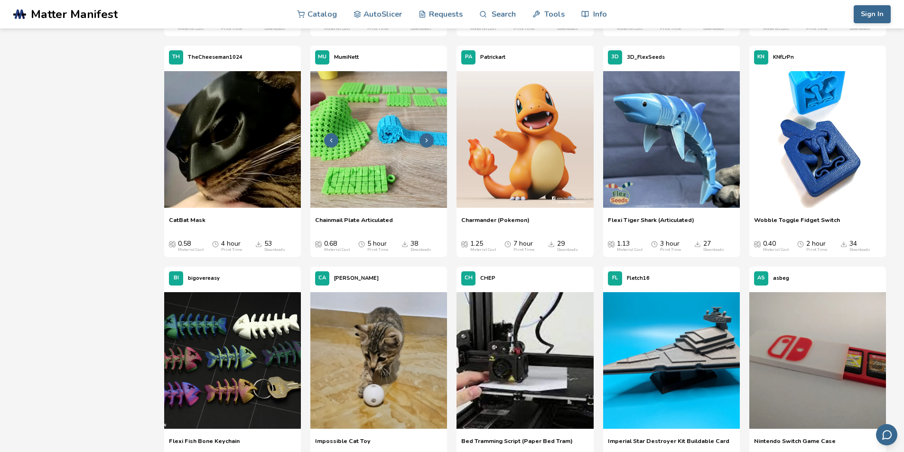
click at [428, 142] on icon at bounding box center [426, 140] width 7 height 7
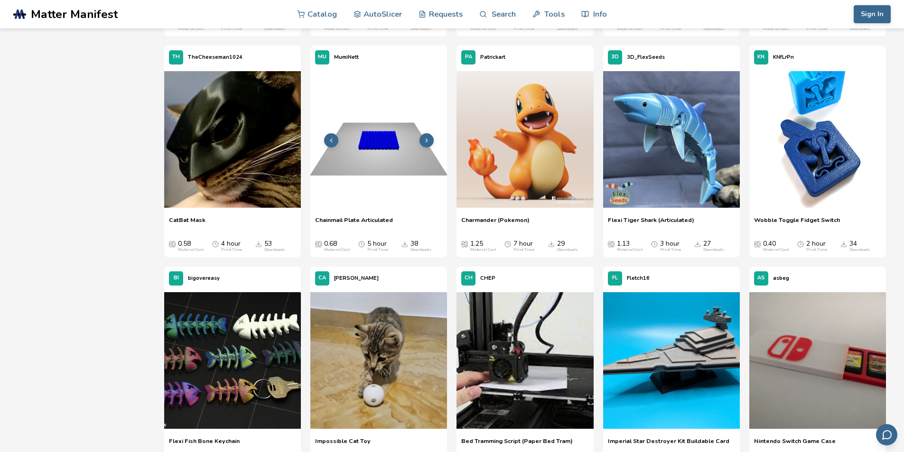
click at [428, 142] on icon at bounding box center [426, 140] width 7 height 7
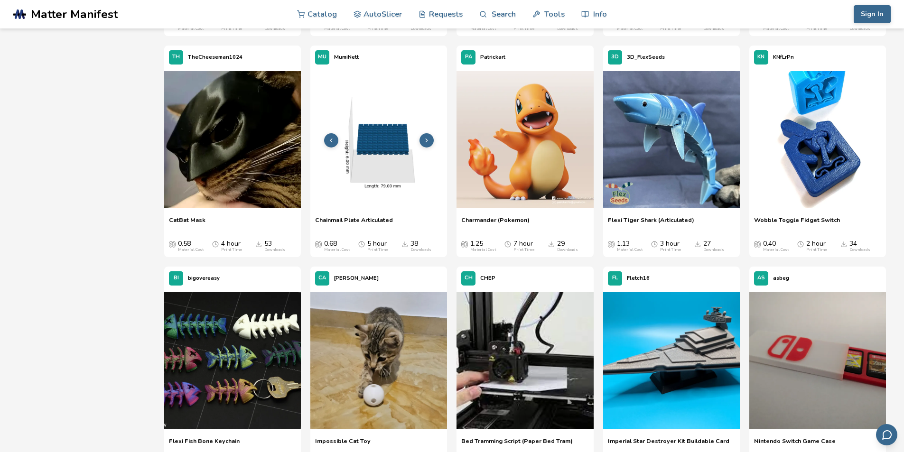
click at [428, 142] on icon at bounding box center [426, 140] width 7 height 7
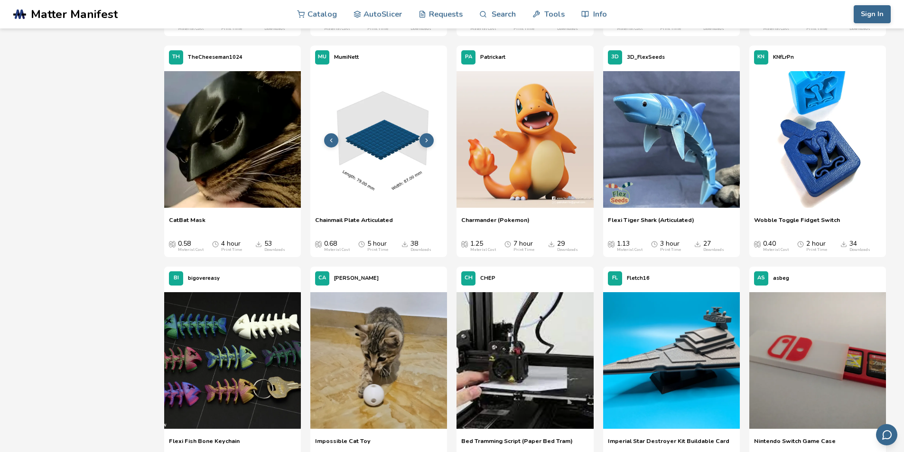
click at [428, 142] on icon at bounding box center [426, 140] width 7 height 7
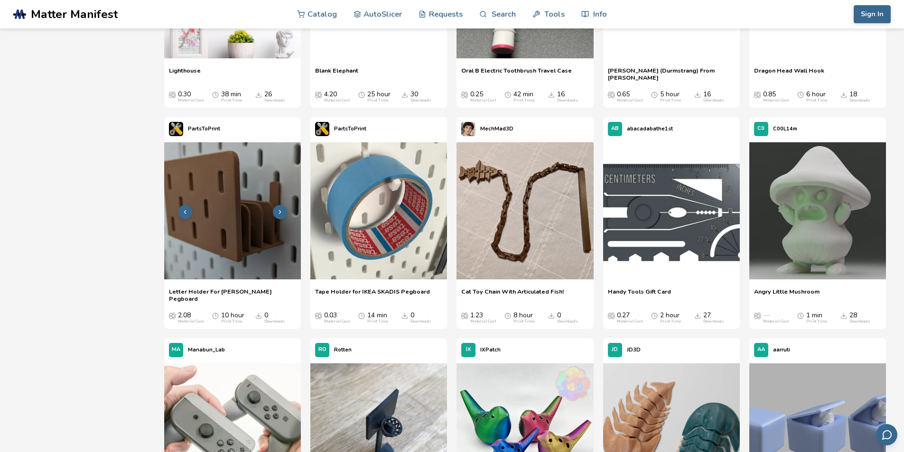
scroll to position [3368, 0]
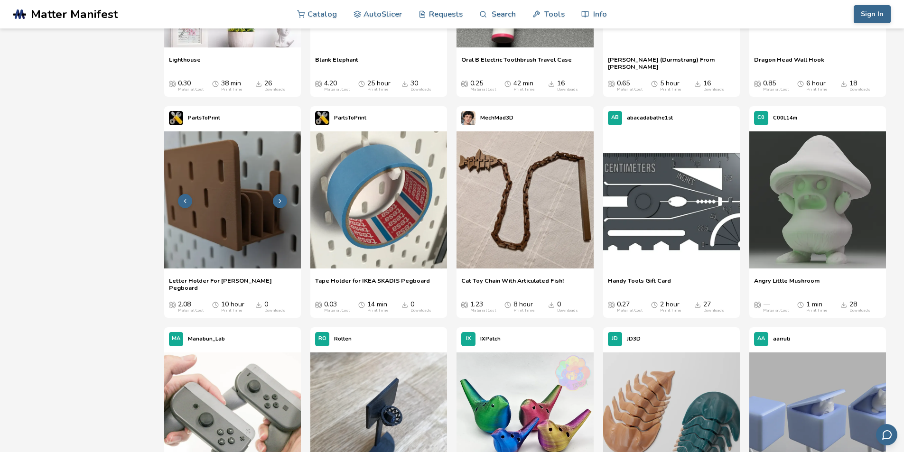
click at [277, 201] on icon at bounding box center [280, 201] width 7 height 7
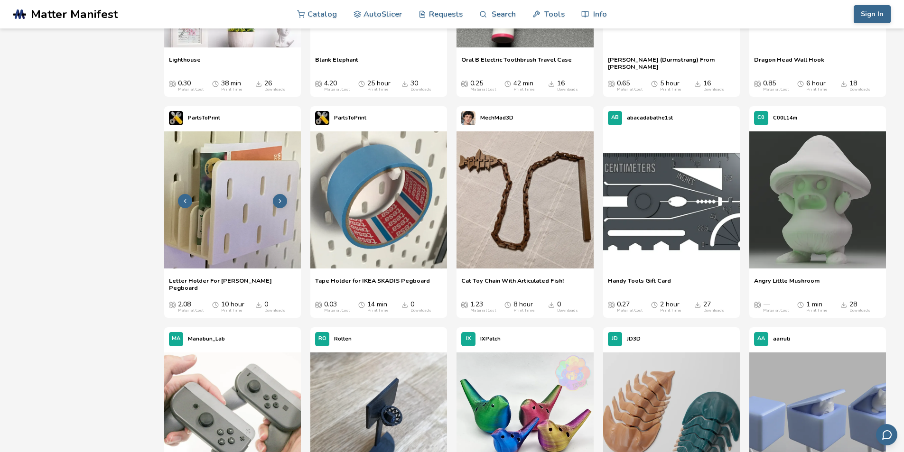
click at [277, 201] on icon at bounding box center [280, 201] width 7 height 7
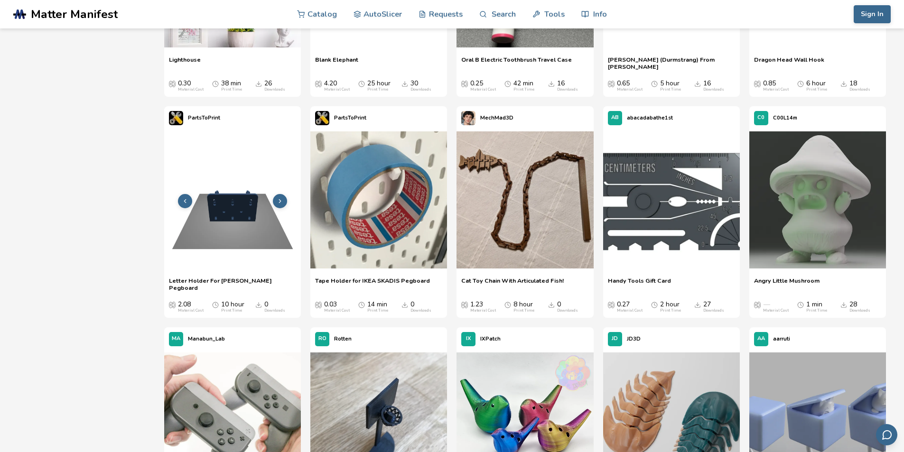
click at [277, 201] on icon at bounding box center [280, 201] width 7 height 7
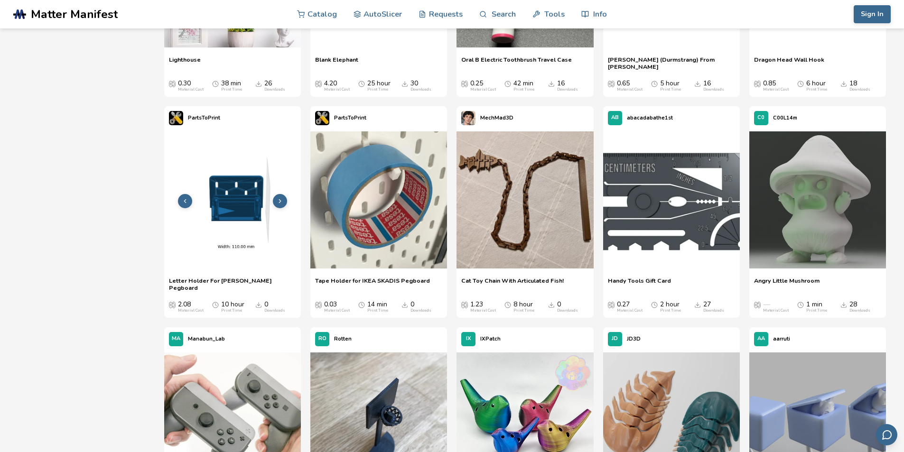
click at [277, 201] on icon at bounding box center [280, 201] width 7 height 7
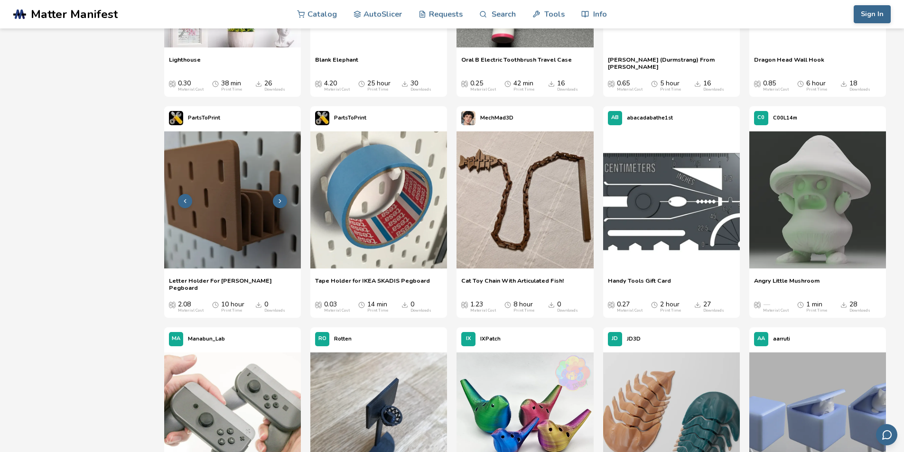
click at [277, 201] on icon at bounding box center [280, 201] width 7 height 7
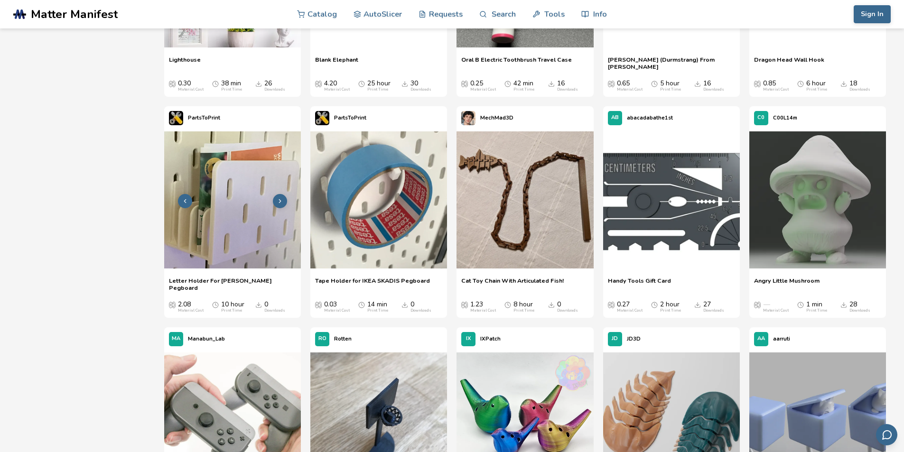
click at [277, 201] on icon at bounding box center [280, 201] width 7 height 7
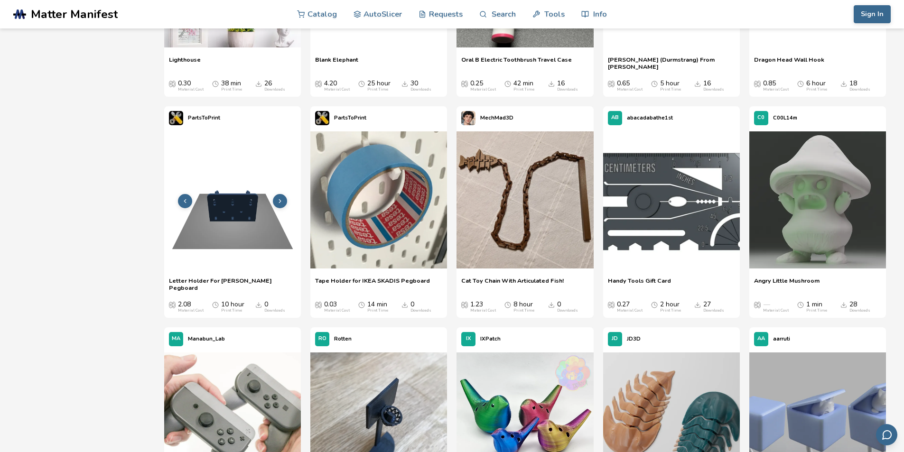
click at [277, 201] on icon at bounding box center [280, 201] width 7 height 7
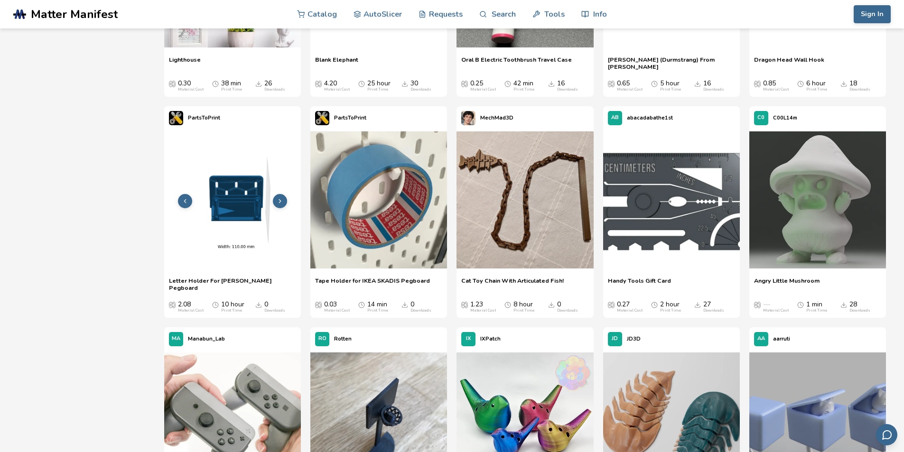
click at [277, 201] on icon at bounding box center [280, 201] width 7 height 7
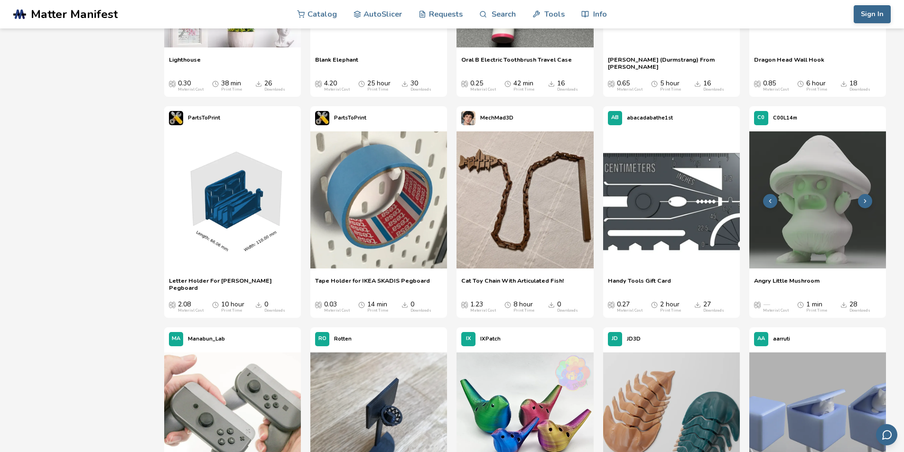
click at [769, 208] on button at bounding box center [770, 201] width 14 height 14
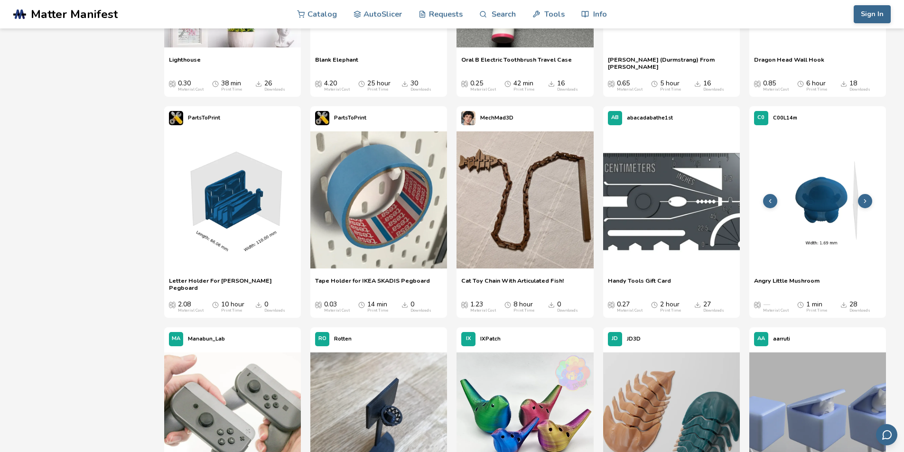
click at [831, 236] on img at bounding box center [817, 199] width 137 height 137
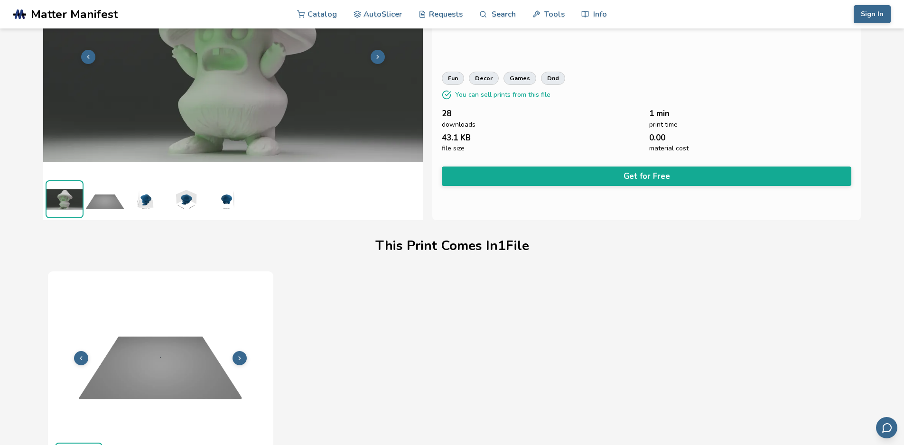
scroll to position [114, 0]
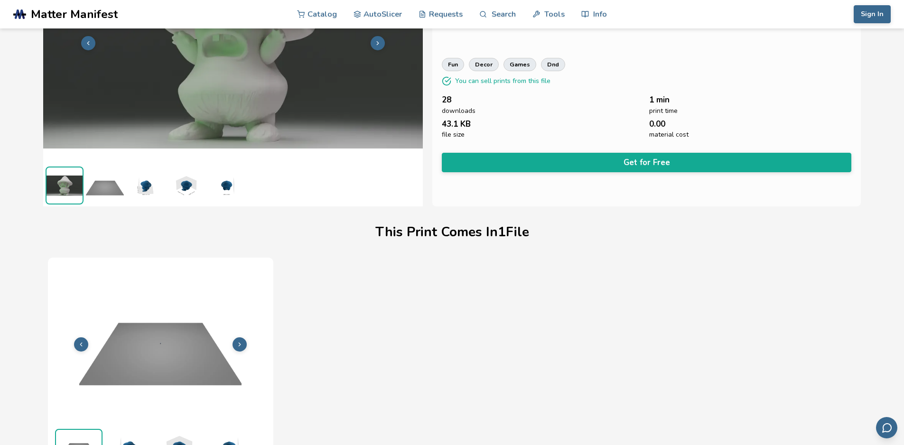
click at [150, 191] on img at bounding box center [145, 185] width 38 height 38
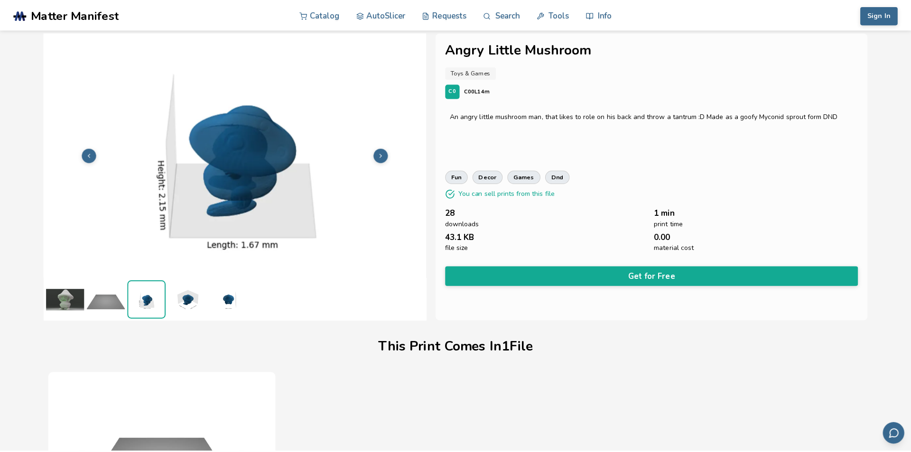
scroll to position [0, 0]
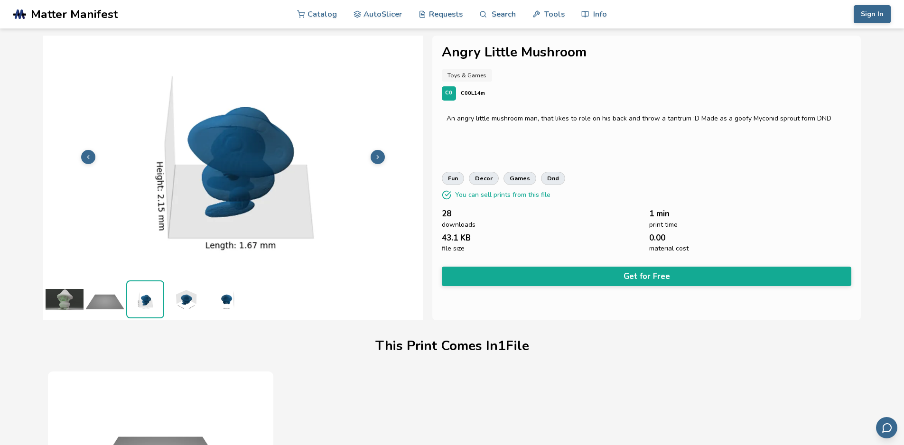
click at [375, 160] on button at bounding box center [377, 157] width 14 height 14
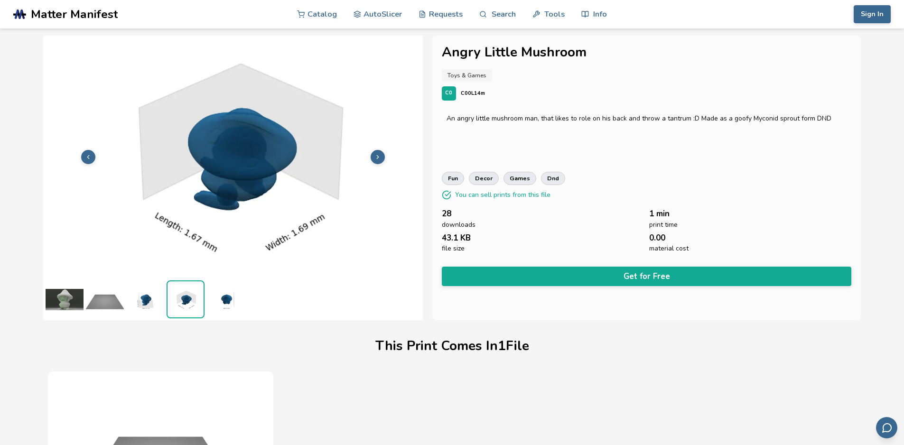
click at [375, 160] on button at bounding box center [377, 157] width 14 height 14
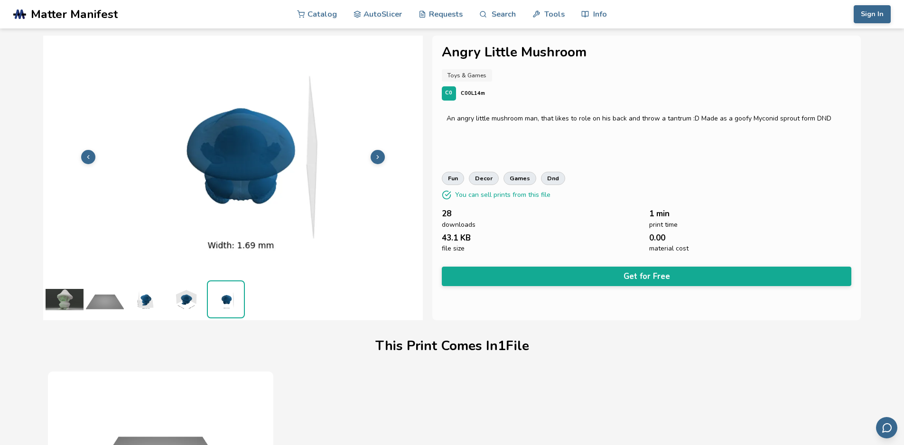
click at [375, 160] on button at bounding box center [377, 157] width 14 height 14
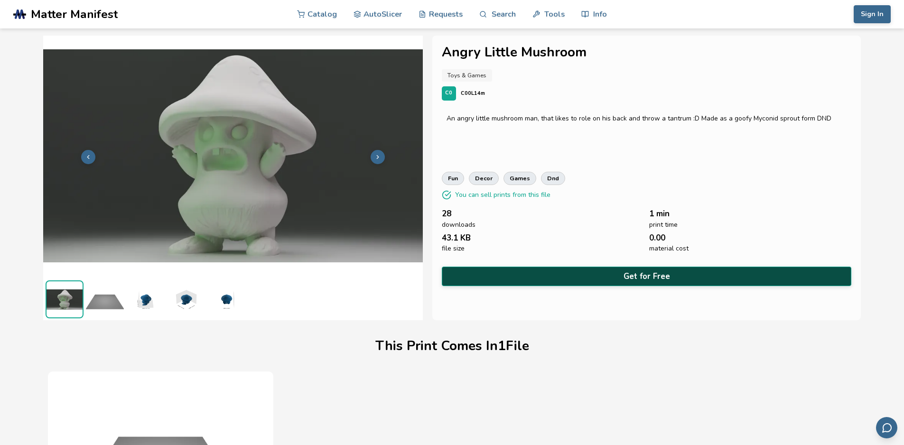
click at [619, 269] on button "Get for Free" at bounding box center [647, 276] width 410 height 19
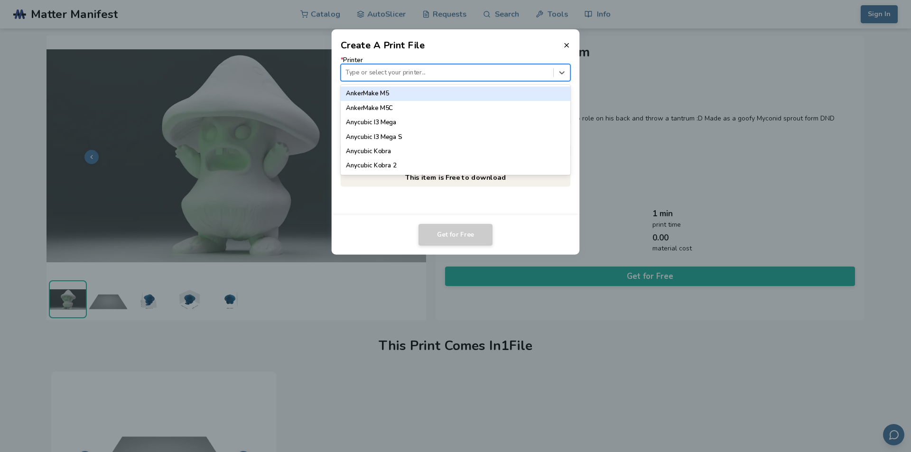
click at [403, 73] on div at bounding box center [446, 72] width 203 height 9
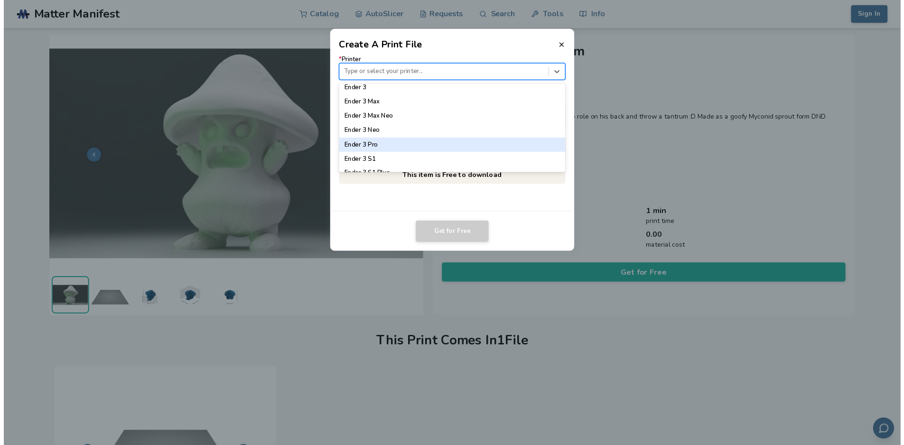
scroll to position [522, 0]
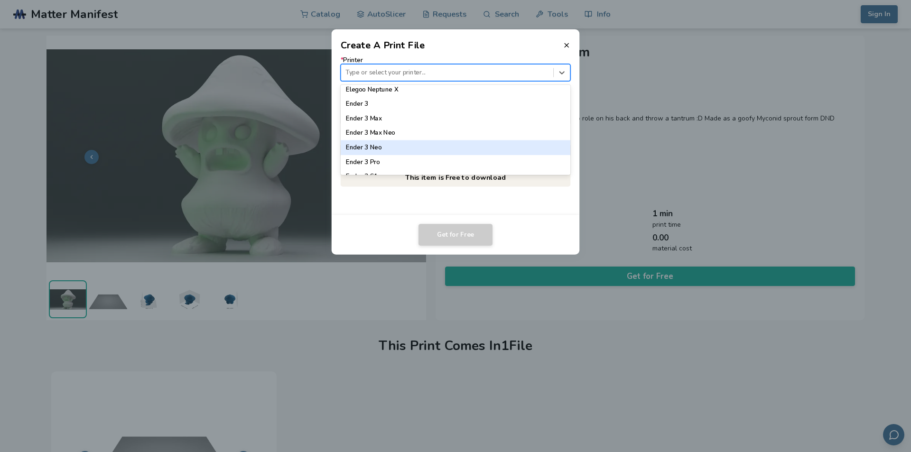
click at [419, 148] on div "Ender 3 Neo" at bounding box center [456, 147] width 230 height 14
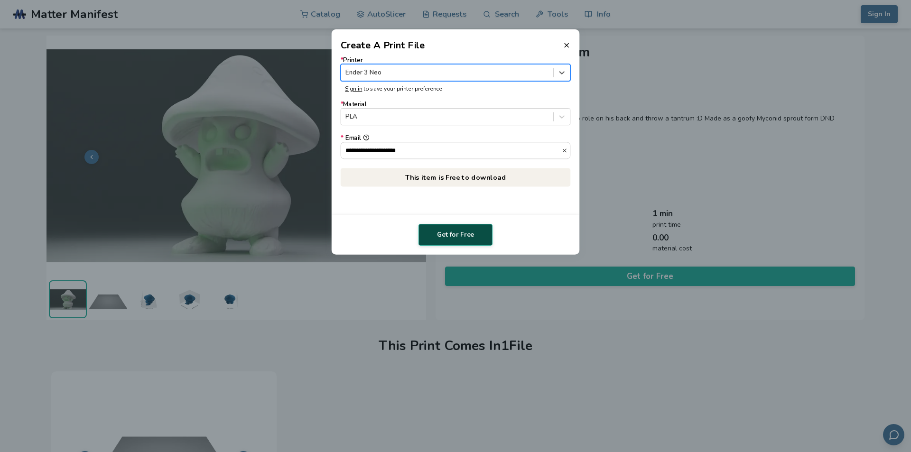
click at [440, 230] on button "Get for Free" at bounding box center [455, 235] width 74 height 22
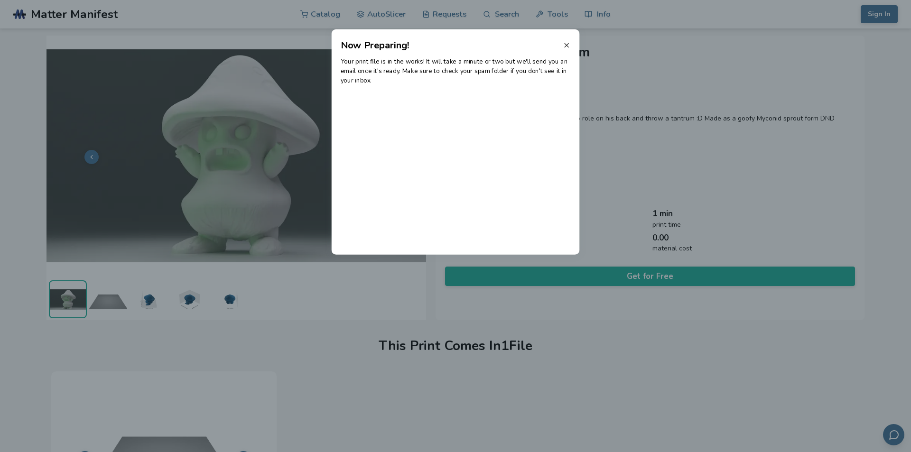
click at [567, 42] on icon at bounding box center [567, 45] width 8 height 8
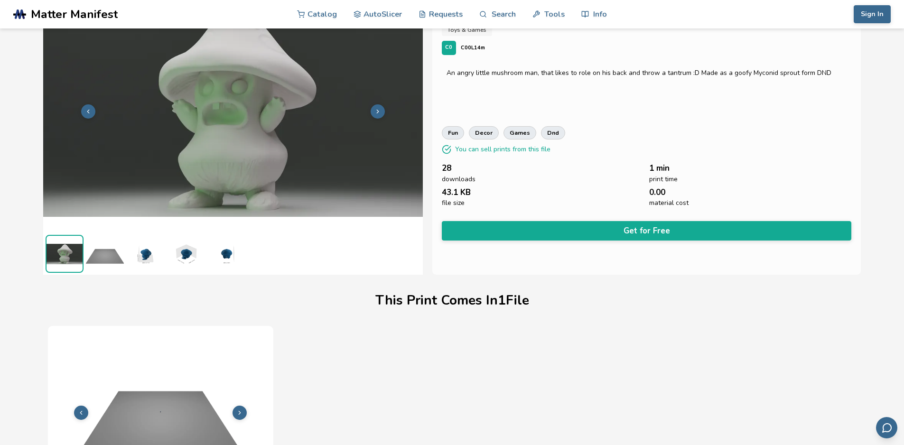
scroll to position [0, 0]
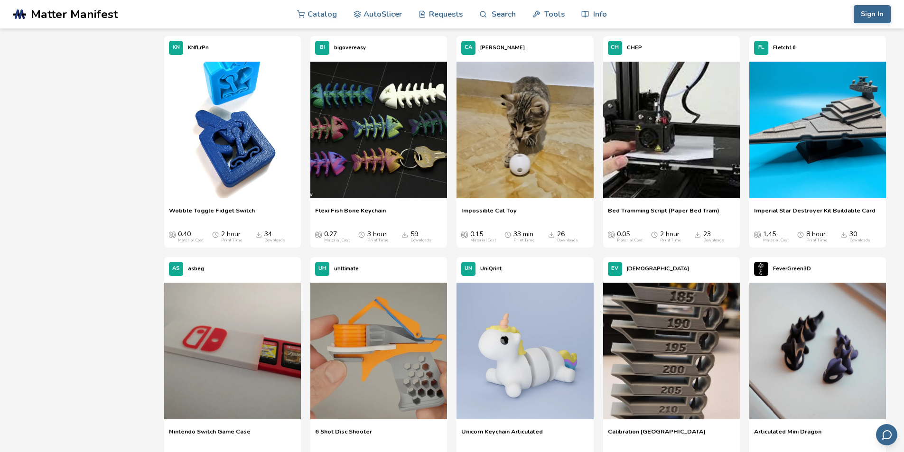
scroll to position [1874, 0]
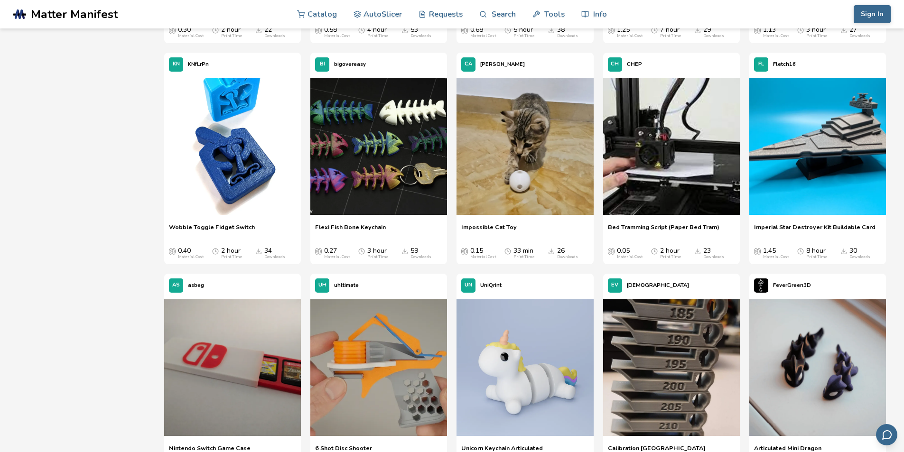
click at [232, 177] on img at bounding box center [232, 146] width 137 height 137
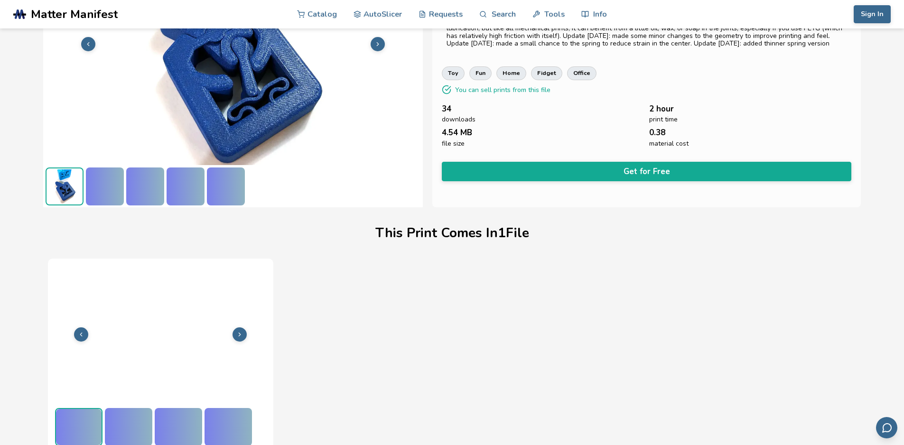
scroll to position [114, 0]
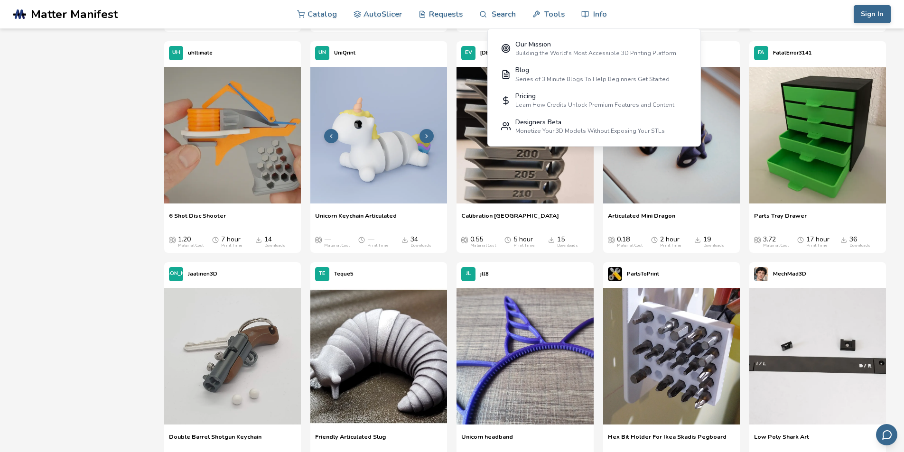
scroll to position [2064, 0]
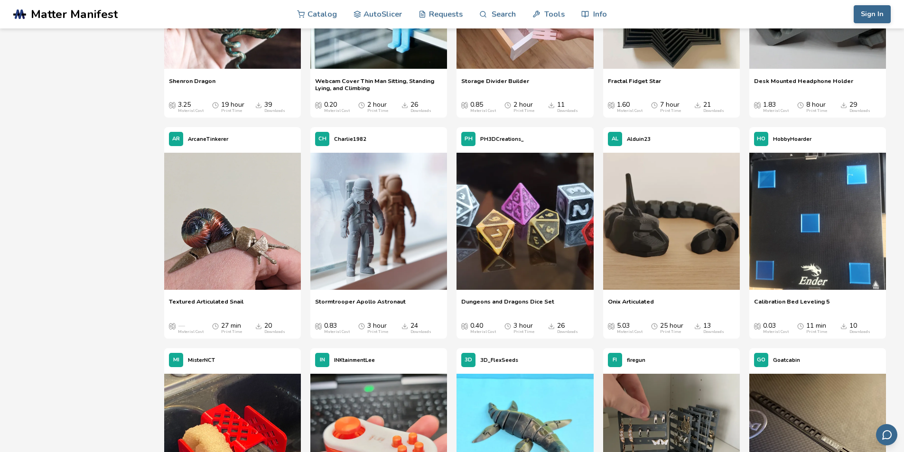
scroll to position [4720, 0]
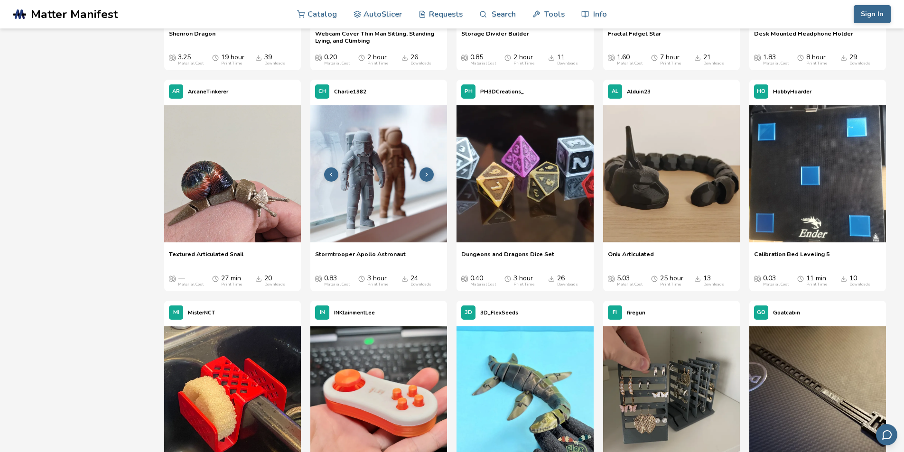
click at [360, 222] on img at bounding box center [378, 173] width 137 height 137
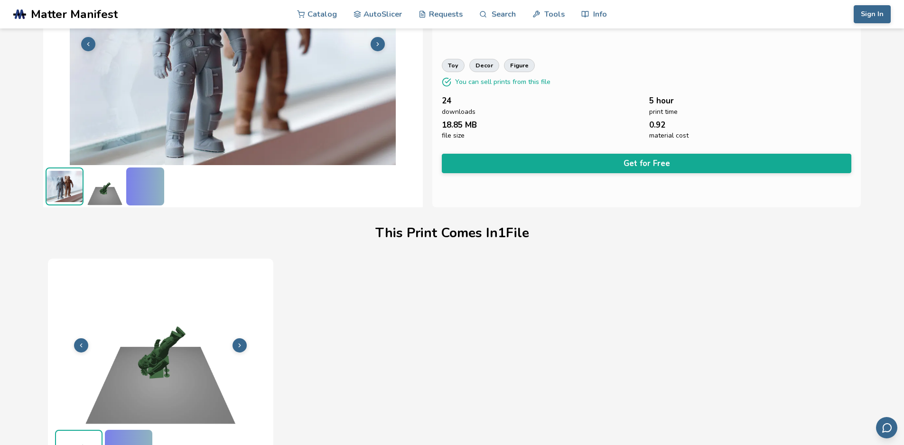
scroll to position [114, 0]
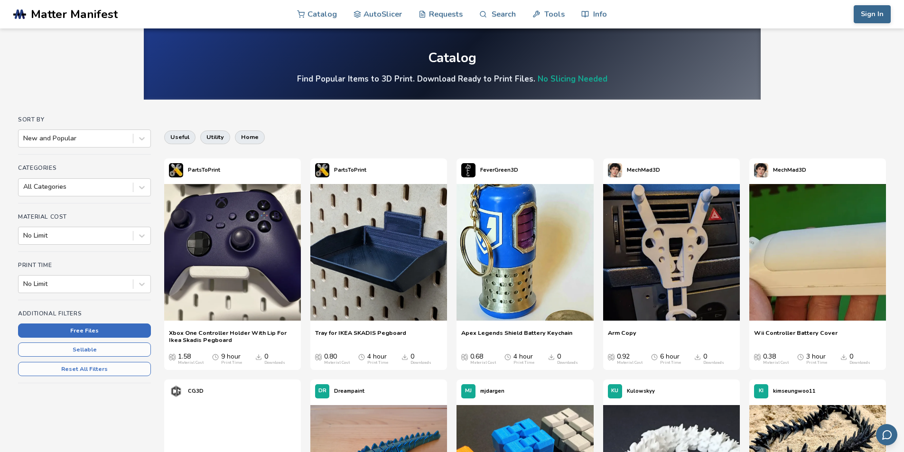
click at [71, 329] on button "Free Files" at bounding box center [84, 330] width 133 height 14
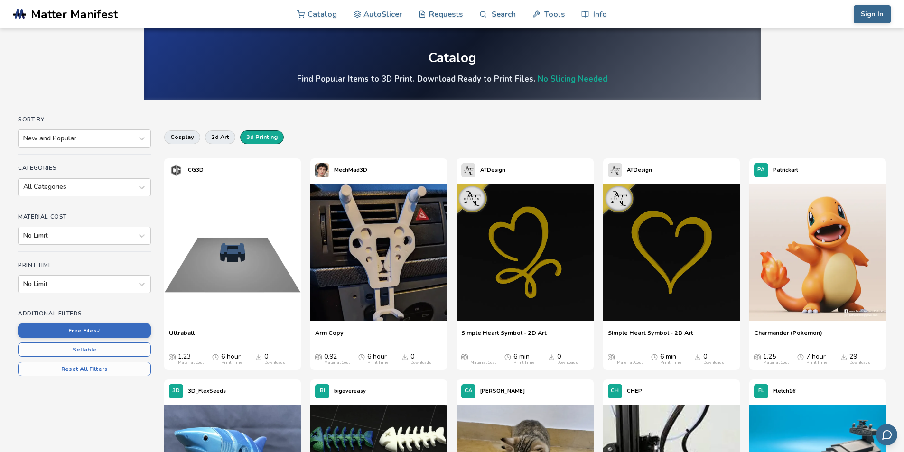
click at [246, 144] on button "3d printing" at bounding box center [262, 136] width 44 height 13
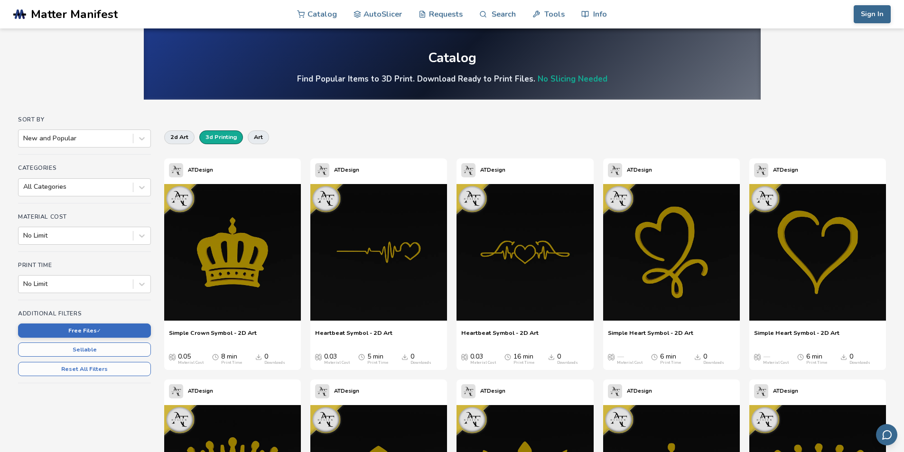
click at [222, 138] on button "3d printing" at bounding box center [221, 136] width 44 height 13
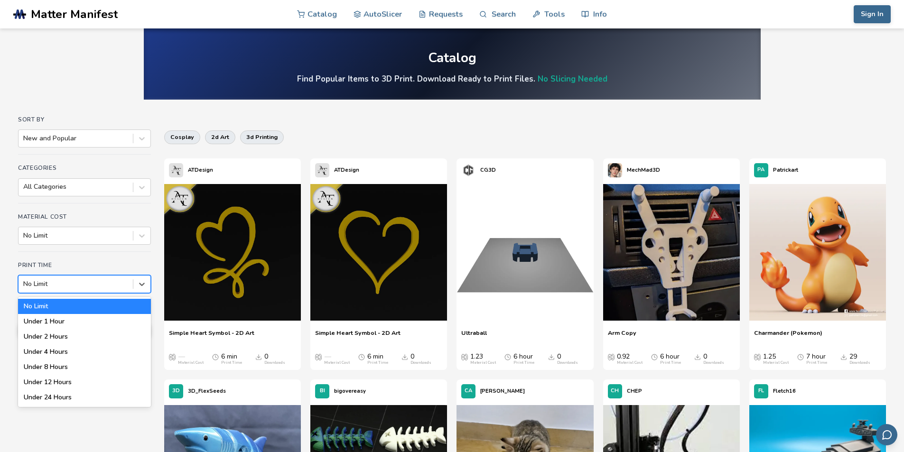
click at [118, 280] on div at bounding box center [75, 283] width 105 height 9
click at [89, 335] on div "Under 2 Hours" at bounding box center [84, 336] width 133 height 15
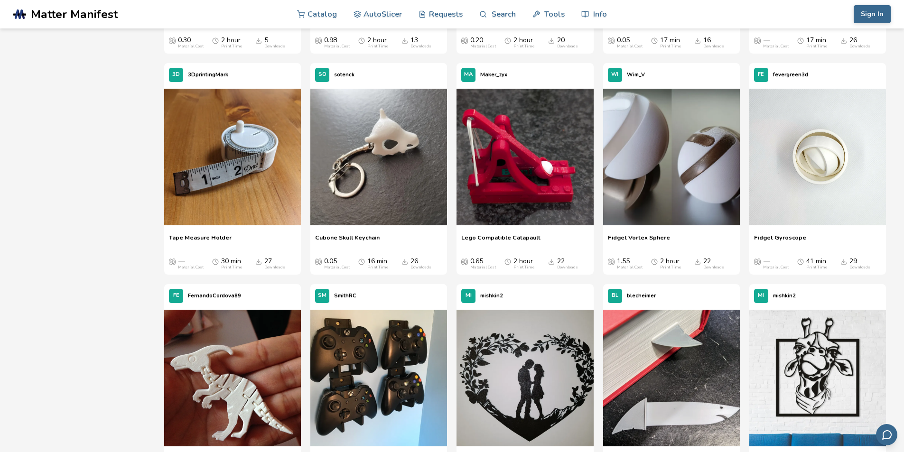
scroll to position [996, 0]
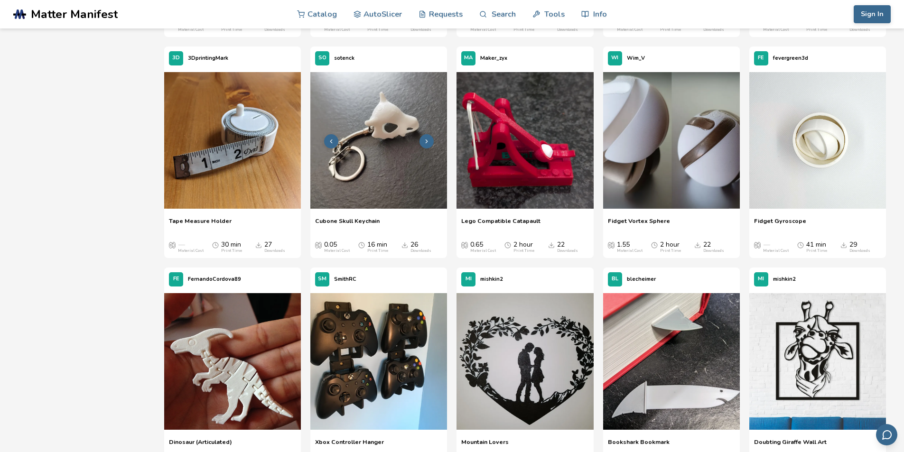
click at [392, 199] on img at bounding box center [378, 140] width 137 height 137
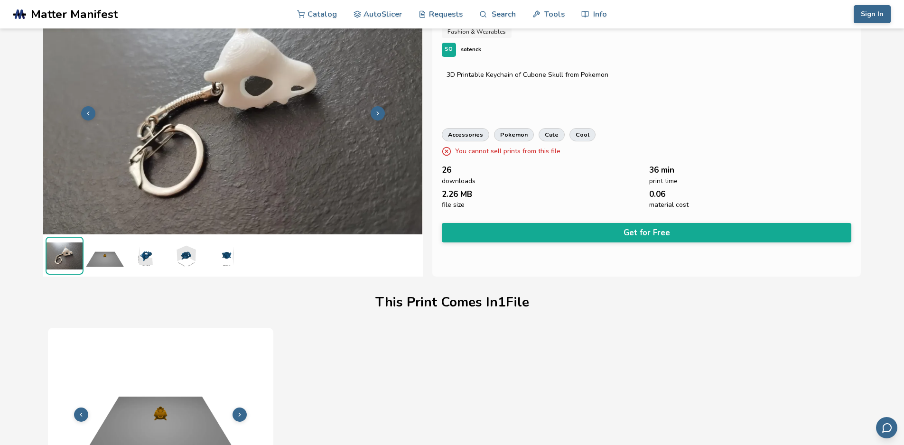
scroll to position [19, 0]
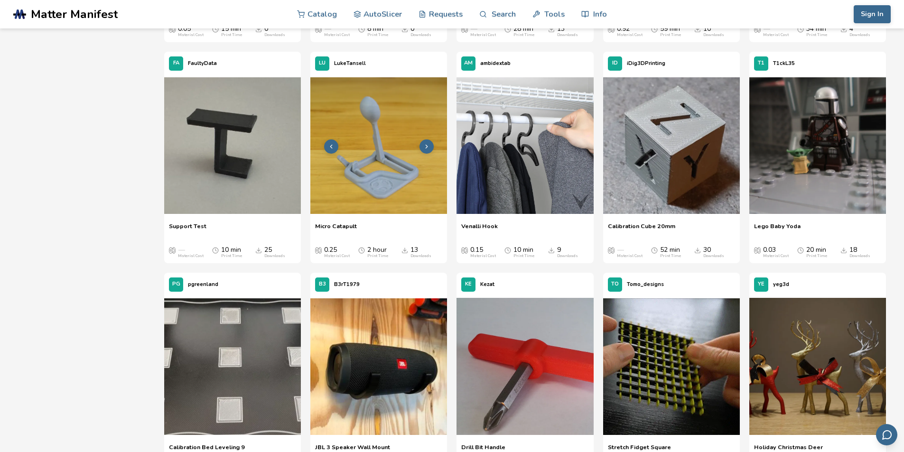
scroll to position [2585, 0]
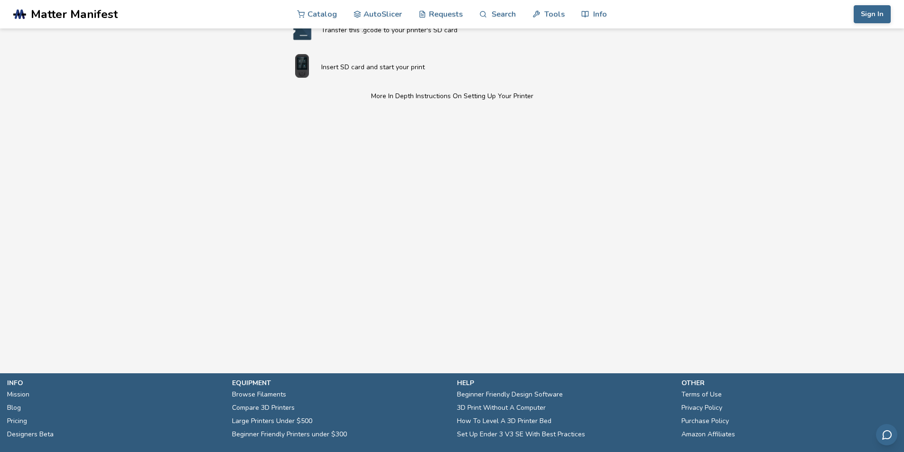
scroll to position [451, 0]
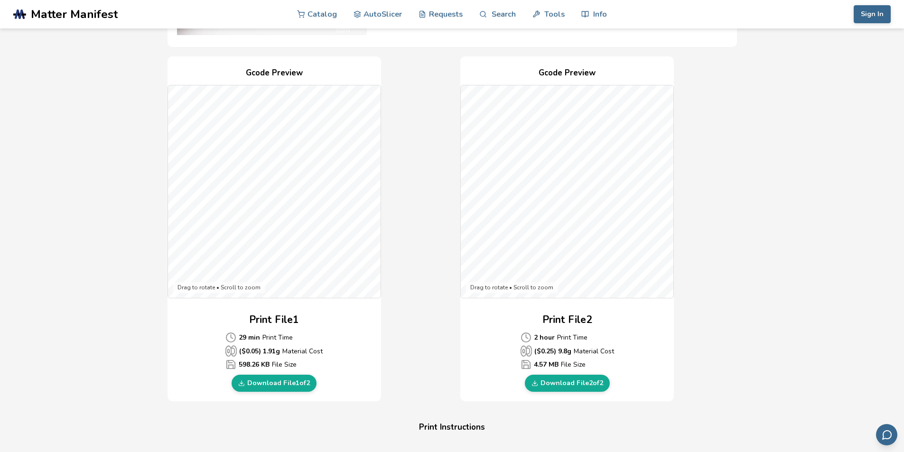
scroll to position [190, 0]
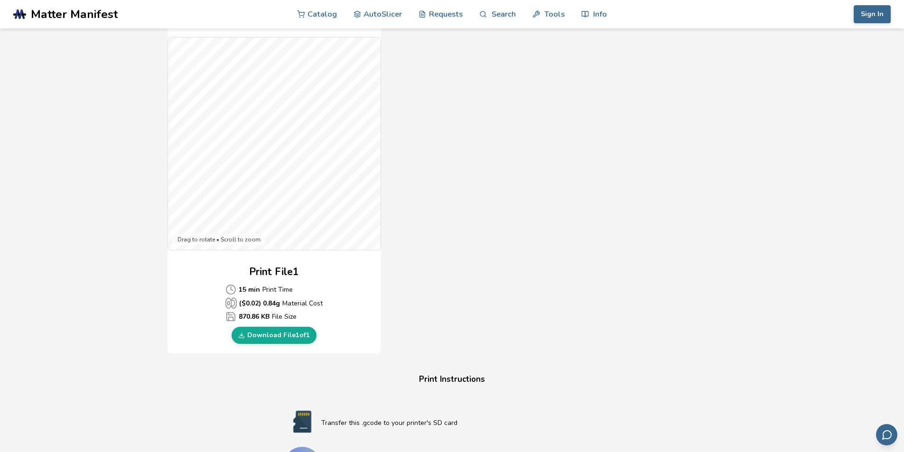
scroll to position [237, 0]
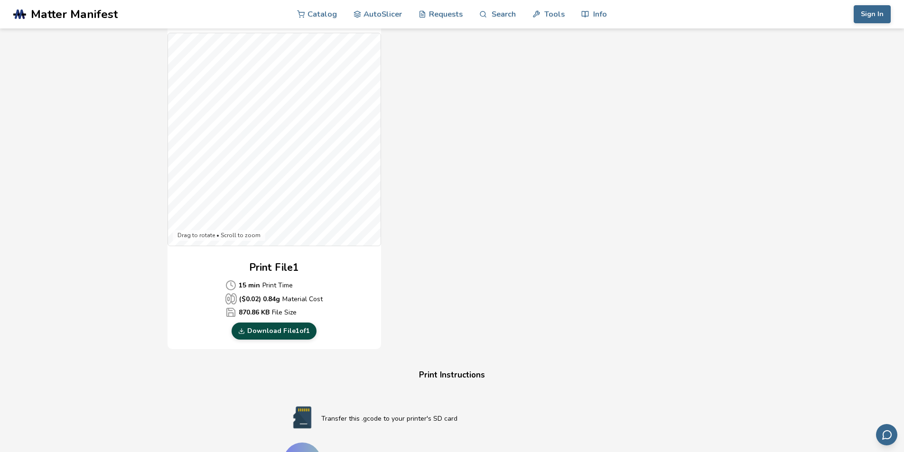
click at [302, 332] on link "Download File 1 of 1" at bounding box center [273, 331] width 85 height 17
click at [521, 221] on div "Gcode Preview Drag to rotate • Scroll to zoom Print File 1 15 min Print Time ($…" at bounding box center [451, 176] width 569 height 345
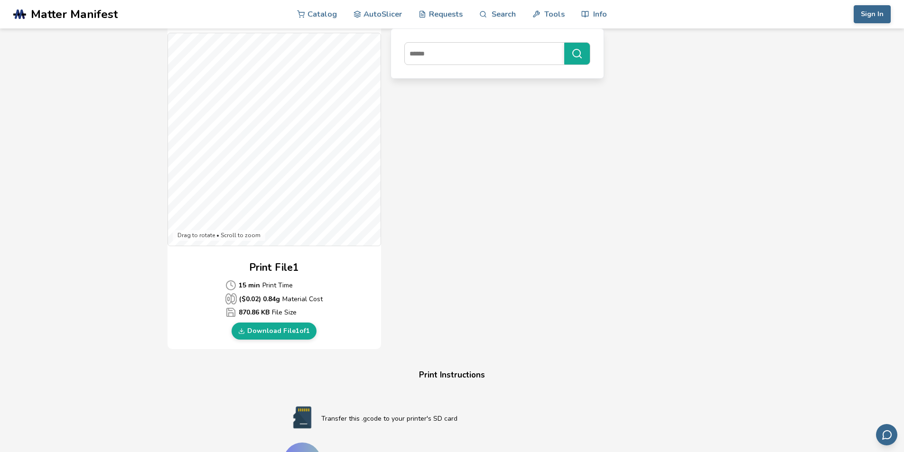
drag, startPoint x: 387, startPoint y: 209, endPoint x: 386, endPoint y: 152, distance: 56.9
click at [388, 152] on div "Gcode Preview Drag to rotate • Scroll to zoom Print File 1 15 min Print Time ($…" at bounding box center [451, 176] width 569 height 345
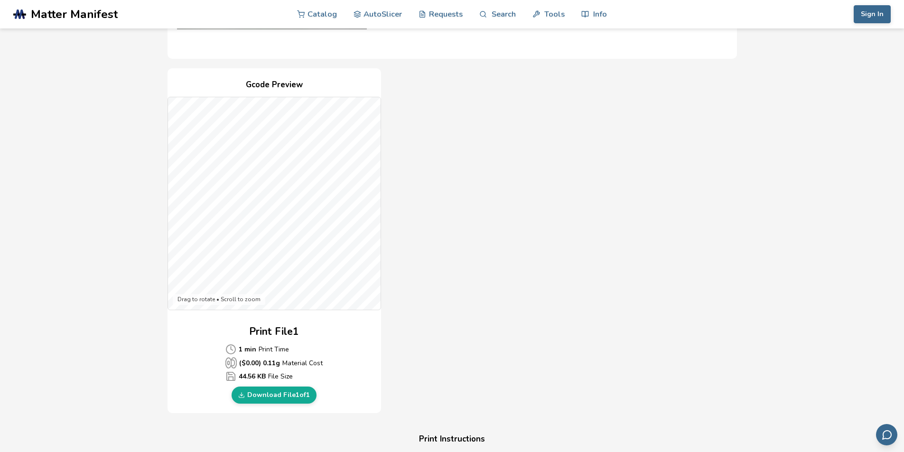
scroll to position [332, 0]
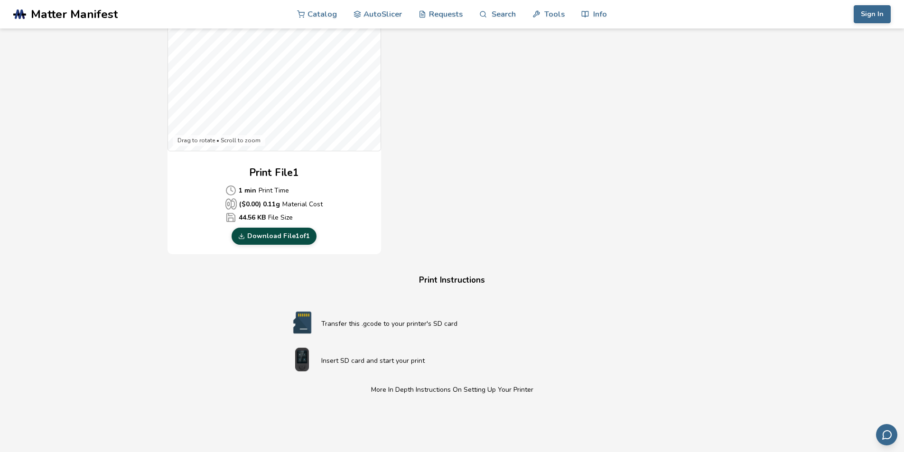
click at [289, 241] on link "Download File 1 of 1" at bounding box center [273, 236] width 85 height 17
click at [484, 102] on div "Gcode Preview Drag to rotate • Scroll to zoom Print File 1 1 min Print Time ($ …" at bounding box center [451, 81] width 569 height 345
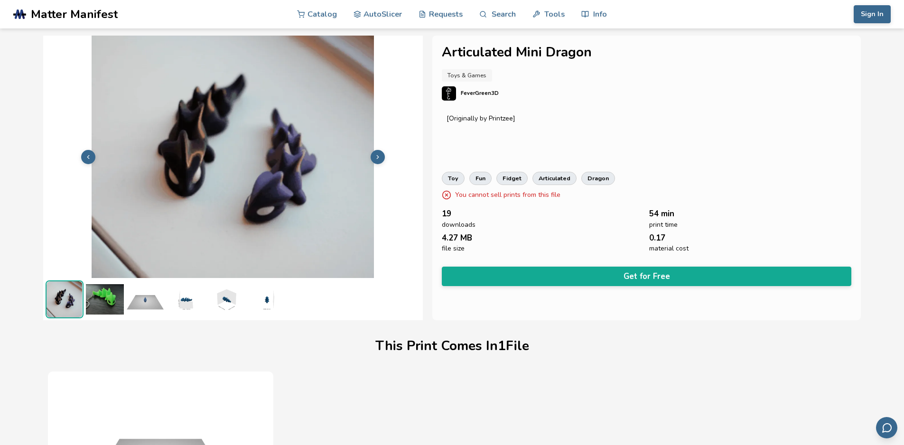
click at [381, 154] on button at bounding box center [377, 157] width 14 height 14
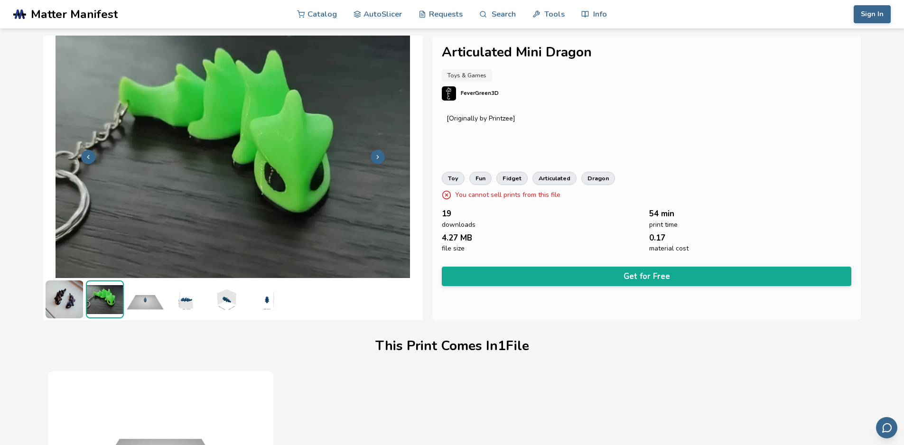
click at [381, 154] on button at bounding box center [377, 157] width 14 height 14
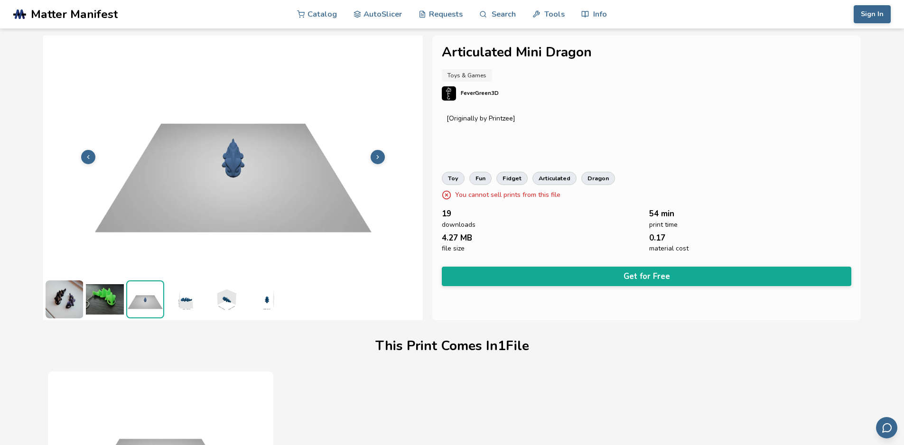
click at [381, 154] on button at bounding box center [377, 157] width 14 height 14
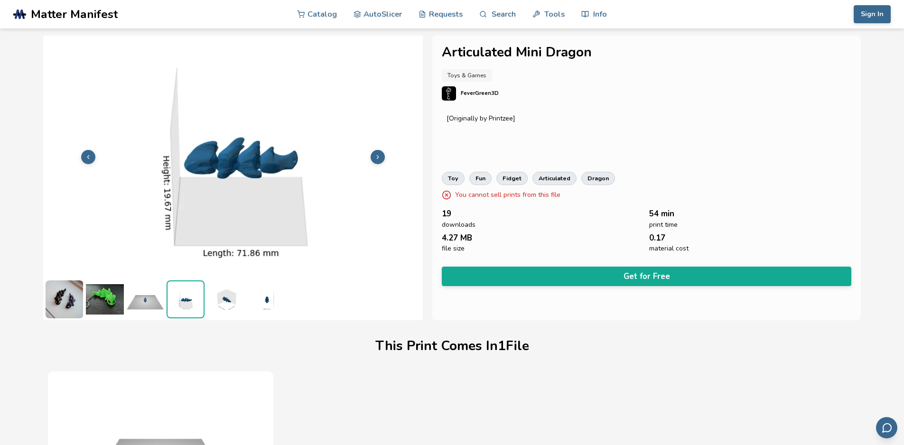
click at [381, 154] on button at bounding box center [377, 157] width 14 height 14
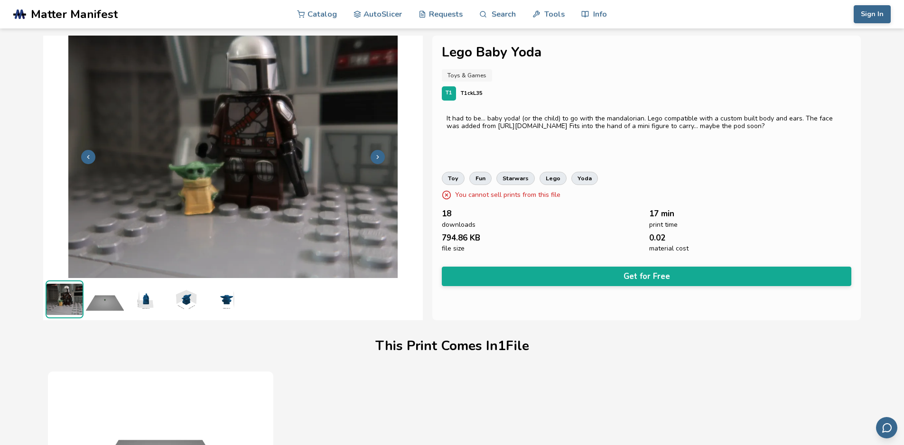
click at [380, 157] on icon at bounding box center [377, 157] width 7 height 7
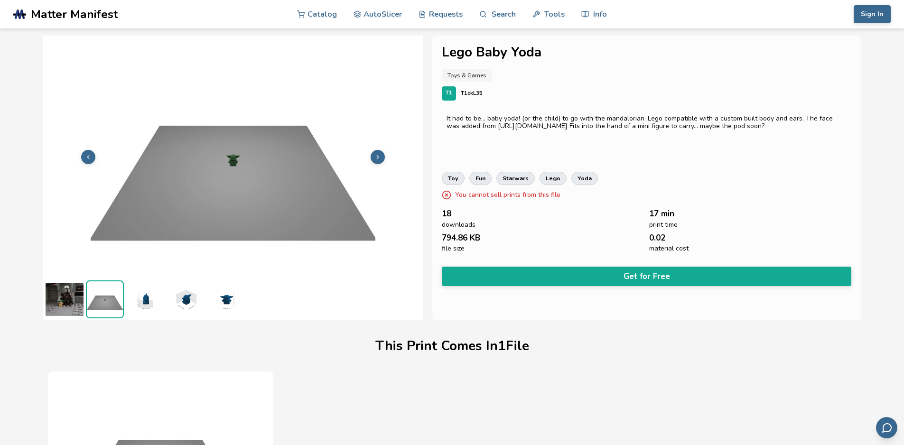
click at [380, 157] on icon at bounding box center [377, 157] width 7 height 7
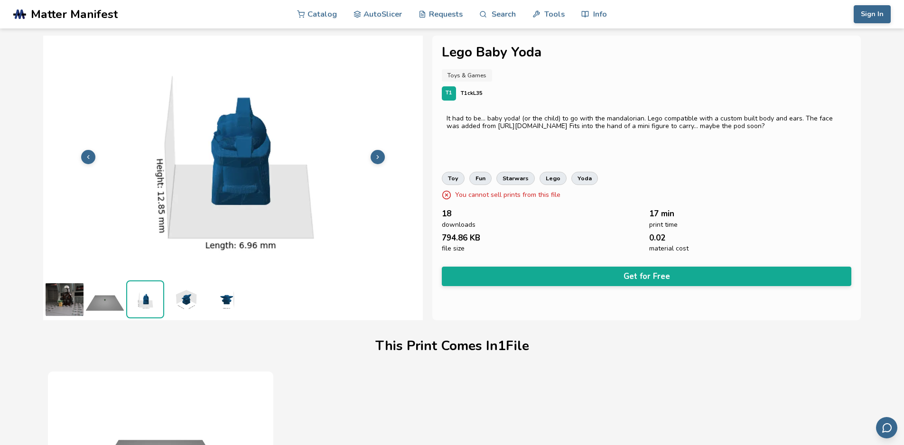
click at [380, 157] on icon at bounding box center [377, 157] width 7 height 7
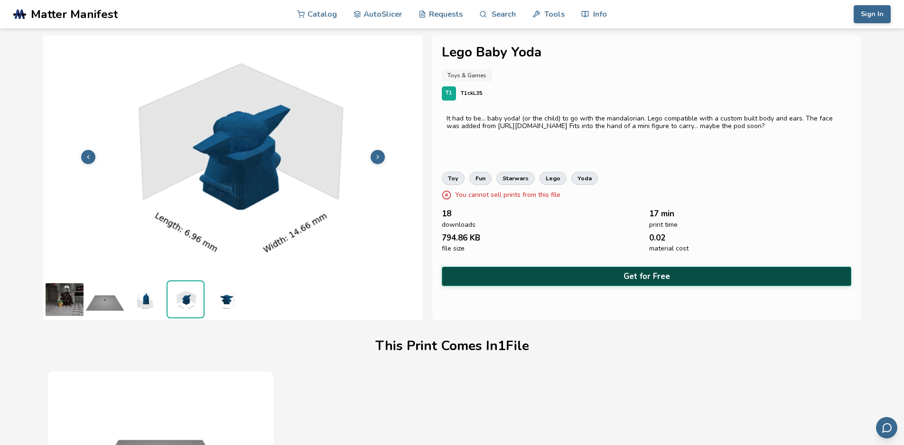
click at [636, 278] on button "Get for Free" at bounding box center [647, 276] width 410 height 19
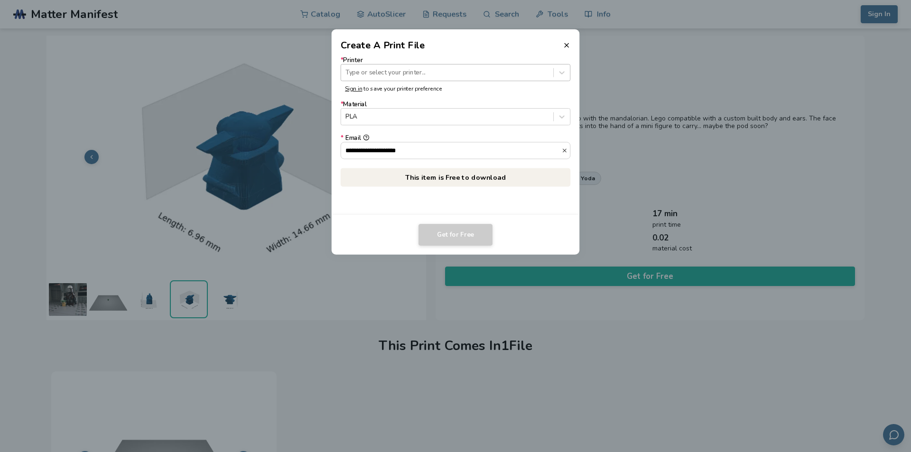
click at [451, 77] on div "Type or select your printer..." at bounding box center [447, 72] width 212 height 13
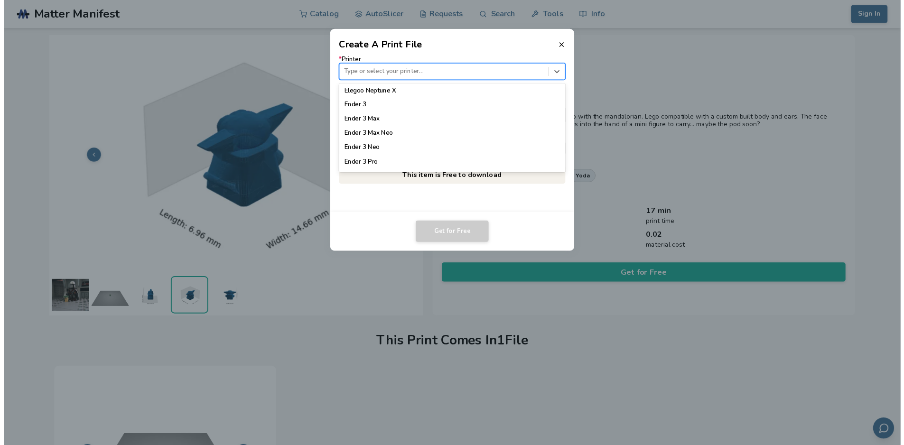
scroll to position [522, 0]
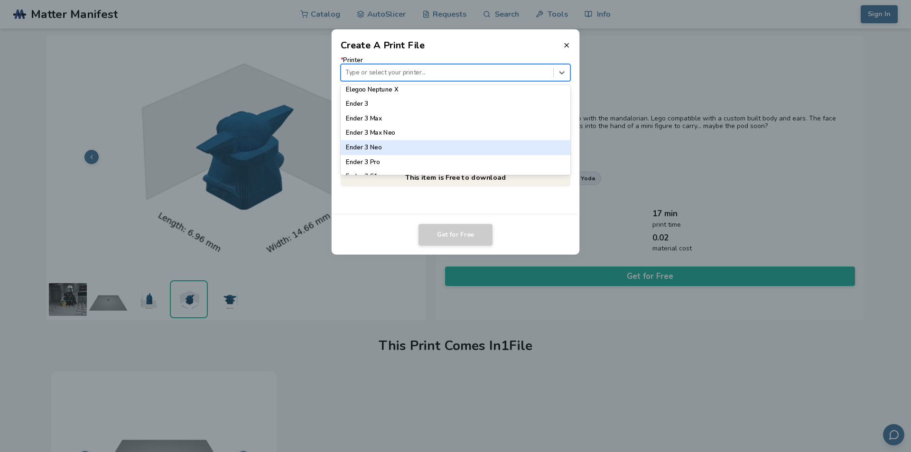
click at [427, 145] on div "Ender 3 Neo" at bounding box center [456, 147] width 230 height 14
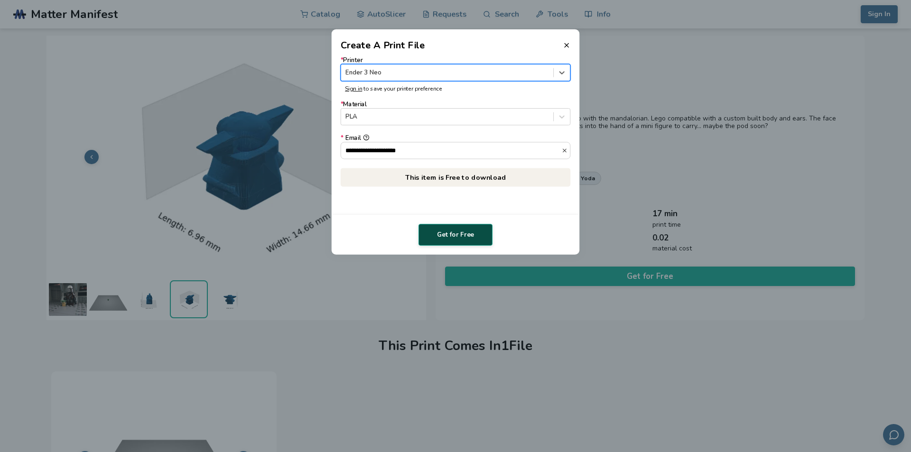
click at [454, 229] on button "Get for Free" at bounding box center [455, 235] width 74 height 22
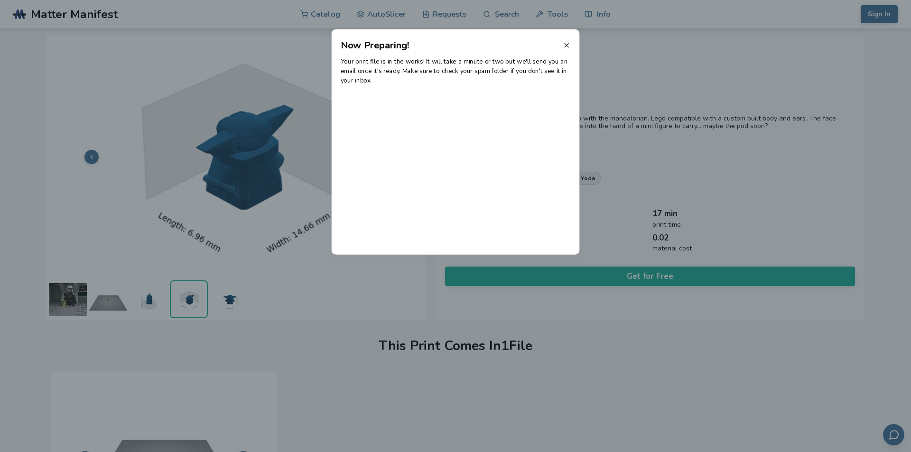
click at [565, 43] on icon at bounding box center [567, 45] width 8 height 8
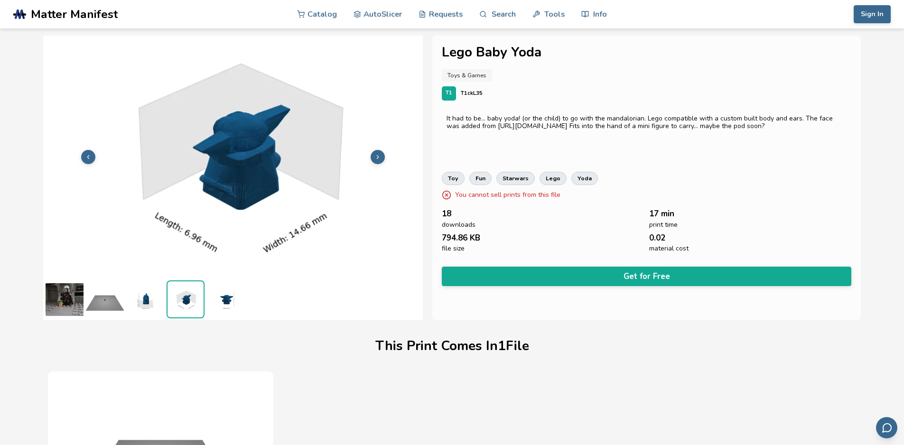
click at [376, 158] on icon at bounding box center [377, 157] width 7 height 7
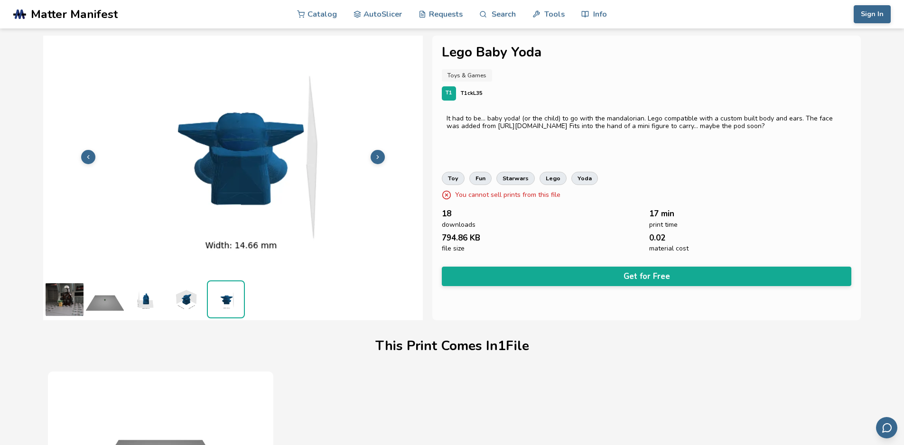
click at [376, 158] on icon at bounding box center [377, 157] width 7 height 7
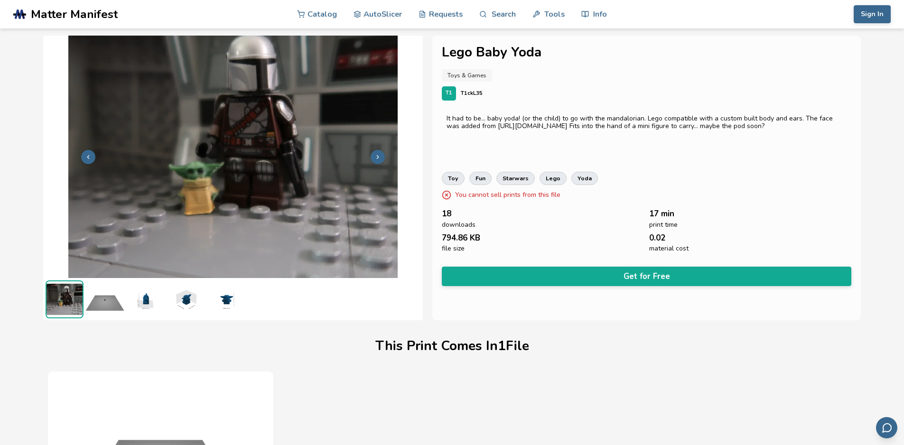
click at [376, 158] on icon at bounding box center [377, 157] width 7 height 7
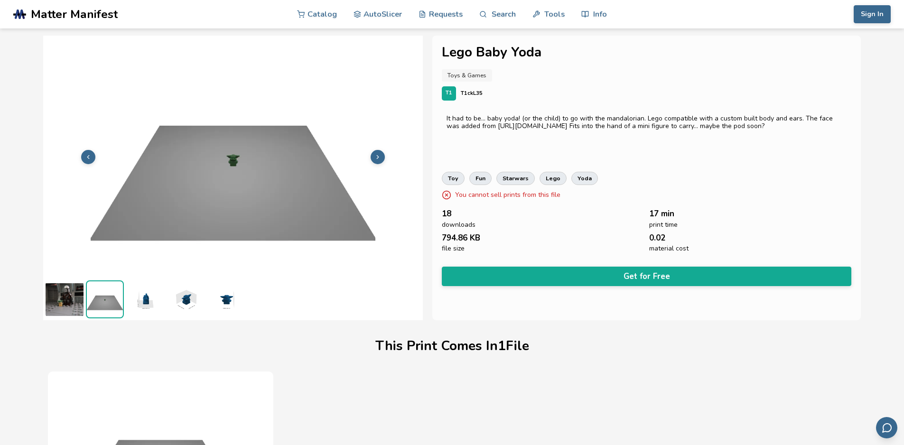
click at [89, 156] on icon at bounding box center [88, 157] width 7 height 7
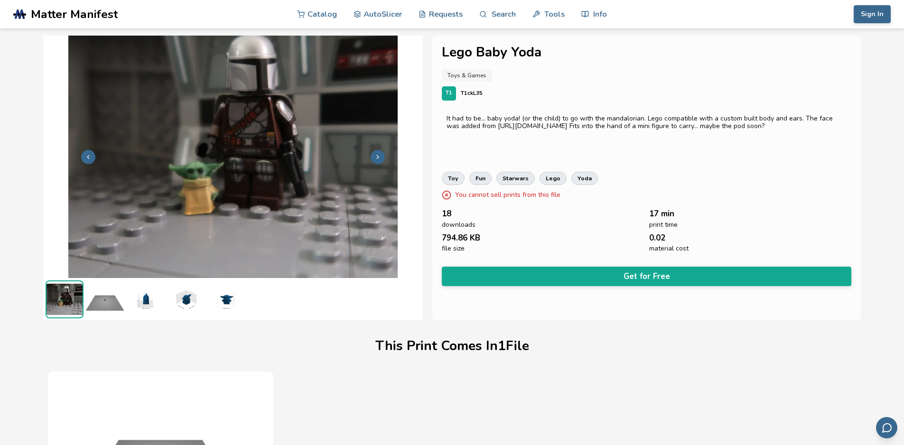
click at [380, 158] on icon at bounding box center [377, 157] width 7 height 7
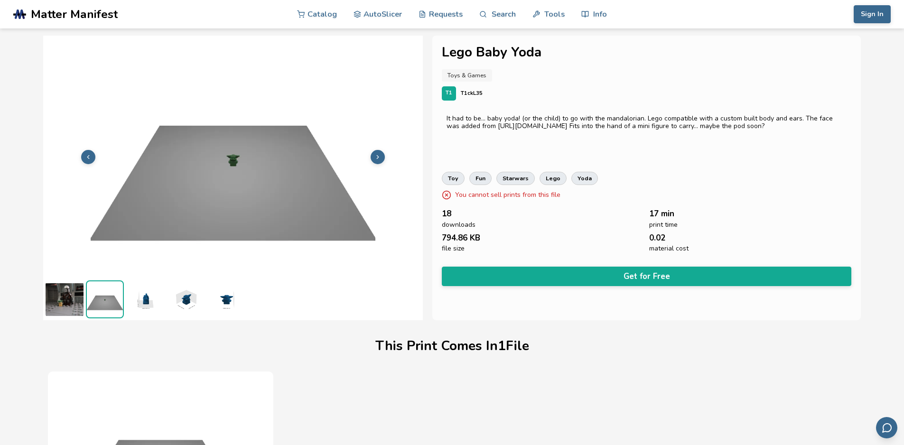
click at [380, 158] on icon at bounding box center [377, 157] width 7 height 7
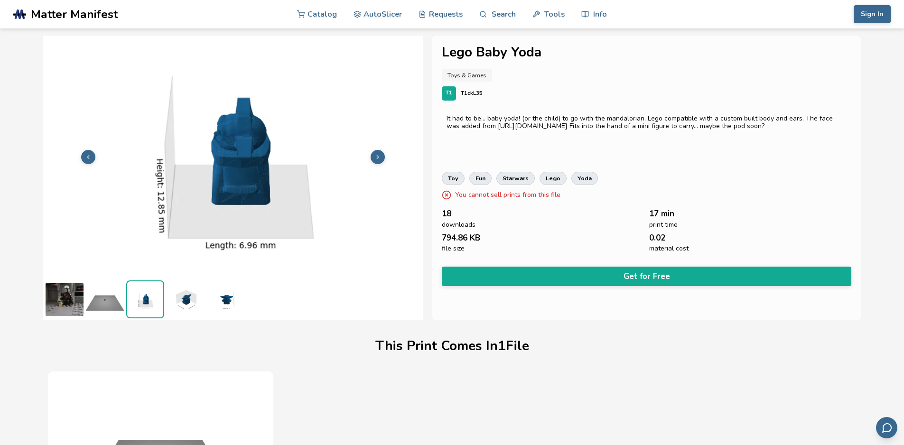
click at [380, 158] on icon at bounding box center [377, 157] width 7 height 7
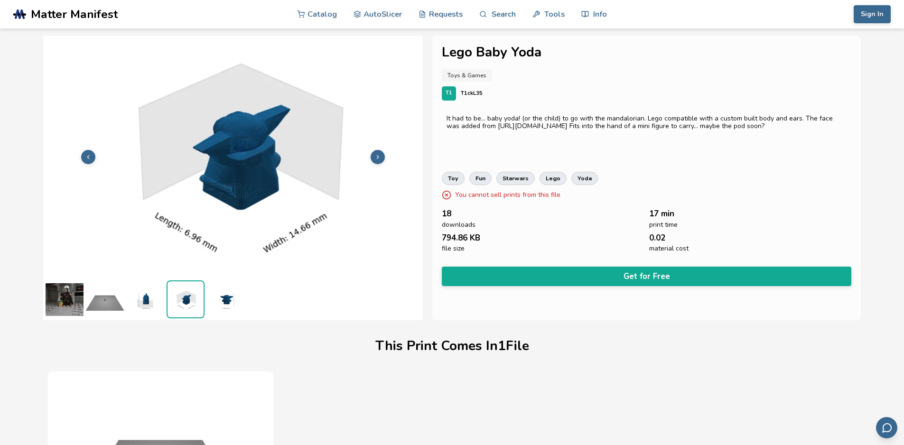
click at [380, 158] on icon at bounding box center [377, 157] width 7 height 7
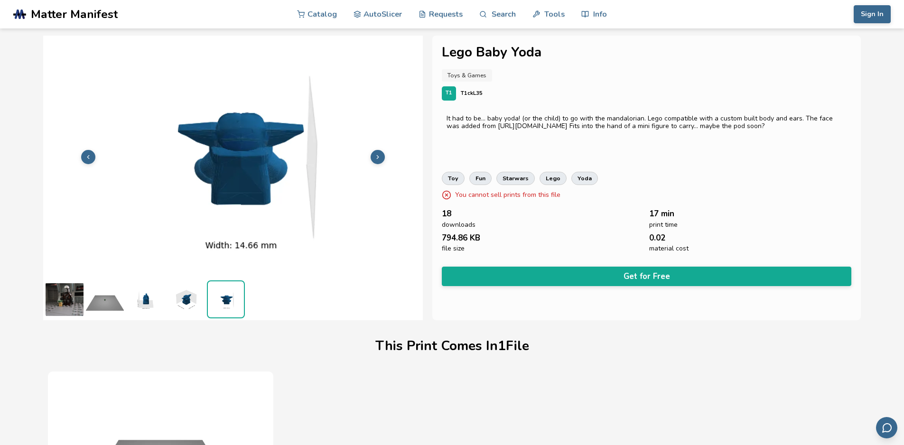
click at [380, 158] on icon at bounding box center [377, 157] width 7 height 7
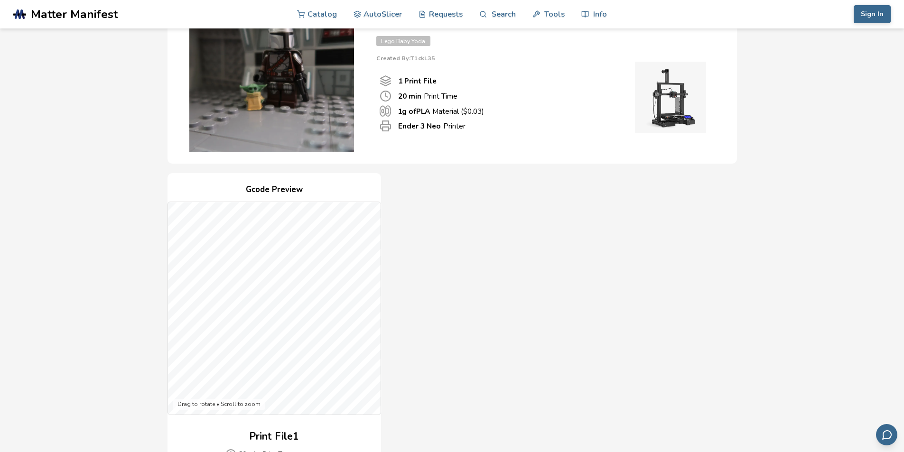
scroll to position [190, 0]
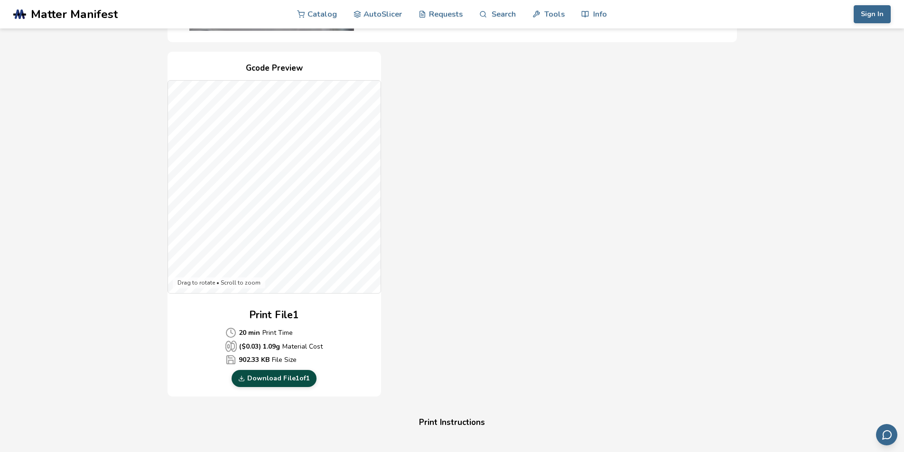
click at [299, 378] on link "Download File 1 of 1" at bounding box center [273, 378] width 85 height 17
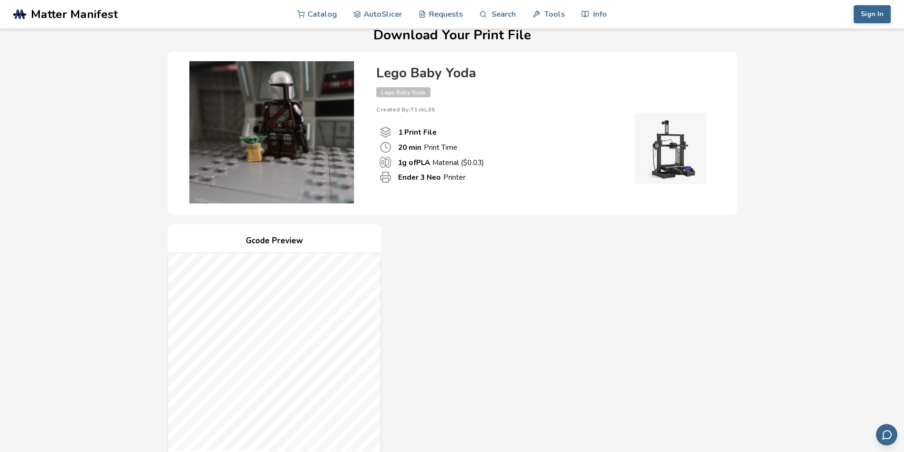
scroll to position [0, 0]
